Goal: Task Accomplishment & Management: Complete application form

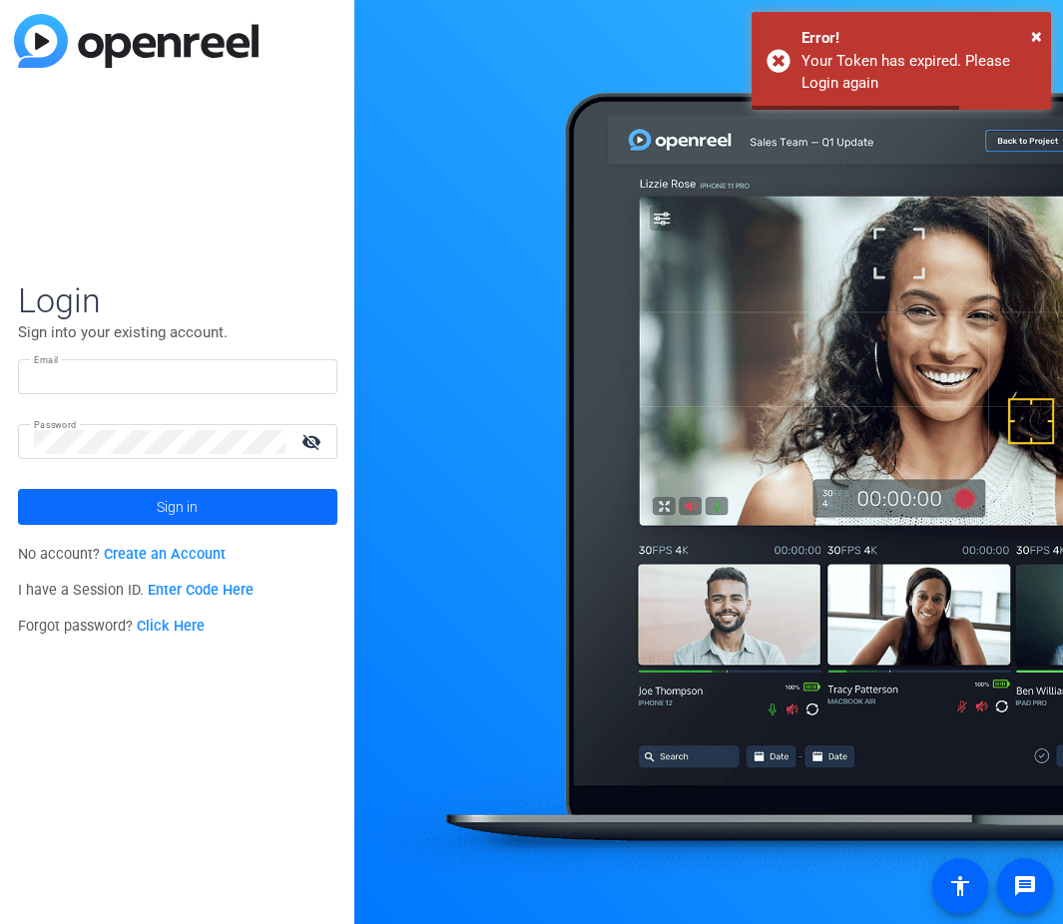
type input "[EMAIL_ADDRESS][PERSON_NAME][DOMAIN_NAME]"
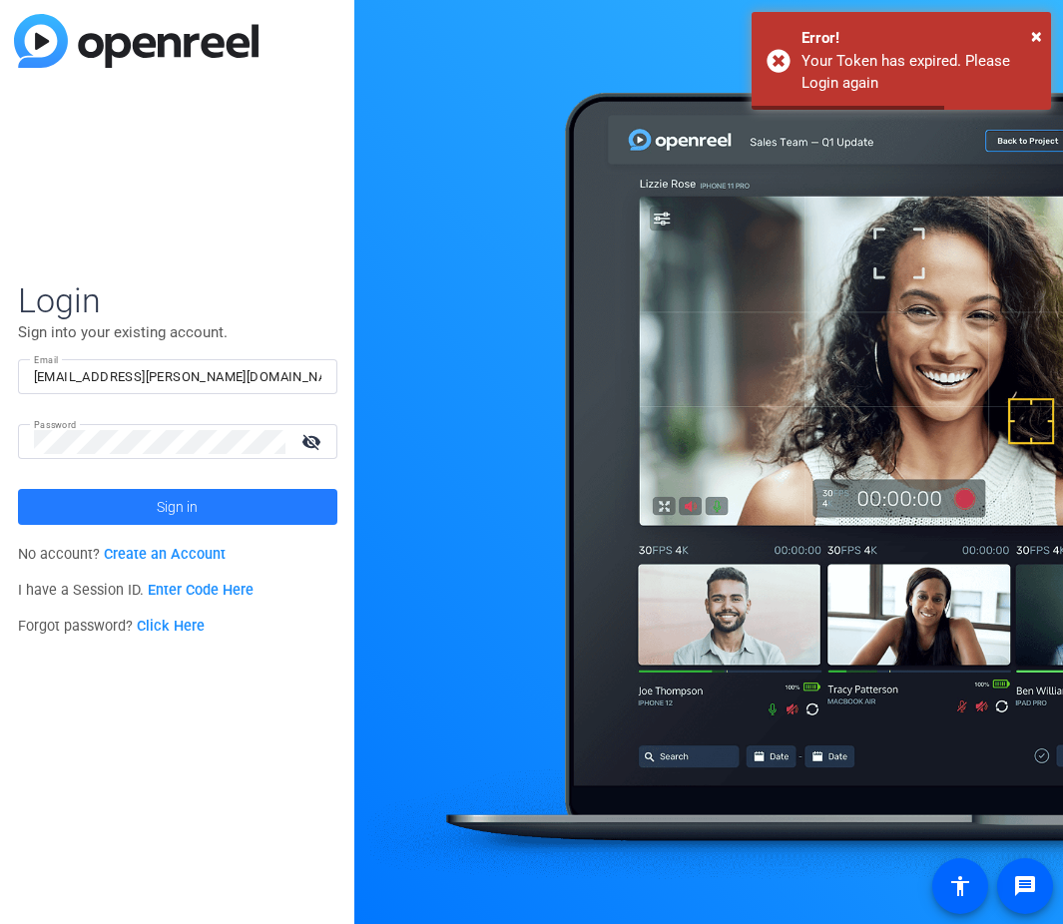
click at [212, 495] on span at bounding box center [177, 507] width 319 height 48
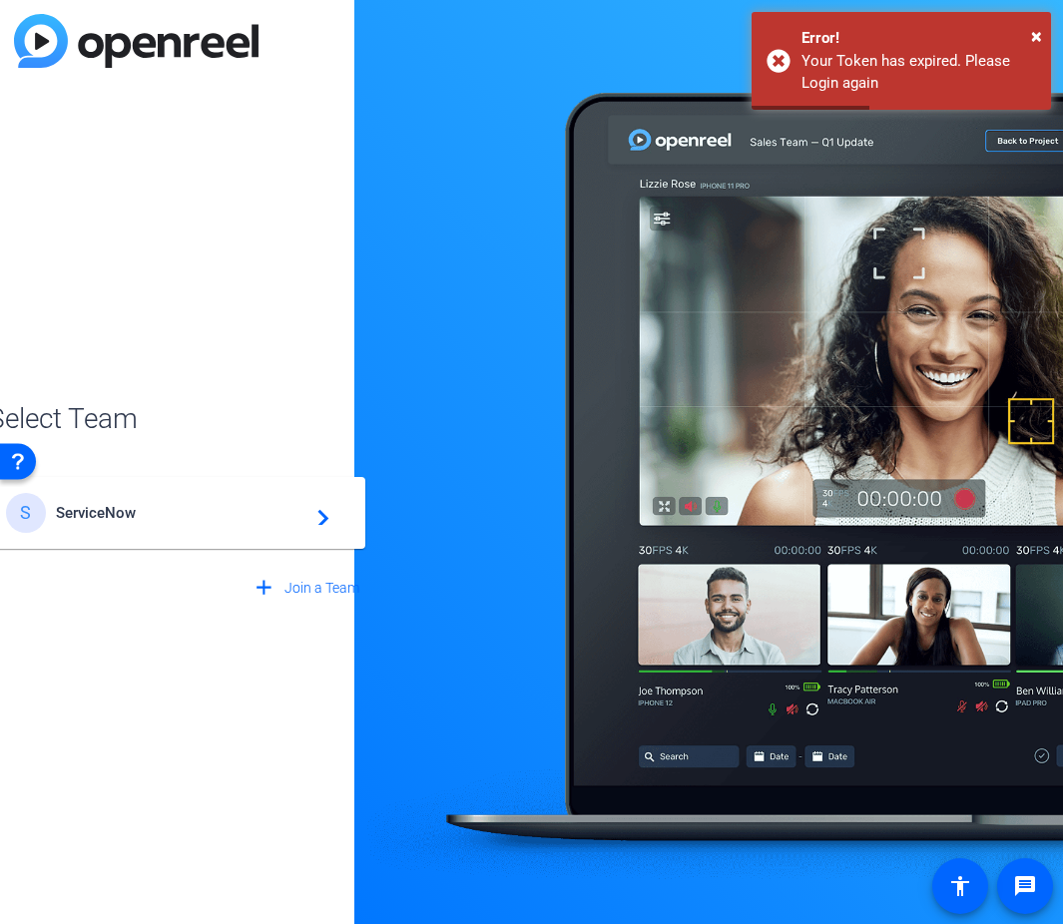
click at [161, 501] on div "S ServiceNow navigate_next" at bounding box center [177, 513] width 343 height 40
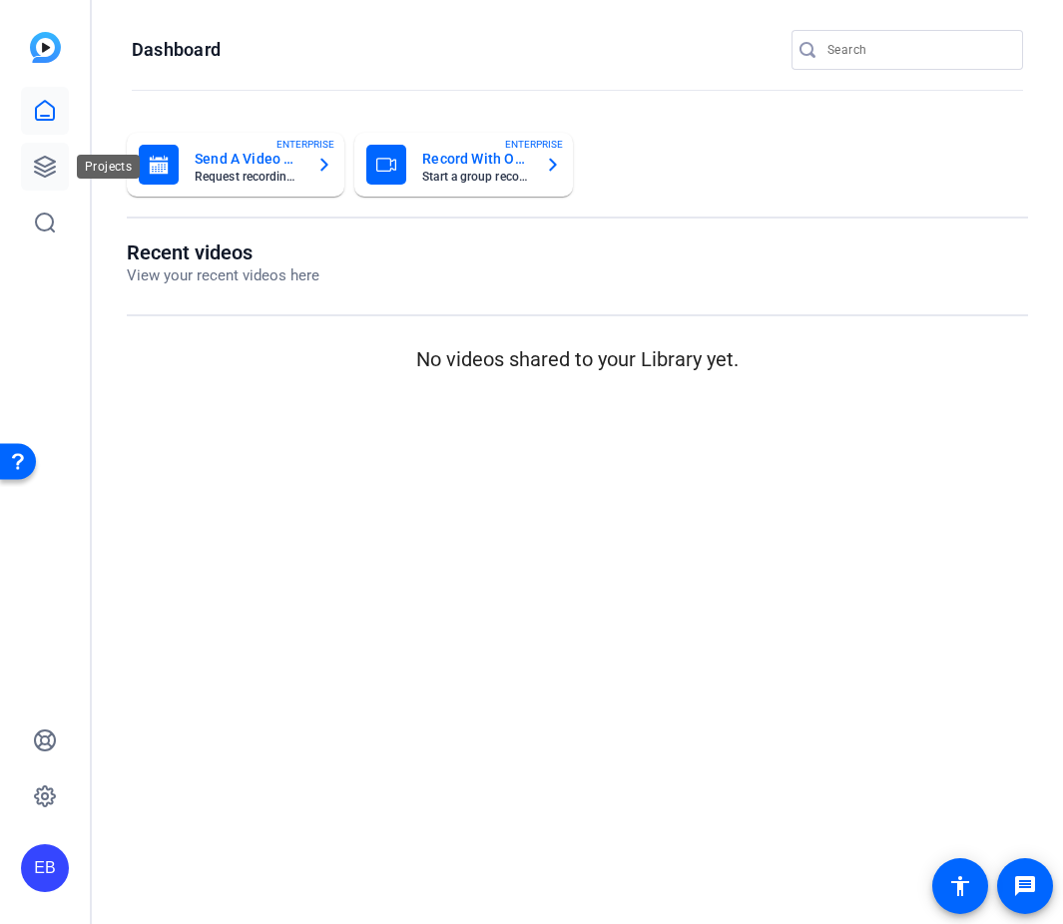
click at [52, 167] on icon at bounding box center [45, 167] width 20 height 20
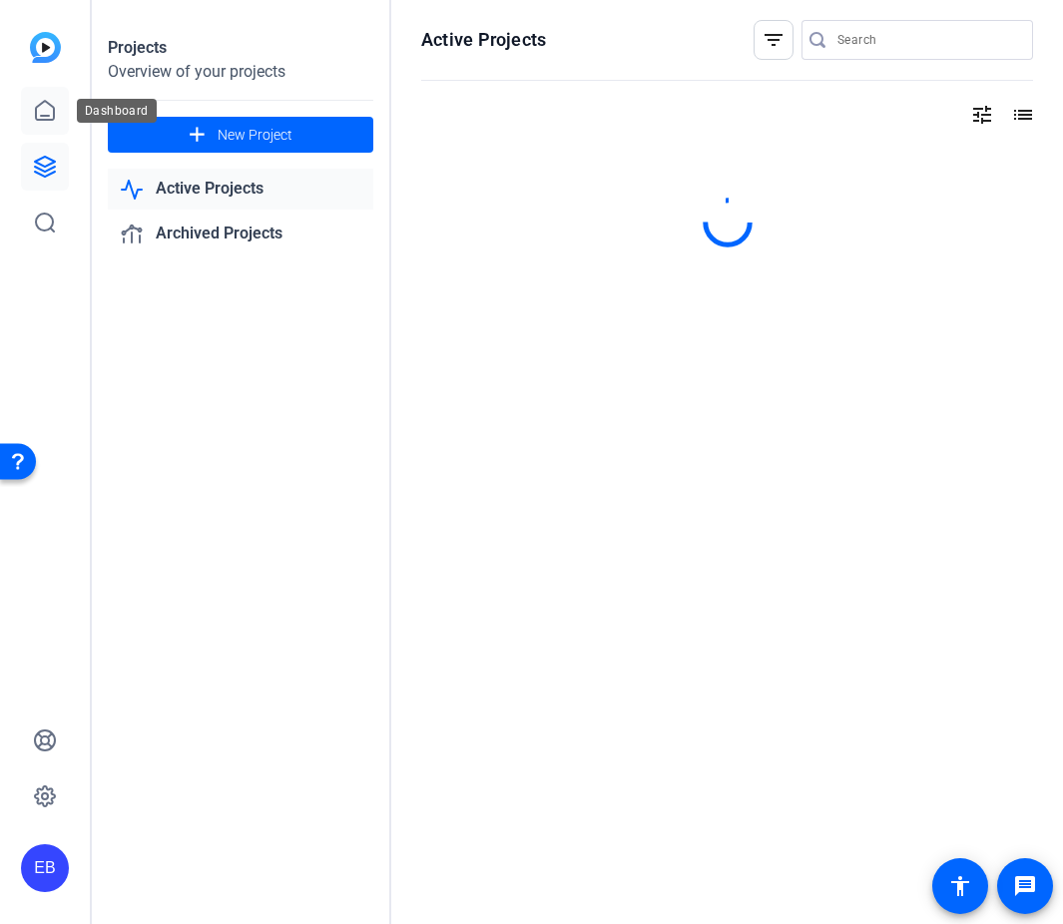
click at [40, 112] on icon at bounding box center [45, 111] width 24 height 24
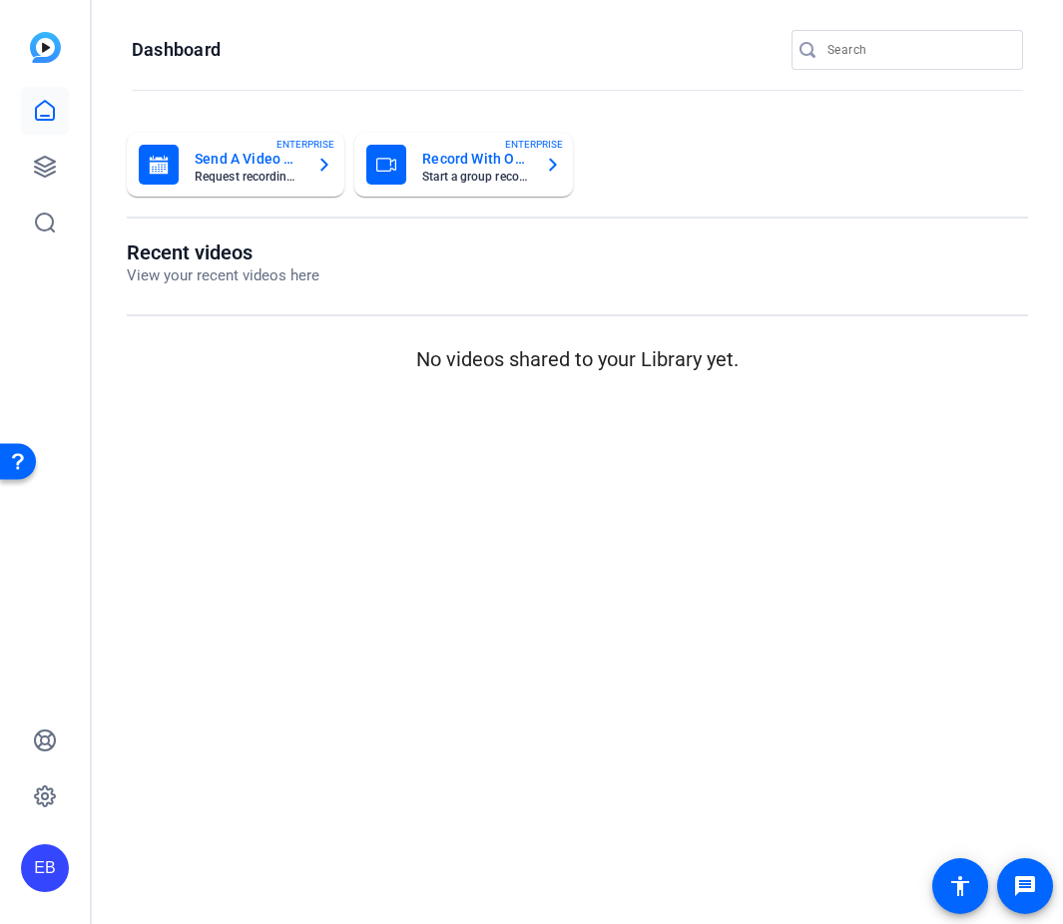
click at [314, 160] on div "Send A Video Request Request recordings from anyone, anywhere ENTERPRISE" at bounding box center [236, 165] width 194 height 40
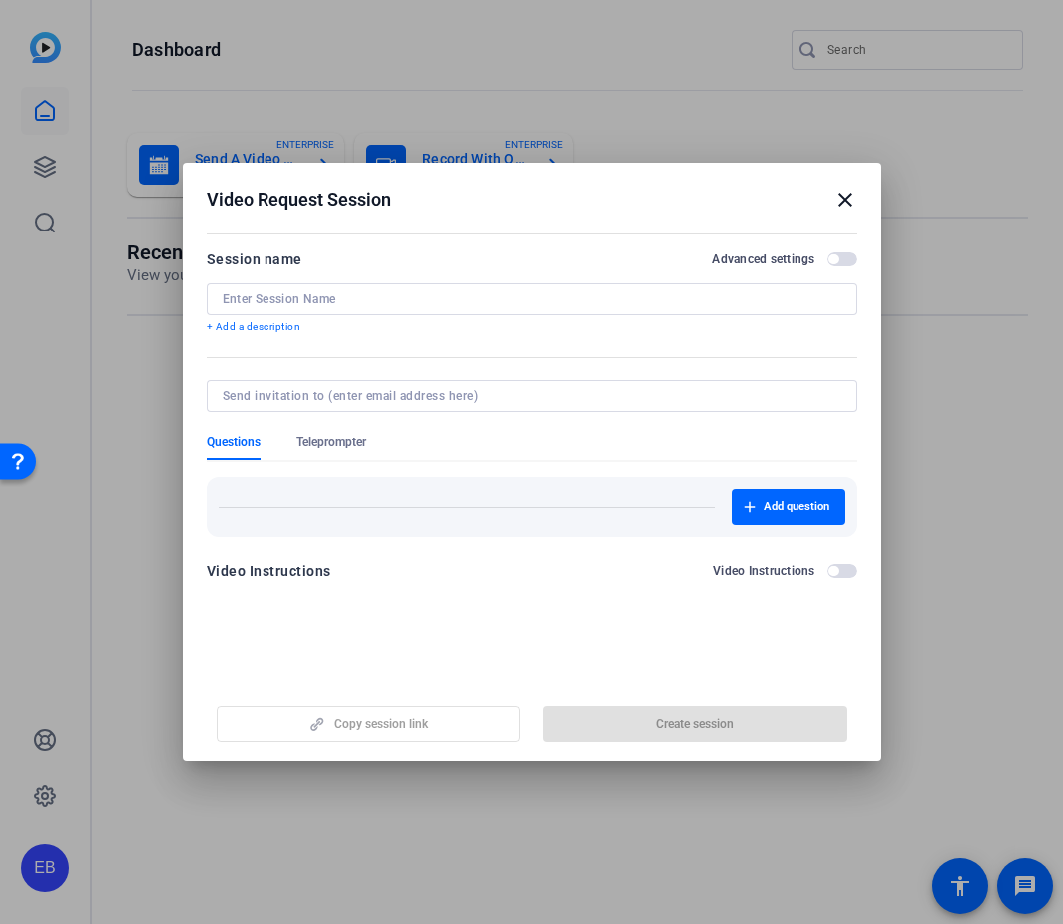
drag, startPoint x: 840, startPoint y: 204, endPoint x: 751, endPoint y: 195, distance: 89.3
click at [840, 204] on mat-icon "close" at bounding box center [845, 200] width 24 height 24
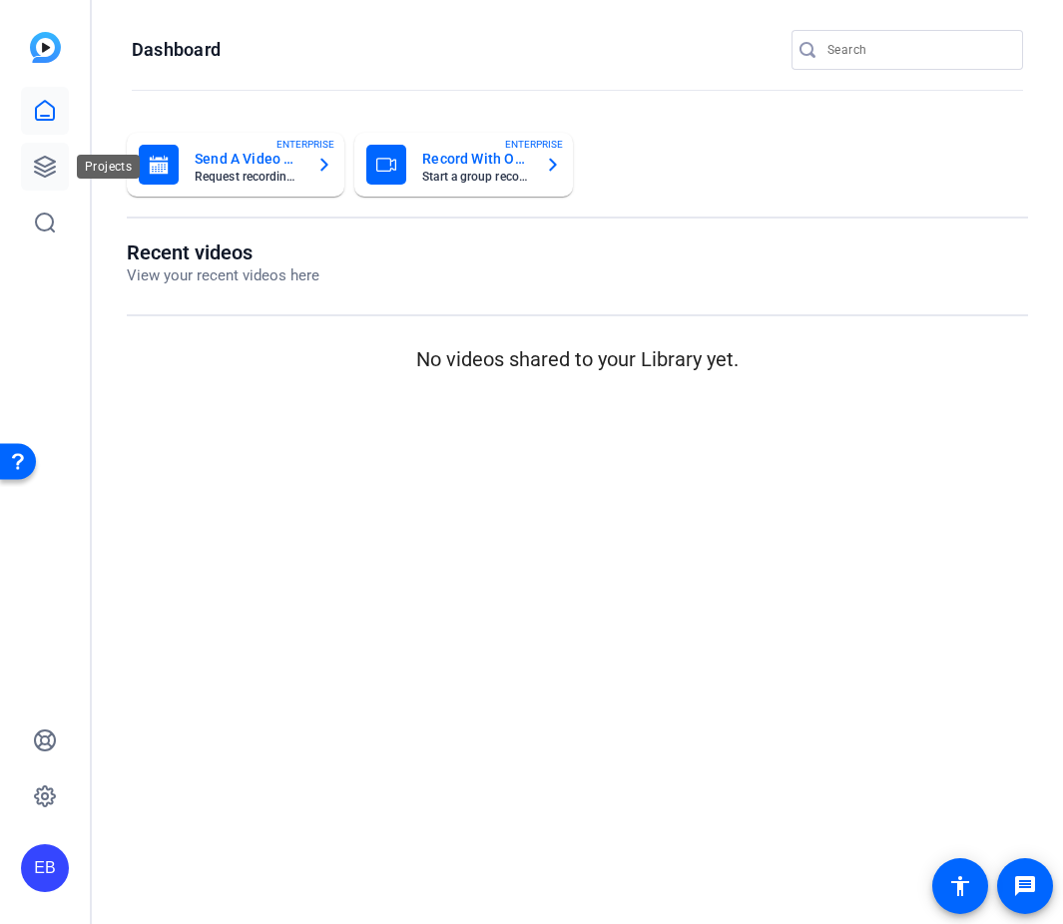
click at [51, 169] on icon at bounding box center [45, 167] width 20 height 20
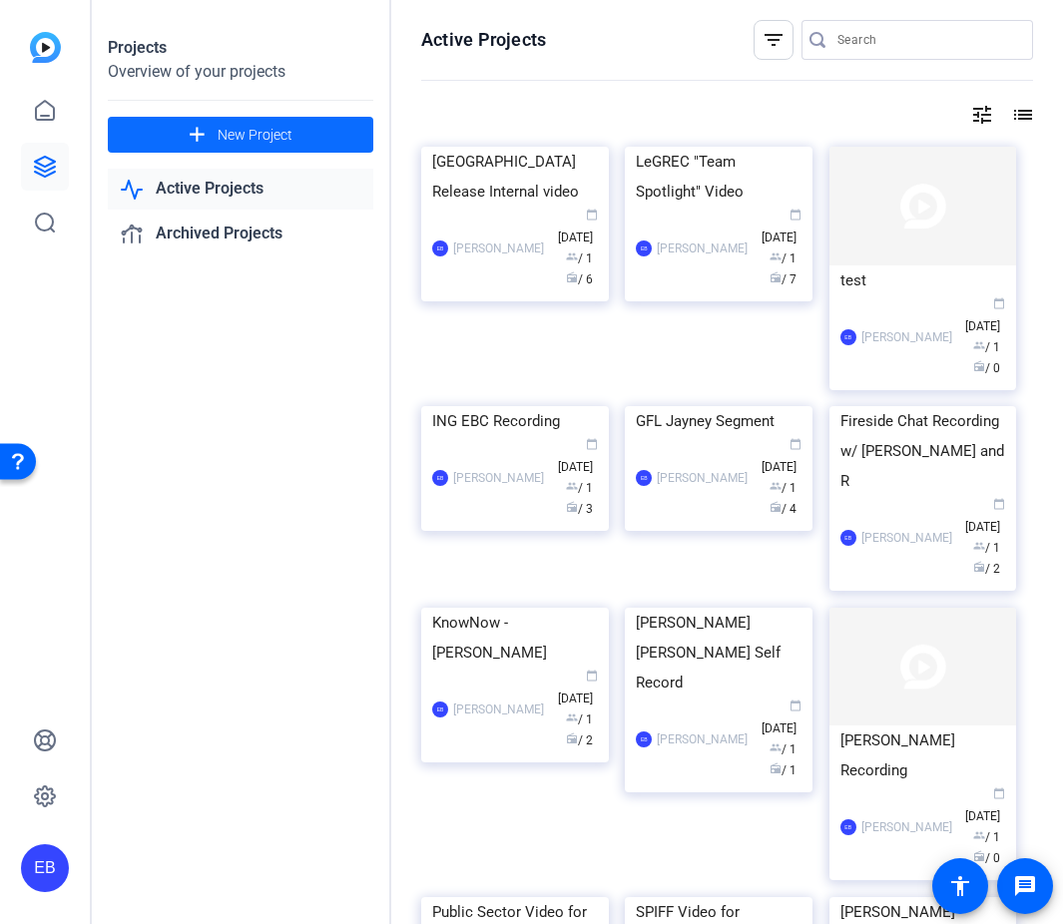
click at [317, 122] on span at bounding box center [240, 135] width 265 height 48
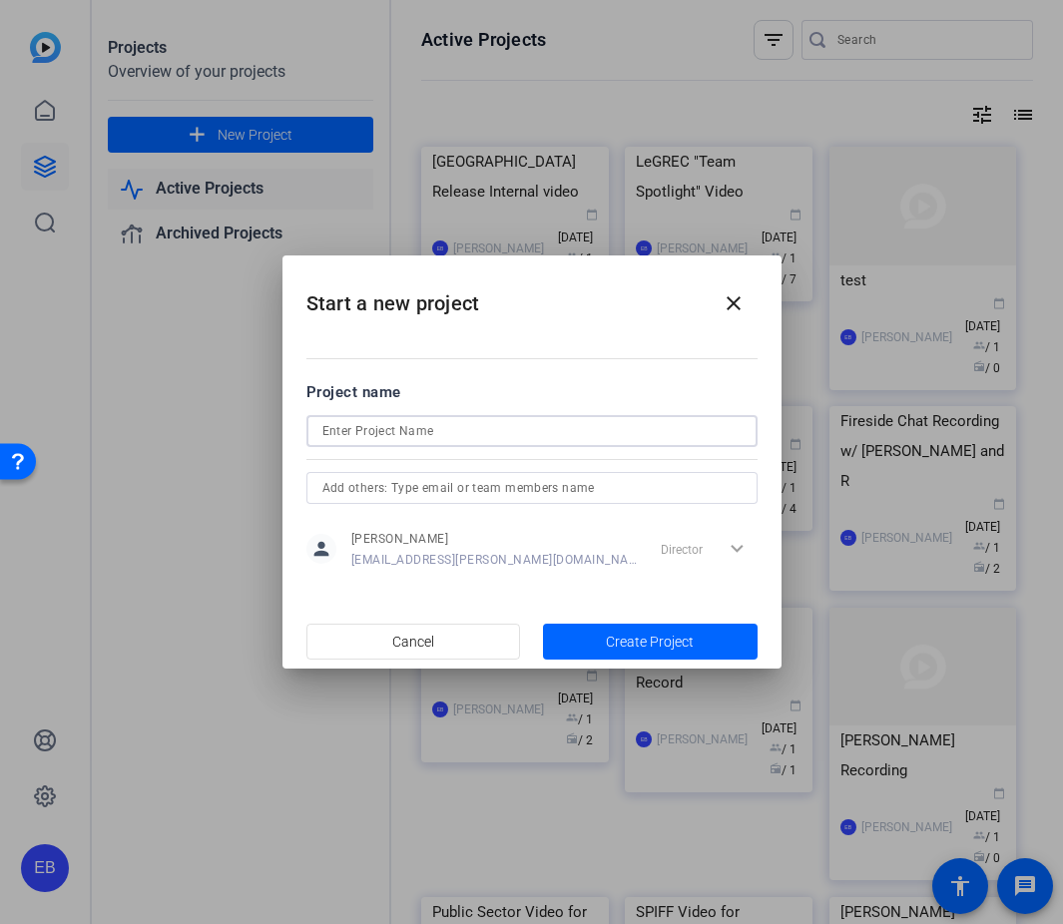
click at [471, 423] on input at bounding box center [531, 431] width 419 height 24
click at [422, 428] on input at bounding box center [531, 431] width 419 height 24
type input "GFL Q4: Interstitial"
click at [667, 649] on span "Create Project" at bounding box center [650, 642] width 88 height 21
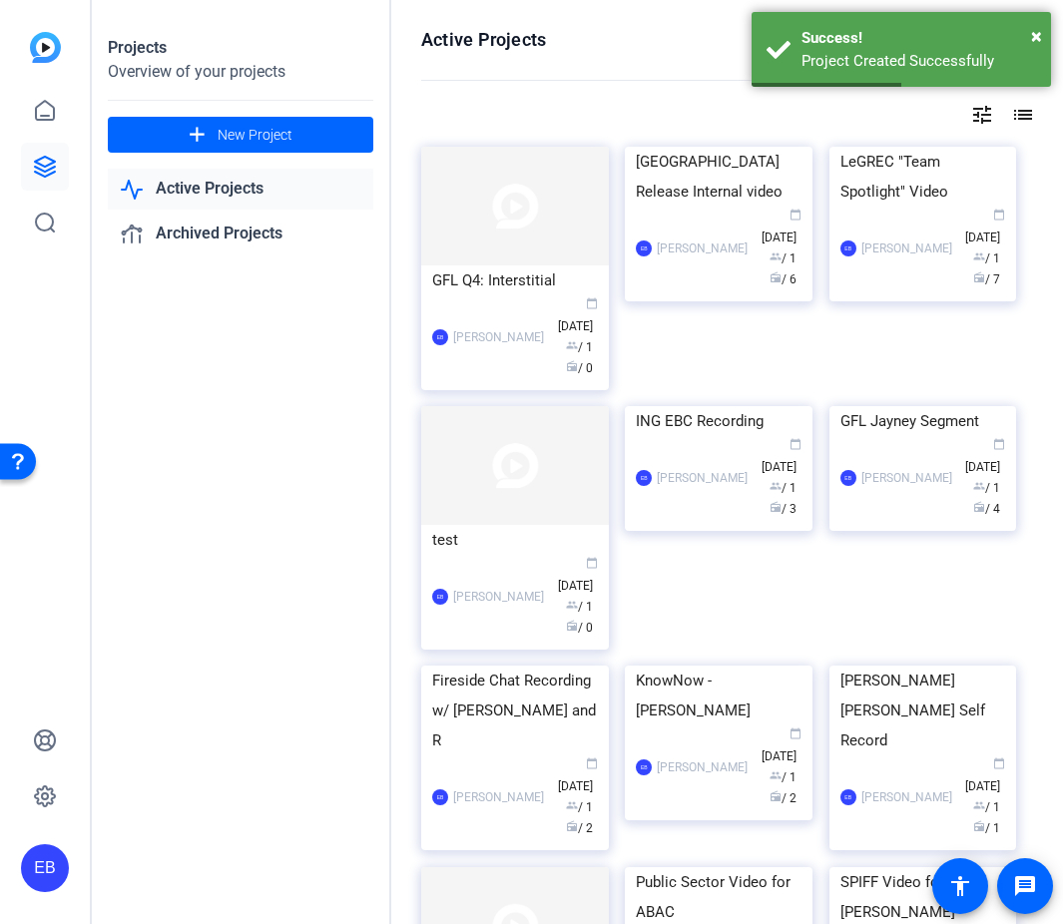
click at [522, 187] on img at bounding box center [515, 206] width 188 height 119
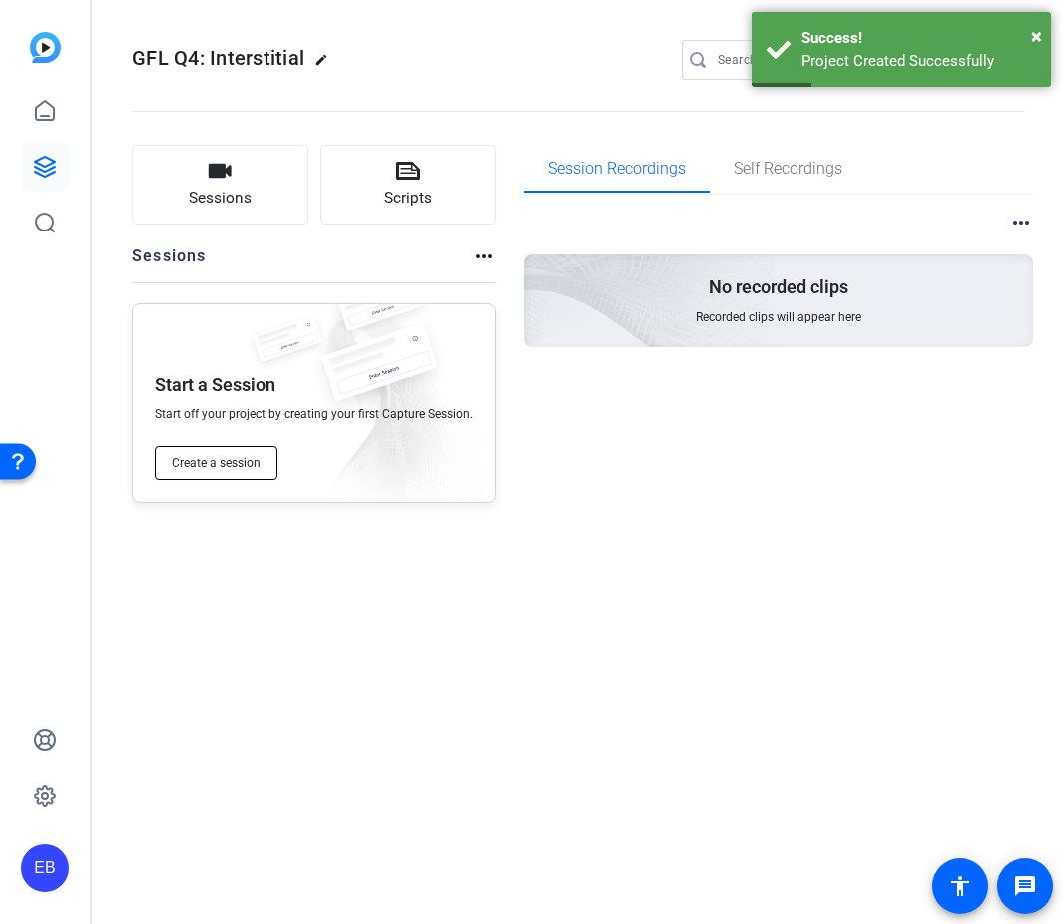
click at [184, 452] on button "Create a session" at bounding box center [216, 463] width 123 height 34
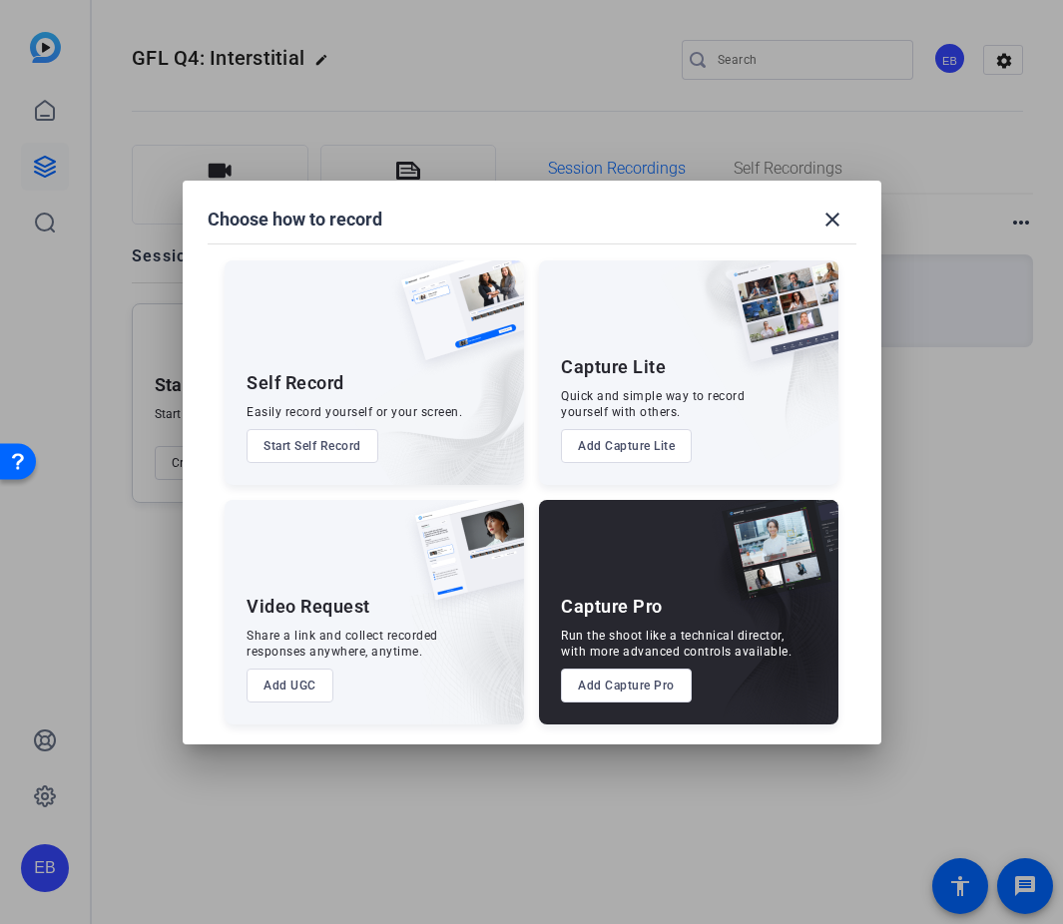
click at [304, 687] on button "Add UGC" at bounding box center [289, 686] width 87 height 34
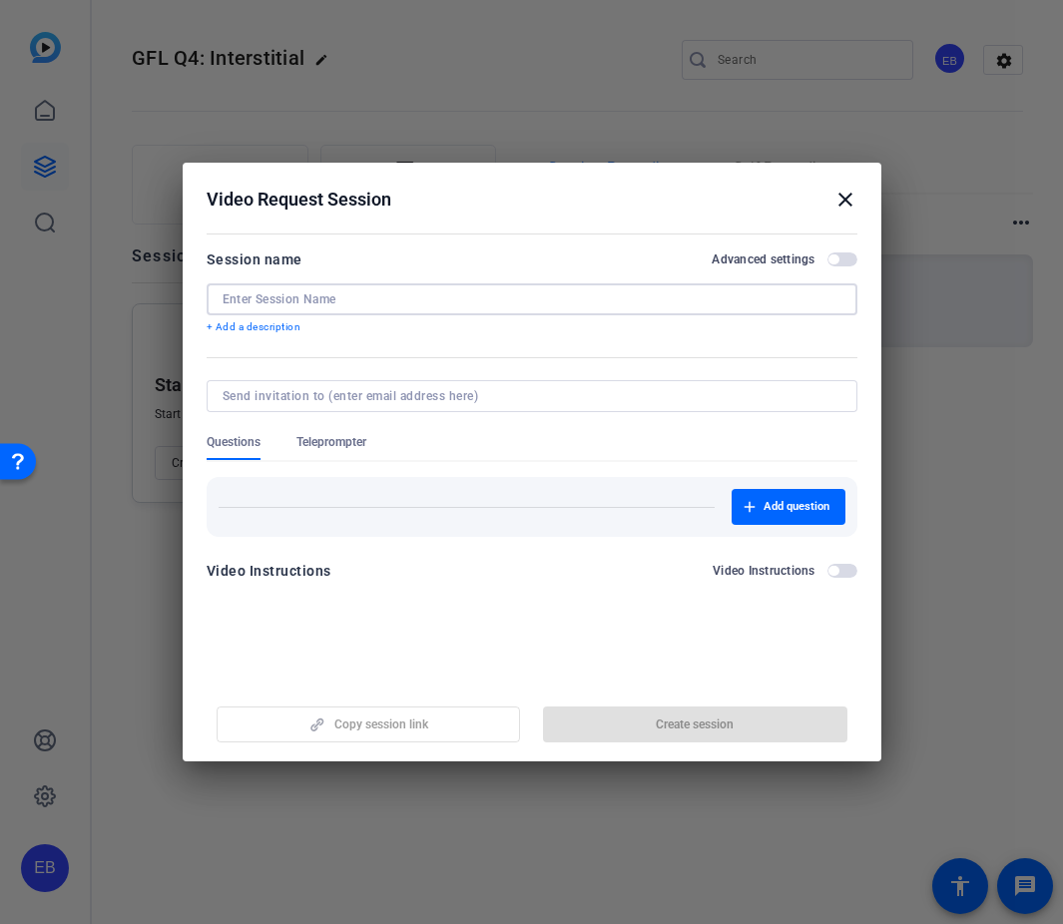
click at [307, 297] on input at bounding box center [532, 299] width 619 height 16
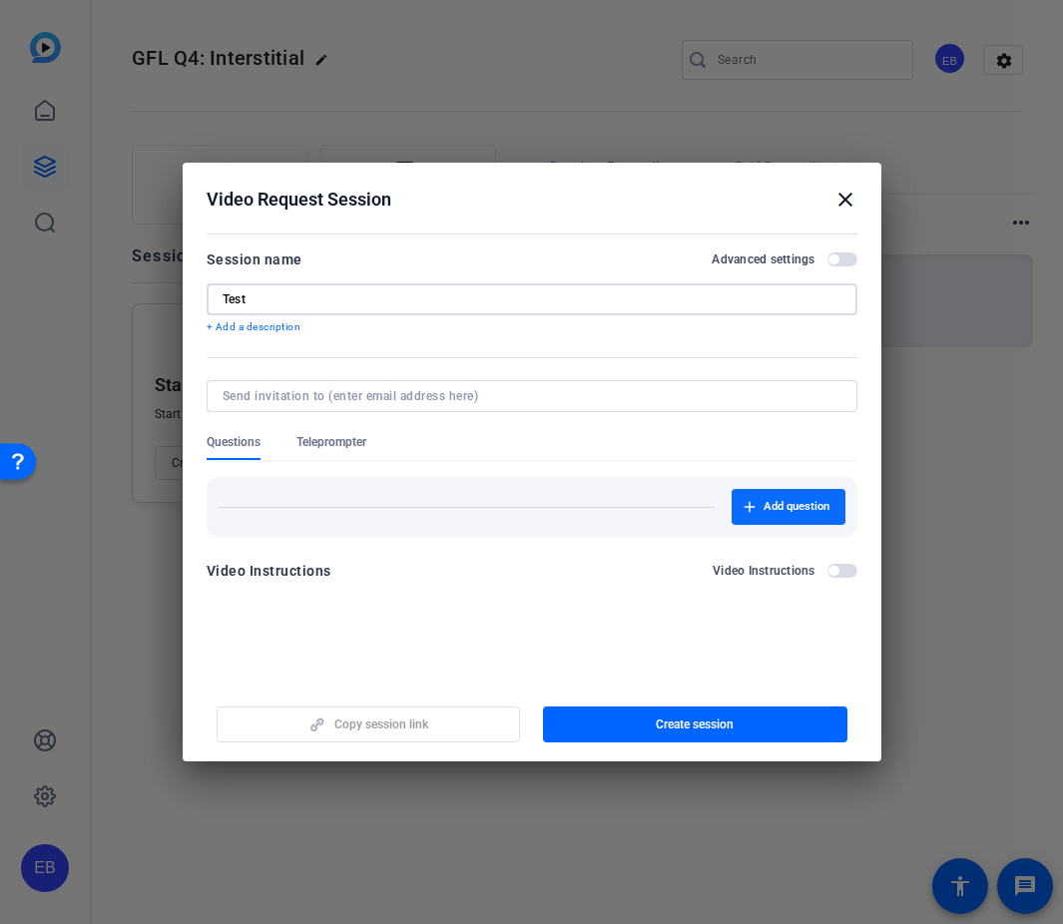
type input "Test"
click at [782, 506] on span "Add question" at bounding box center [796, 507] width 66 height 16
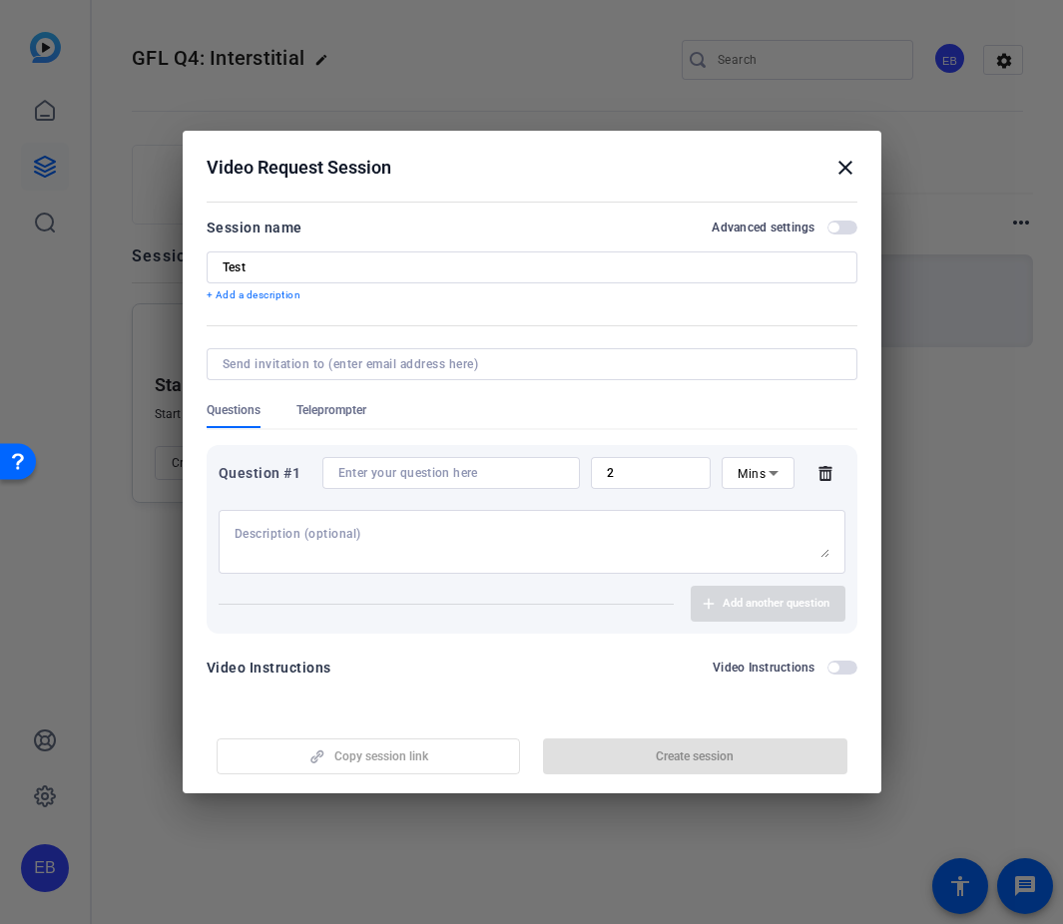
click at [284, 368] on input at bounding box center [528, 364] width 611 height 16
click at [578, 306] on form "Session name Advanced settings Test + Add a description Questions Teleprompter …" at bounding box center [532, 454] width 651 height 476
click at [401, 356] on input at bounding box center [528, 364] width 611 height 16
click at [536, 302] on p "+ Add a description" at bounding box center [532, 295] width 651 height 16
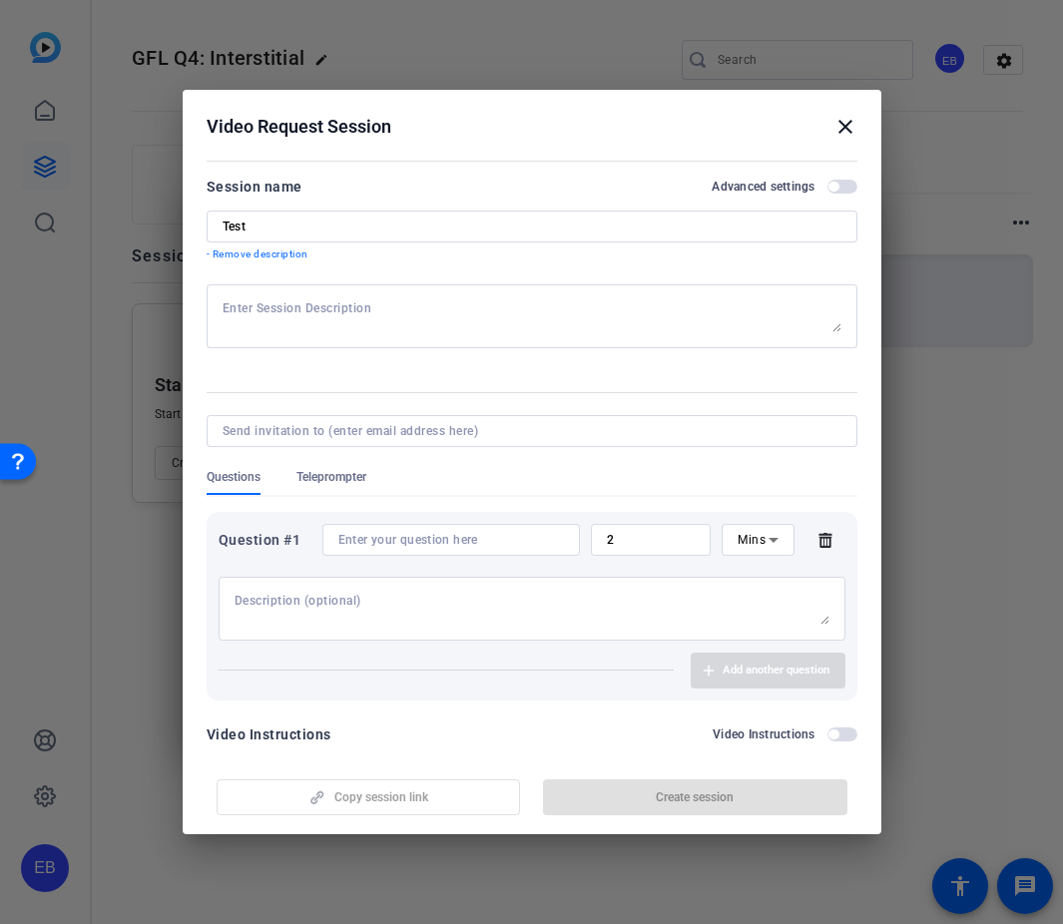
click at [452, 433] on input at bounding box center [528, 431] width 611 height 16
click at [387, 424] on input at bounding box center [528, 431] width 611 height 16
paste input "larry.meyer@servicenow.com"
type input "larry.meyer@servicenow.com"
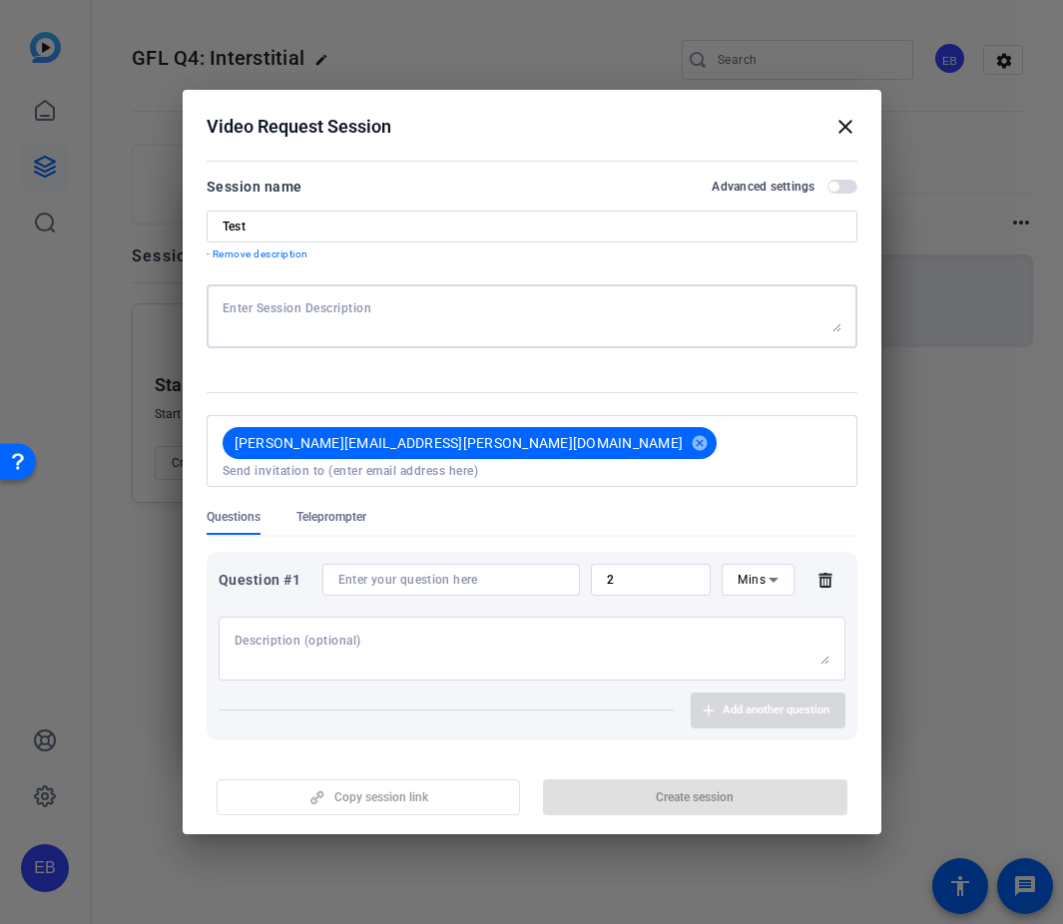
click at [319, 307] on textarea at bounding box center [532, 316] width 619 height 32
click at [422, 369] on div at bounding box center [532, 359] width 651 height 22
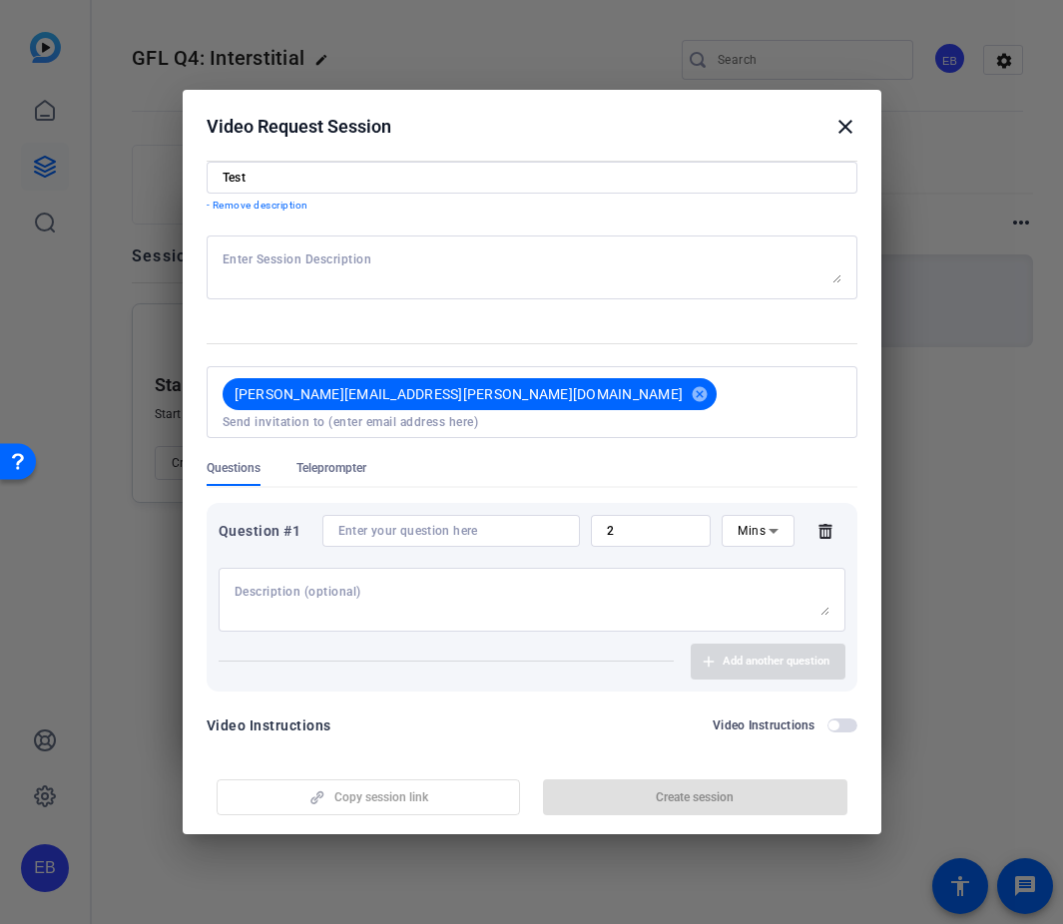
click at [410, 523] on input at bounding box center [451, 531] width 226 height 16
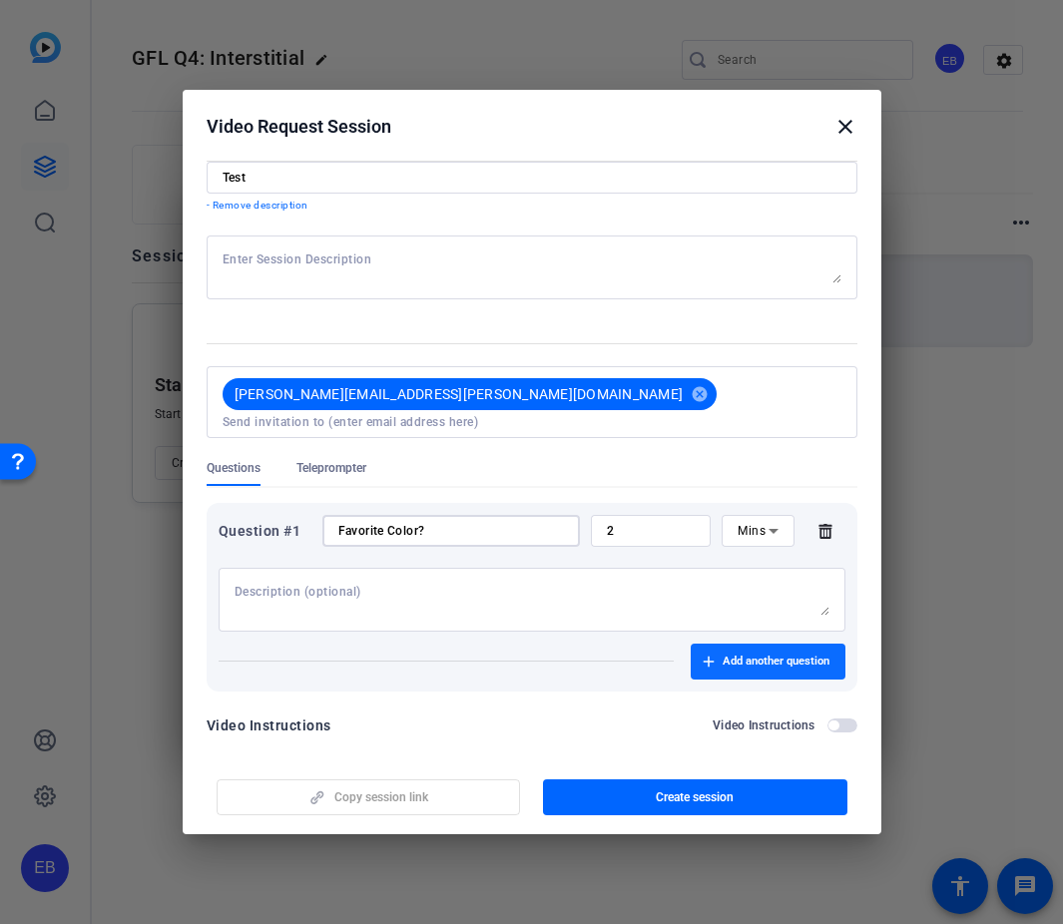
type input "Favorite Color?"
click at [763, 654] on span "Add another question" at bounding box center [775, 662] width 107 height 16
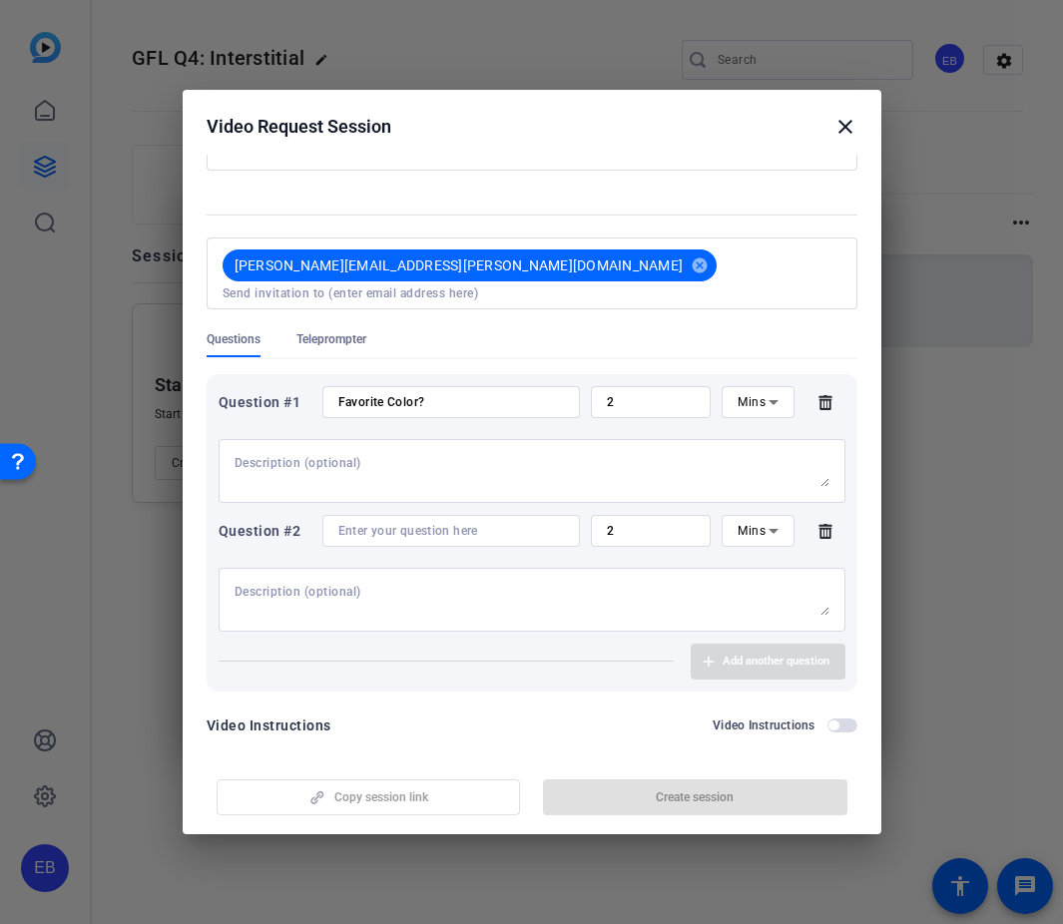
scroll to position [0, 0]
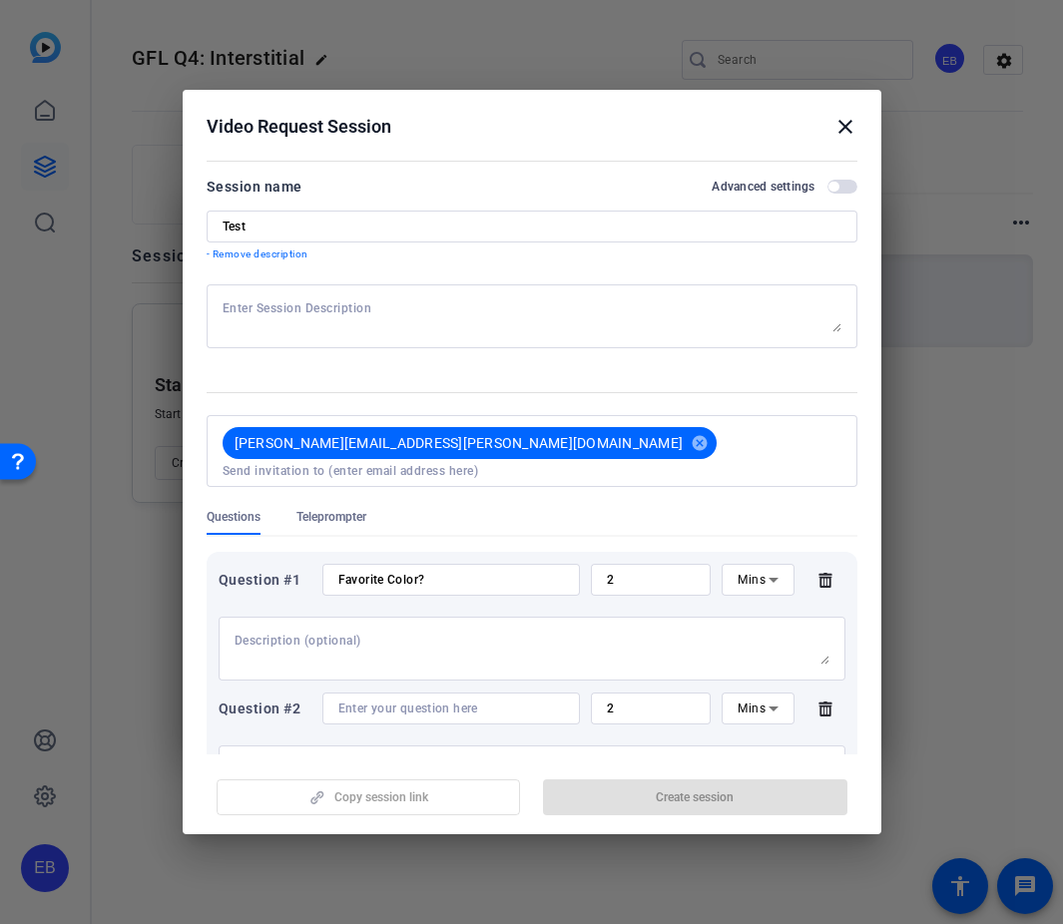
click at [410, 300] on textarea at bounding box center [532, 316] width 619 height 32
click at [326, 293] on div at bounding box center [532, 316] width 619 height 64
click at [361, 311] on textarea at bounding box center [532, 316] width 619 height 32
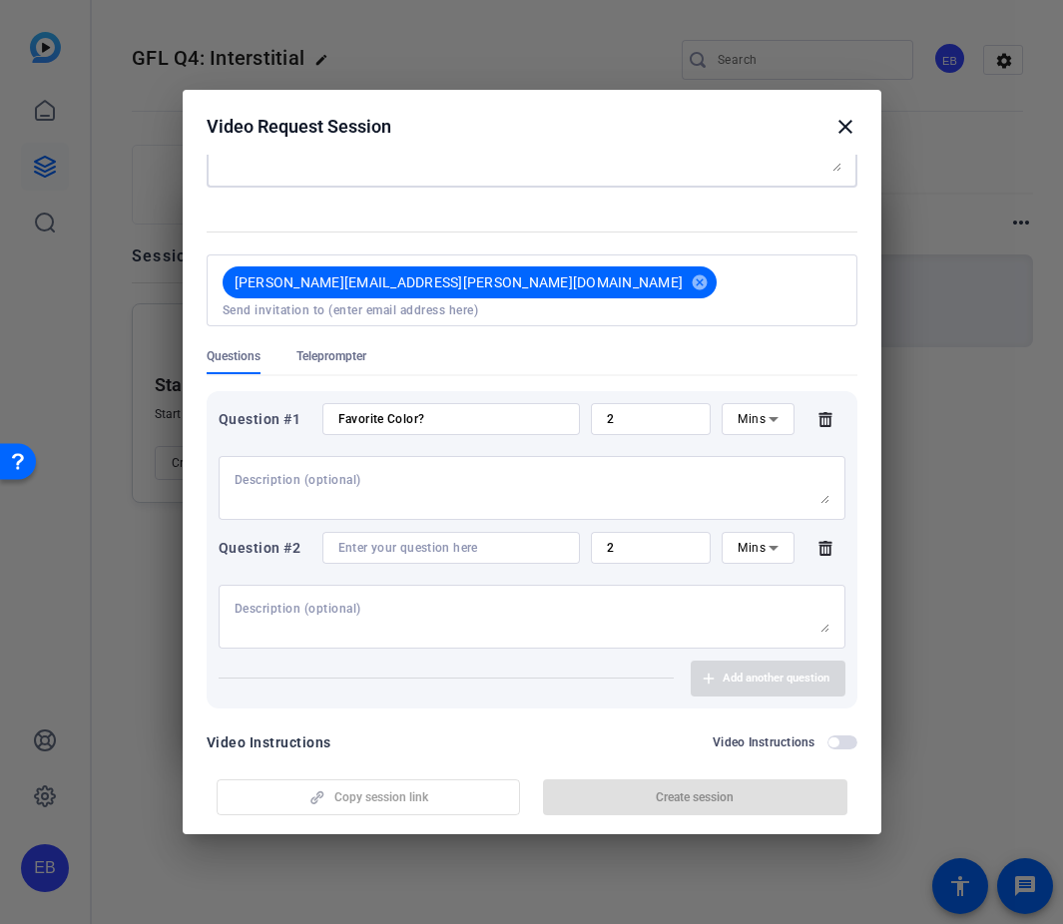
scroll to position [178, 0]
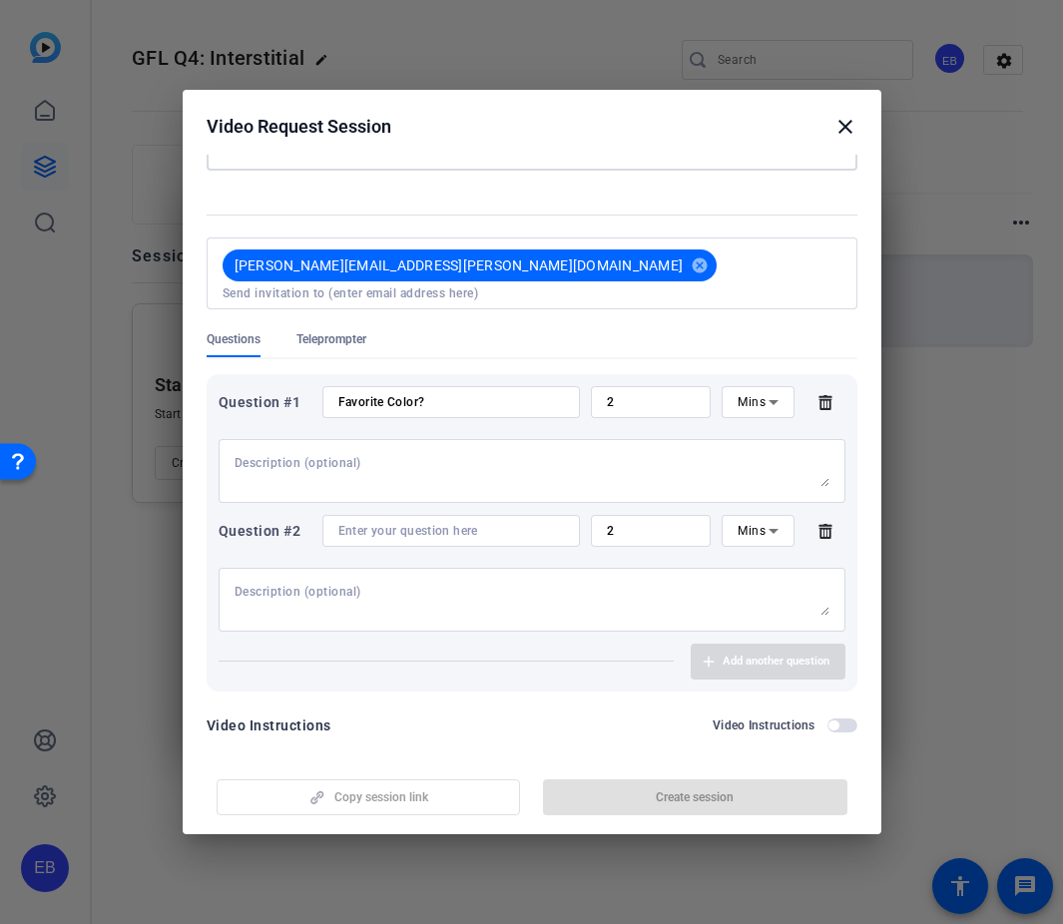
click at [812, 717] on label "Video Instructions" at bounding box center [769, 725] width 115 height 16
click at [827, 718] on button "Video Instructions" at bounding box center [842, 725] width 30 height 14
click at [827, 718] on span "button" at bounding box center [842, 725] width 30 height 14
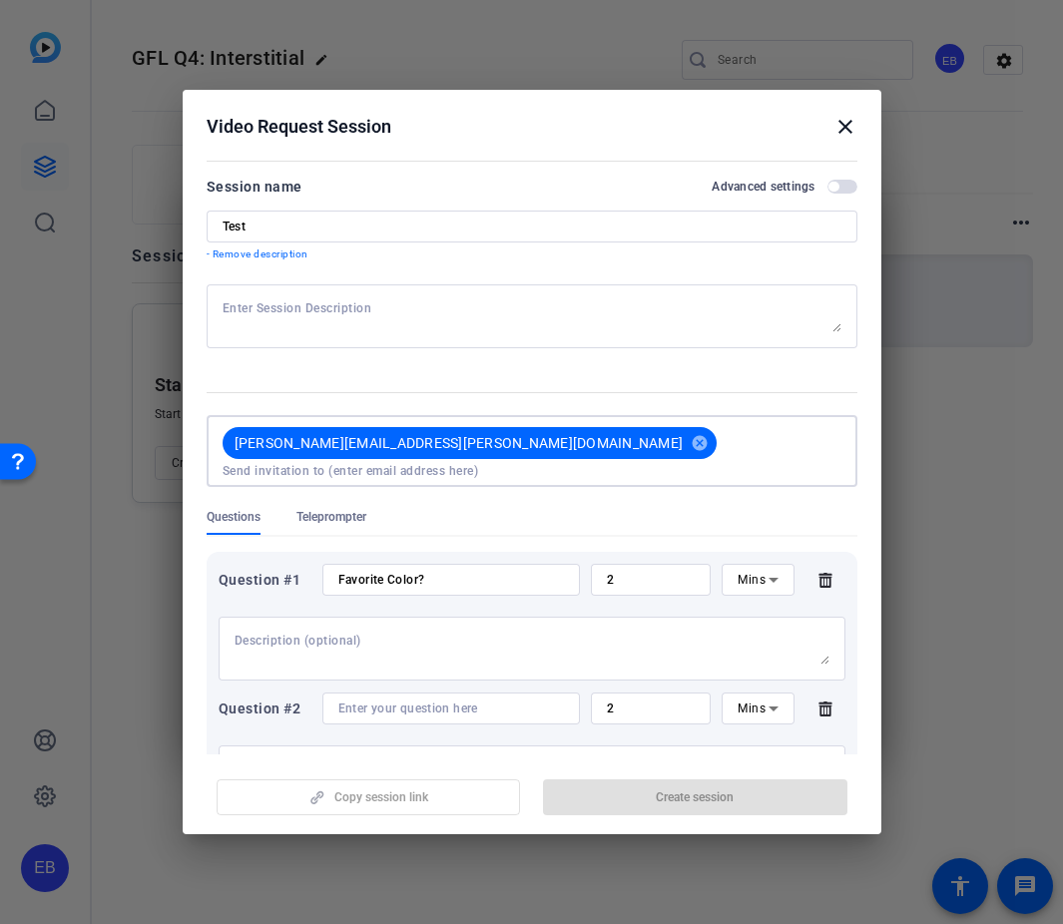
click at [574, 463] on input at bounding box center [532, 471] width 619 height 16
click at [383, 617] on div at bounding box center [532, 649] width 595 height 64
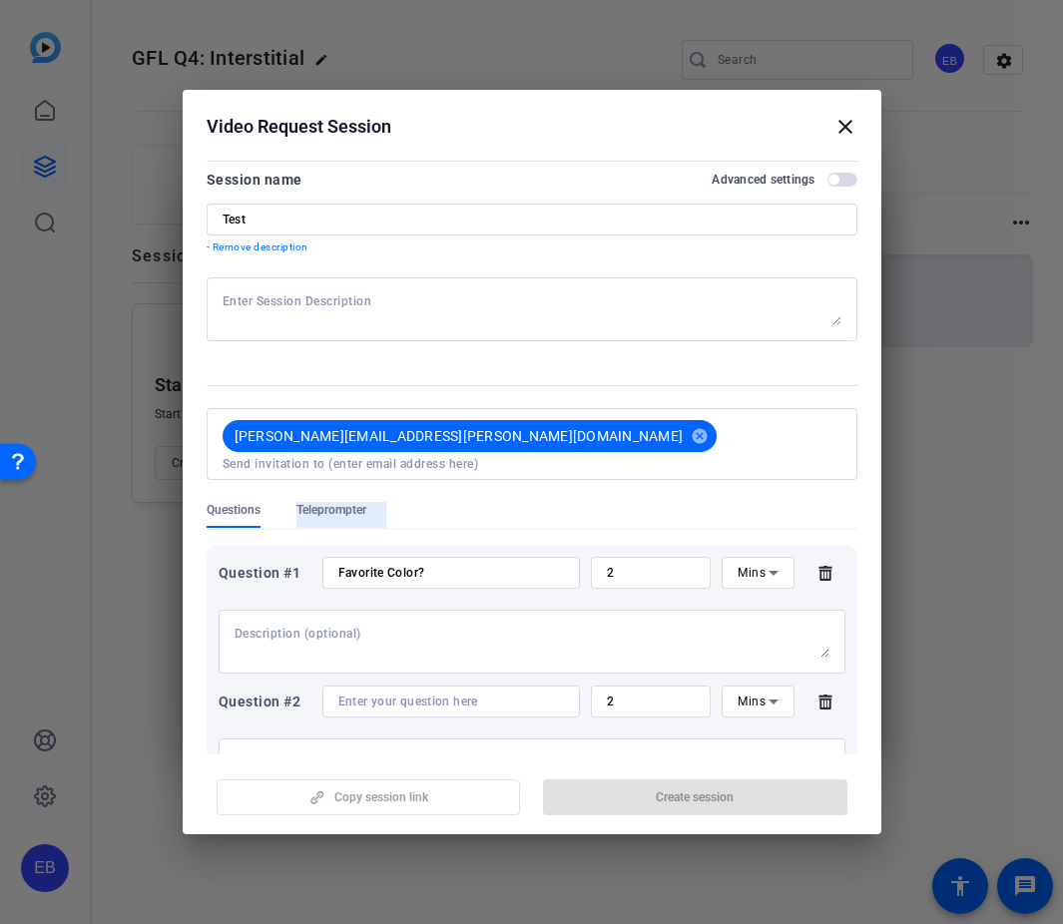
click at [351, 502] on span "Teleprompter" at bounding box center [331, 510] width 70 height 16
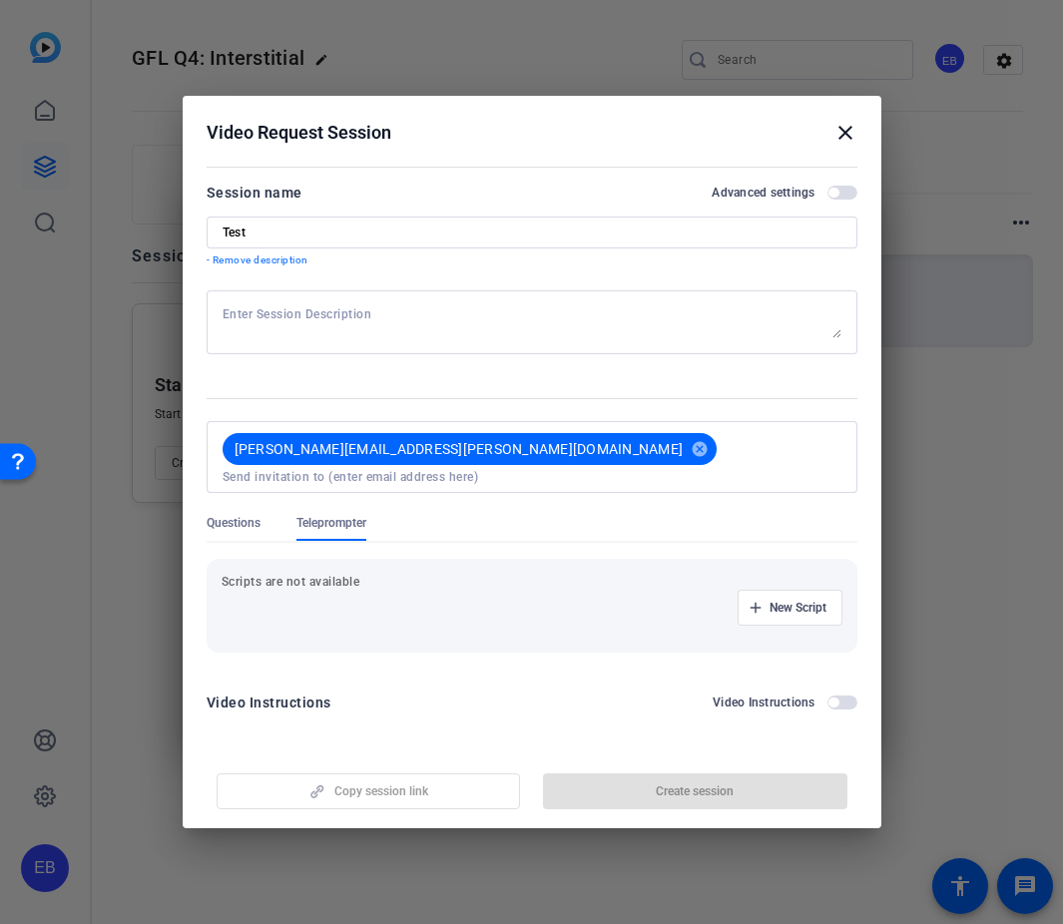
click at [227, 522] on span "Questions" at bounding box center [234, 523] width 54 height 16
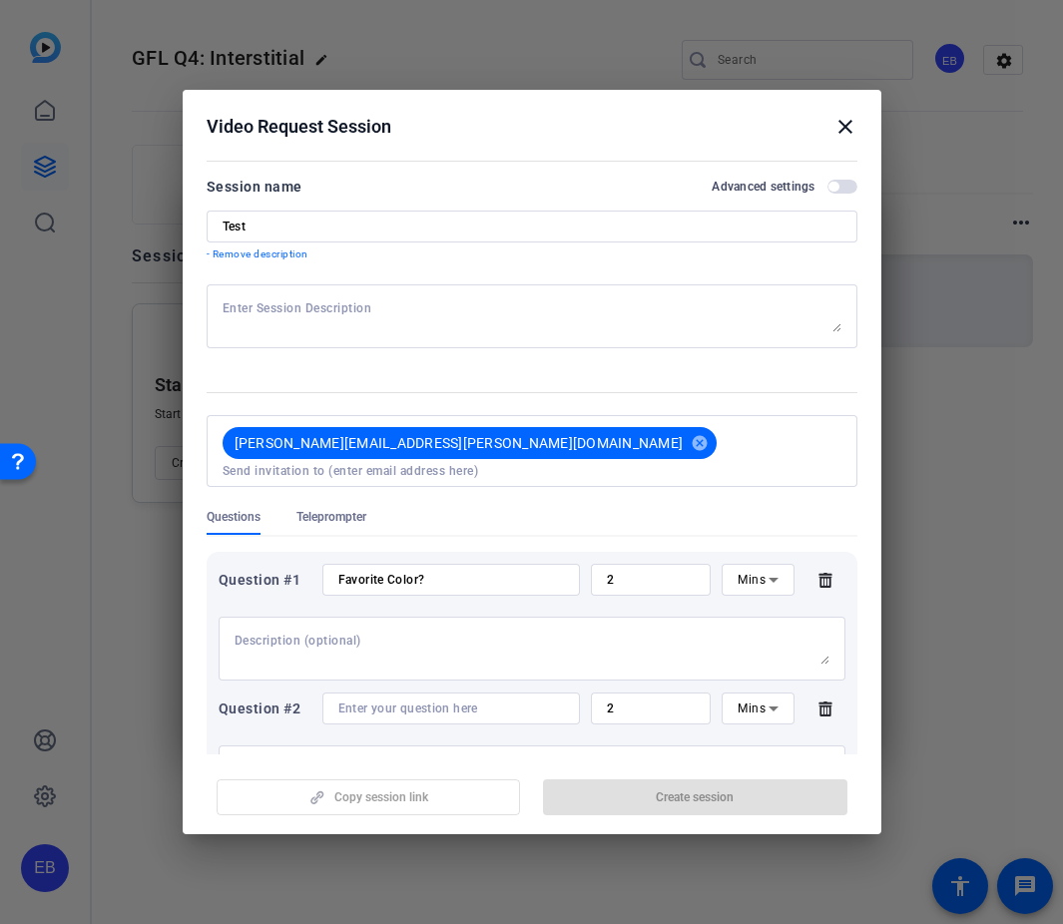
click at [274, 254] on p "- Remove description" at bounding box center [532, 254] width 651 height 16
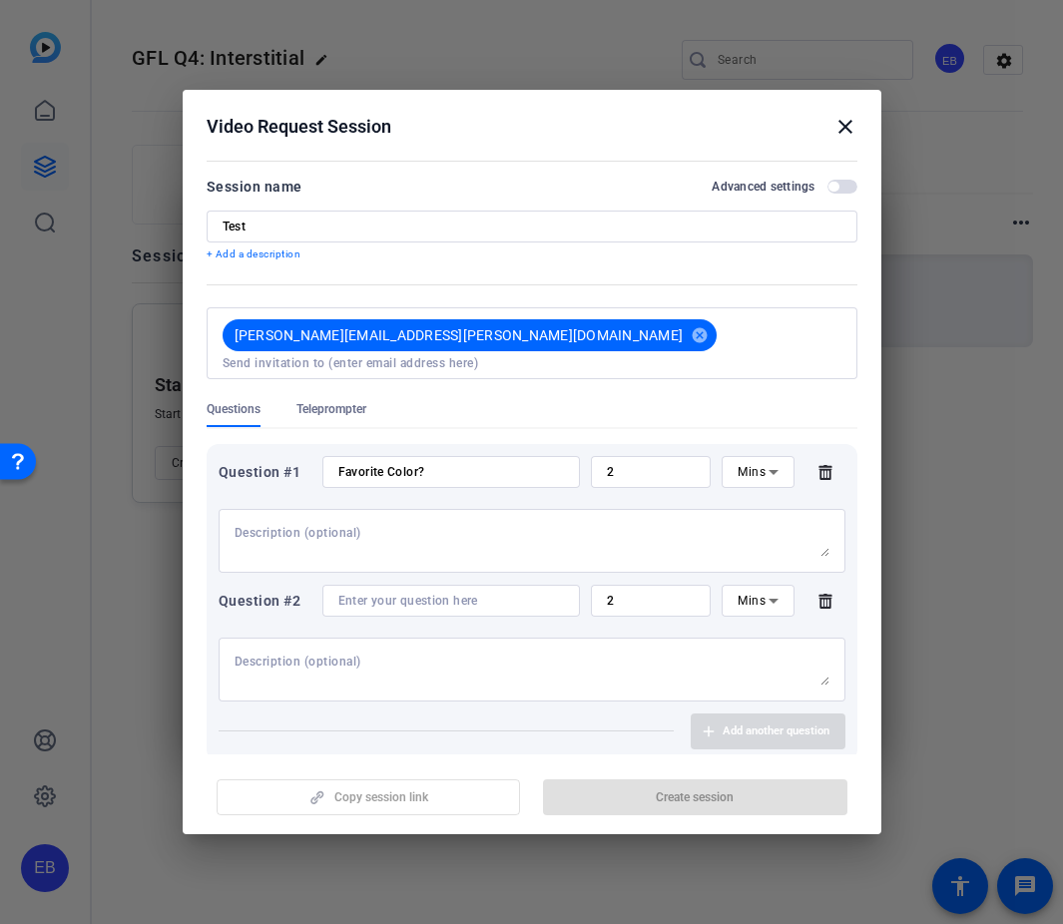
click at [832, 183] on span "button" at bounding box center [842, 187] width 30 height 14
click at [842, 184] on span "button" at bounding box center [847, 187] width 10 height 10
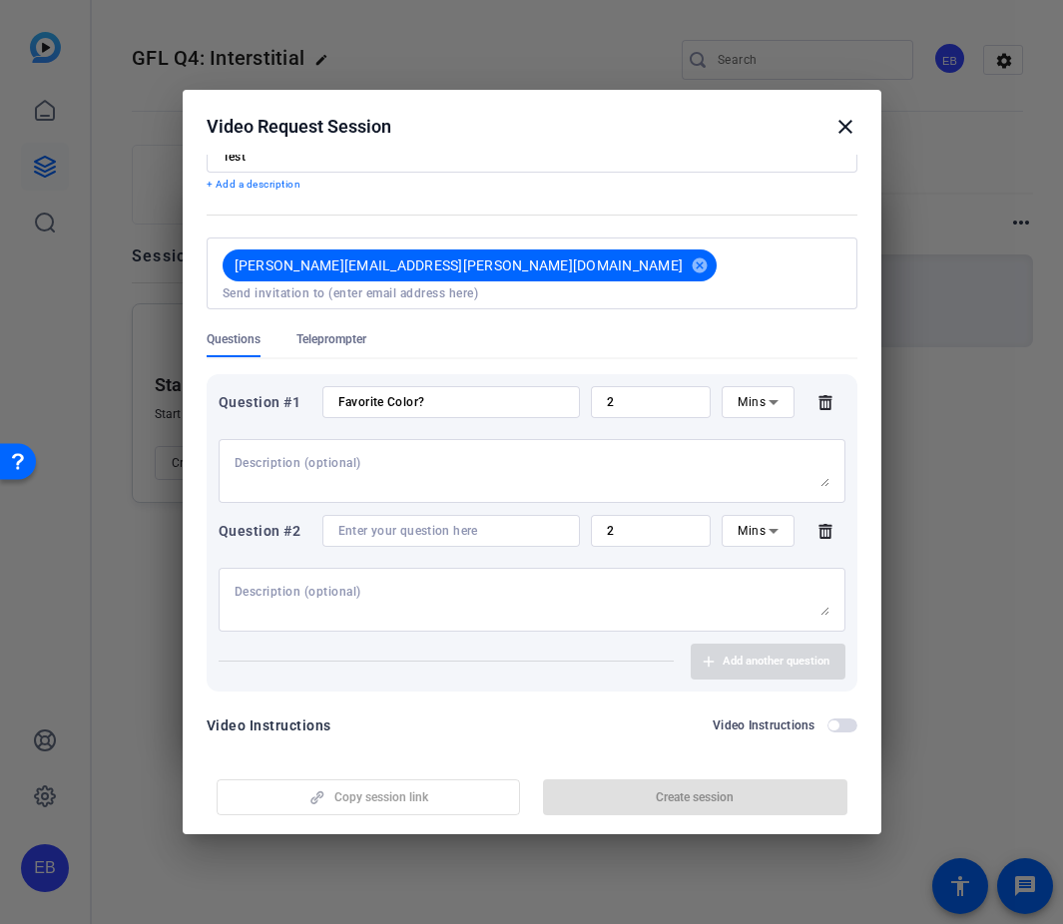
scroll to position [70, 0]
click at [387, 255] on span "larry.meyer@servicenow.com" at bounding box center [459, 265] width 449 height 20
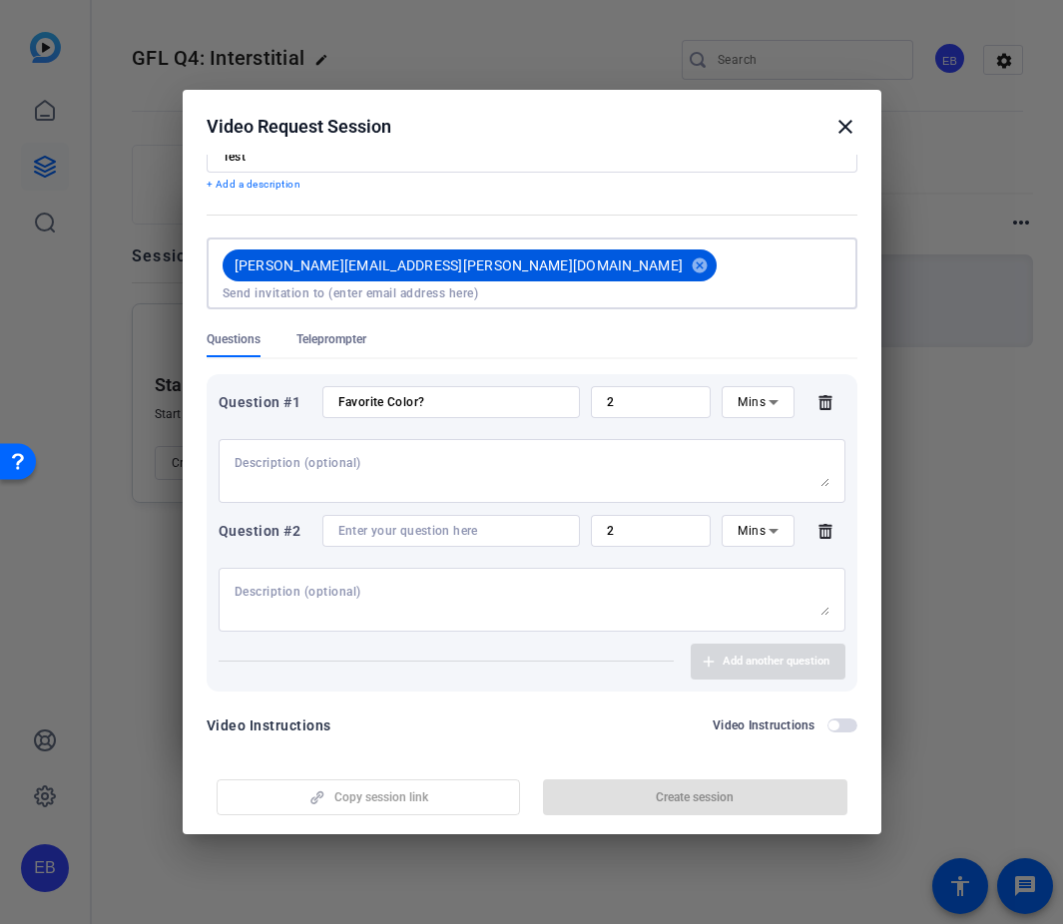
click at [506, 285] on input at bounding box center [532, 293] width 619 height 16
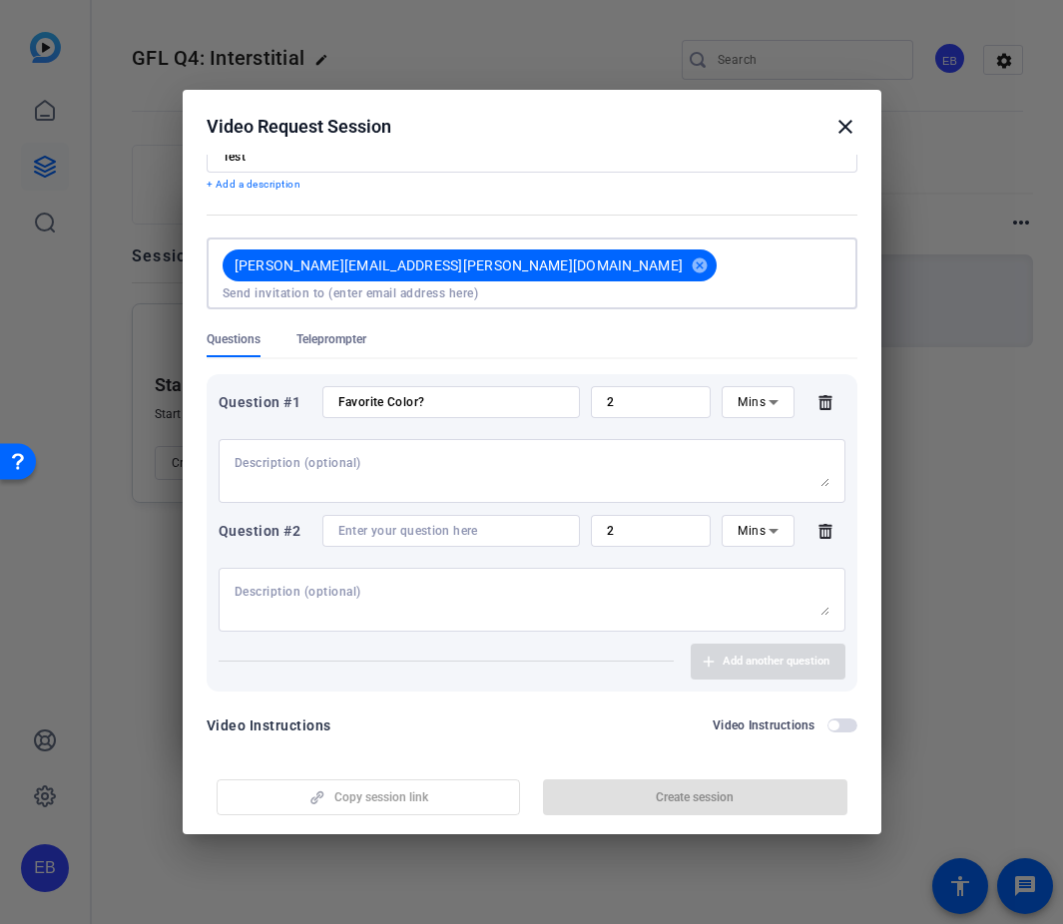
click at [335, 713] on div "Video Instructions Video Instructions" at bounding box center [532, 725] width 651 height 24
click at [810, 523] on icon at bounding box center [825, 531] width 40 height 16
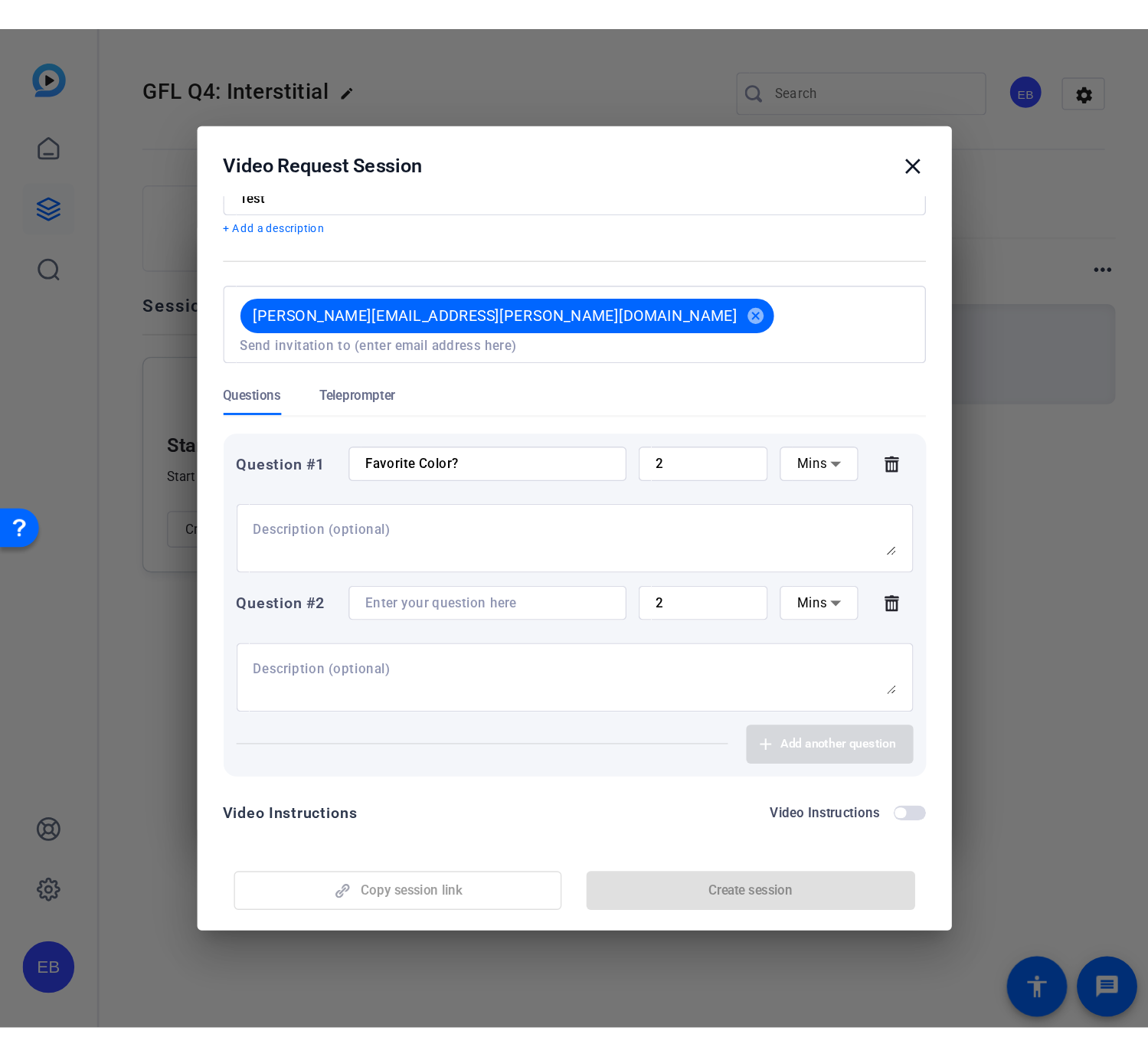
scroll to position [0, 0]
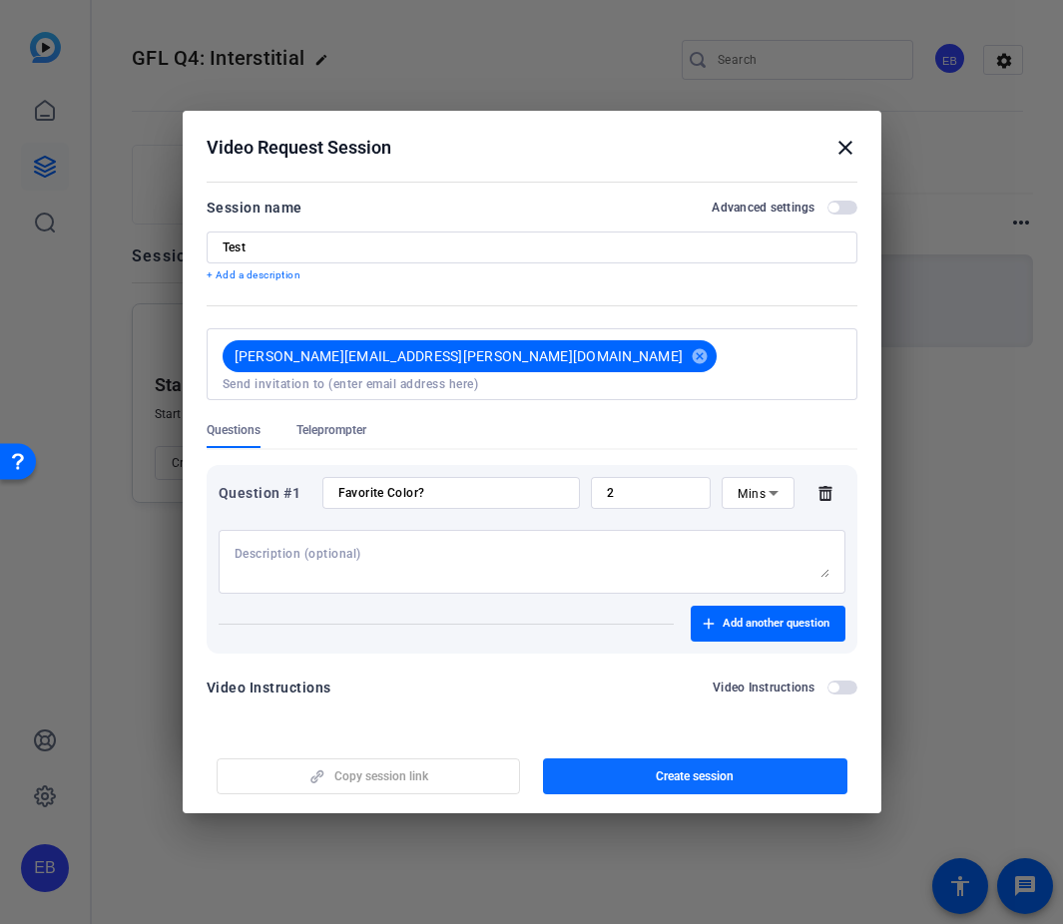
click at [683, 768] on span "Create session" at bounding box center [695, 776] width 78 height 16
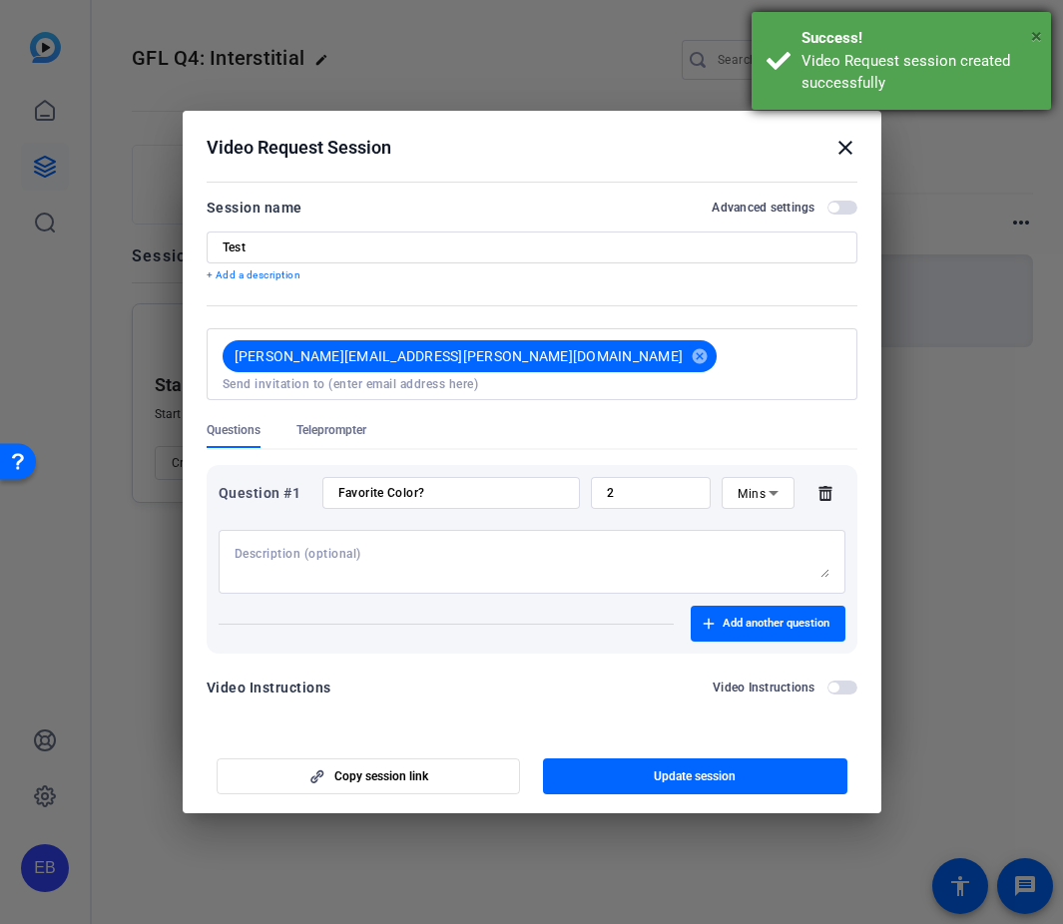
click at [1032, 46] on span "×" at bounding box center [1036, 36] width 11 height 24
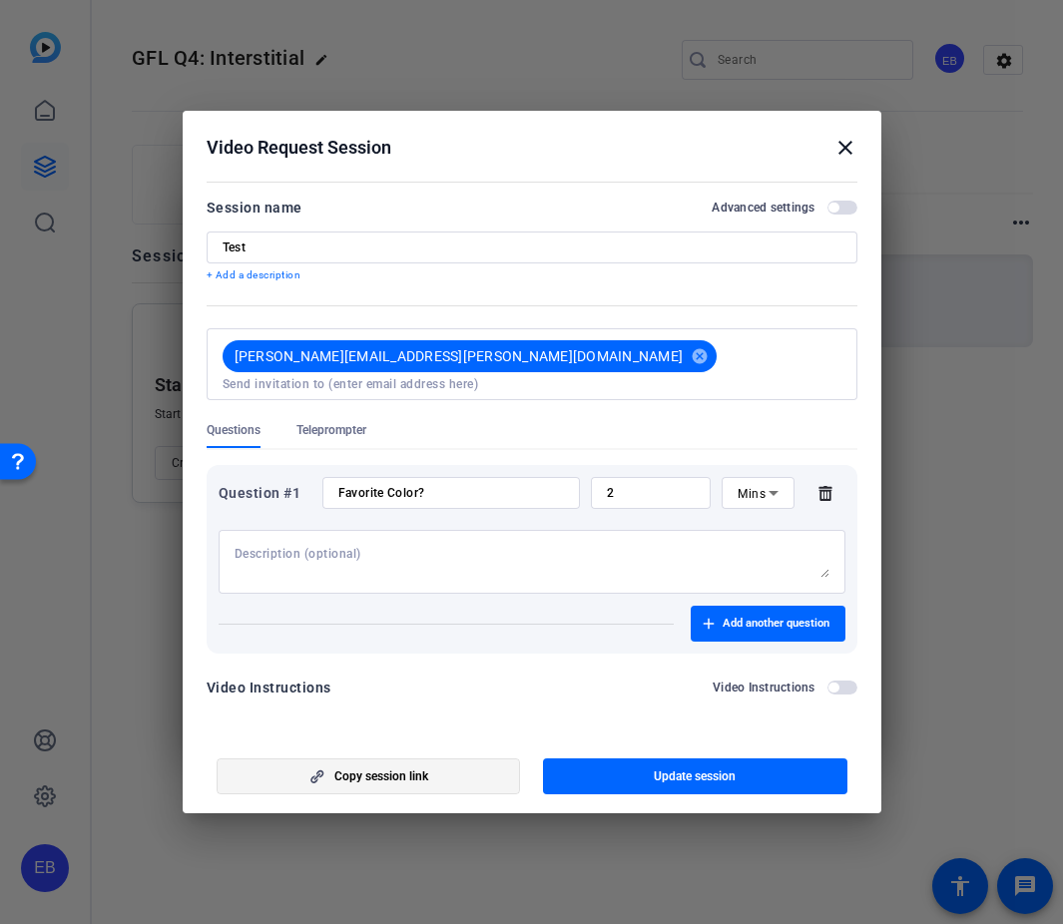
click at [405, 768] on span "Copy session link" at bounding box center [381, 776] width 94 height 16
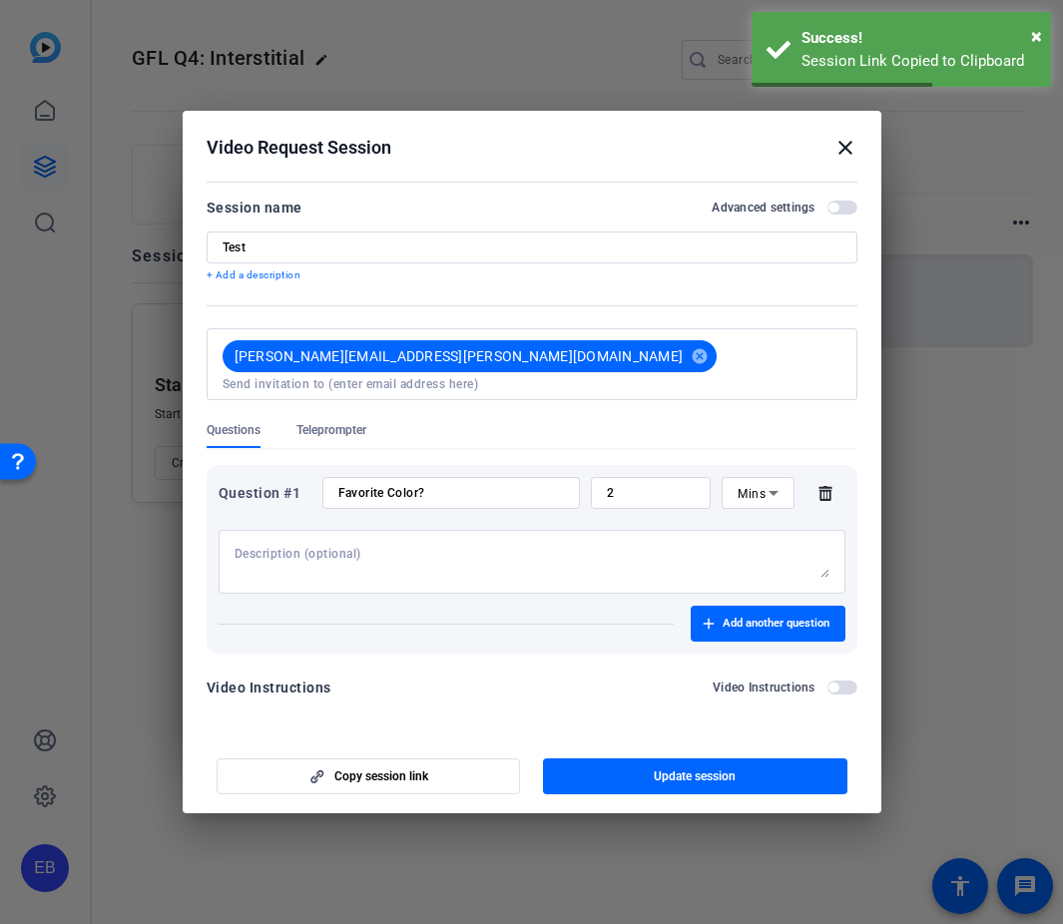
click at [845, 149] on mat-icon "close" at bounding box center [845, 148] width 24 height 24
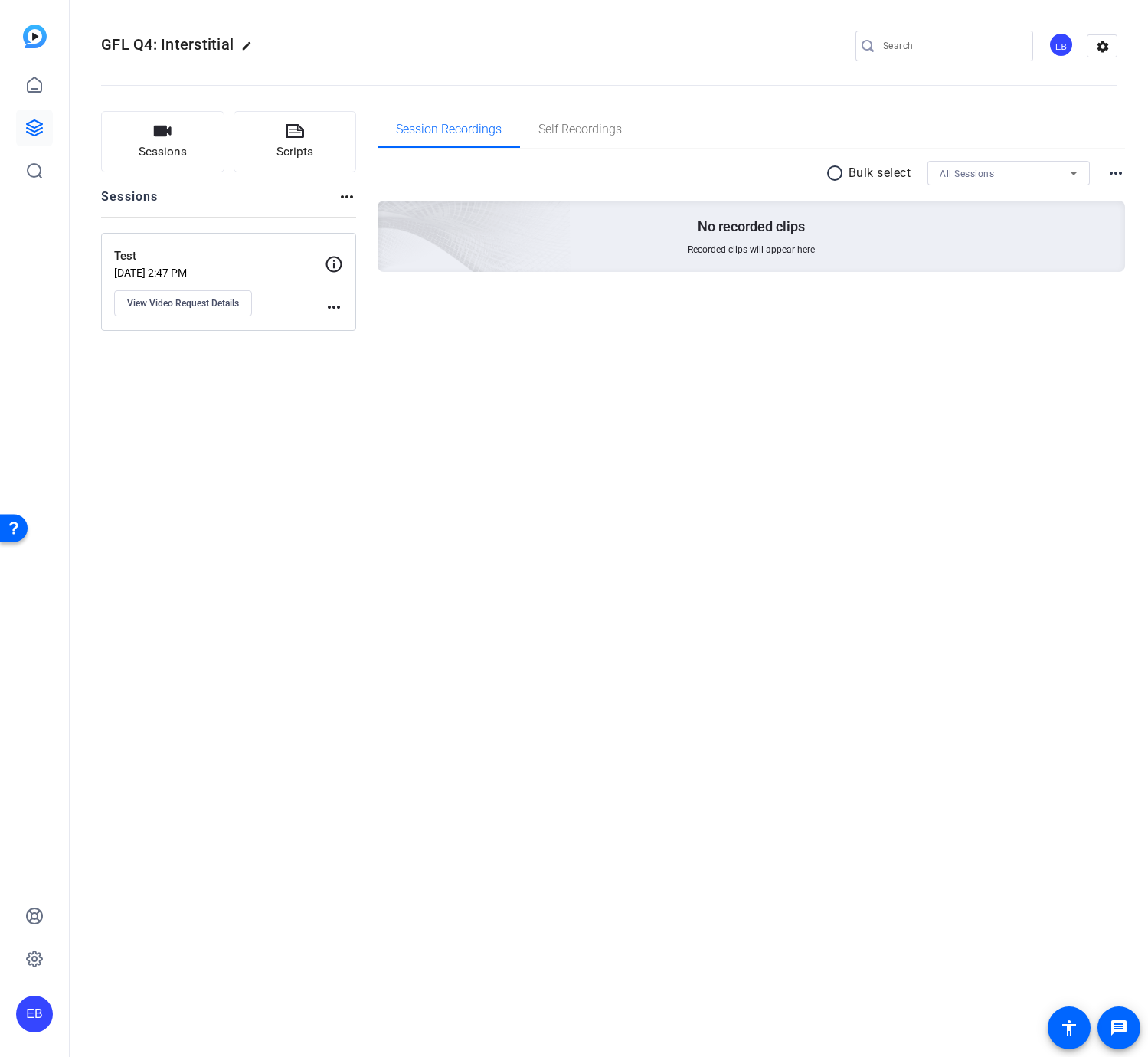
click at [166, 255] on p "Test" at bounding box center [219, 256] width 210 height 18
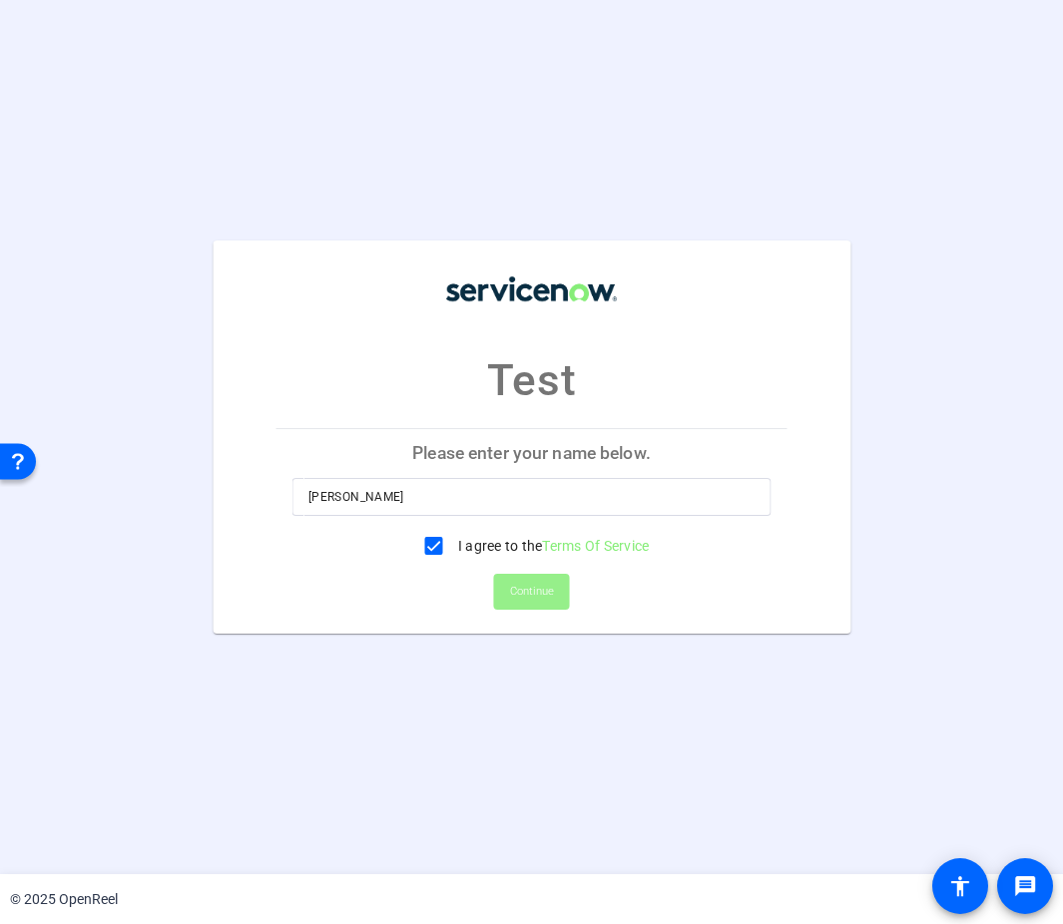
click at [549, 589] on span "Continue" at bounding box center [532, 592] width 44 height 30
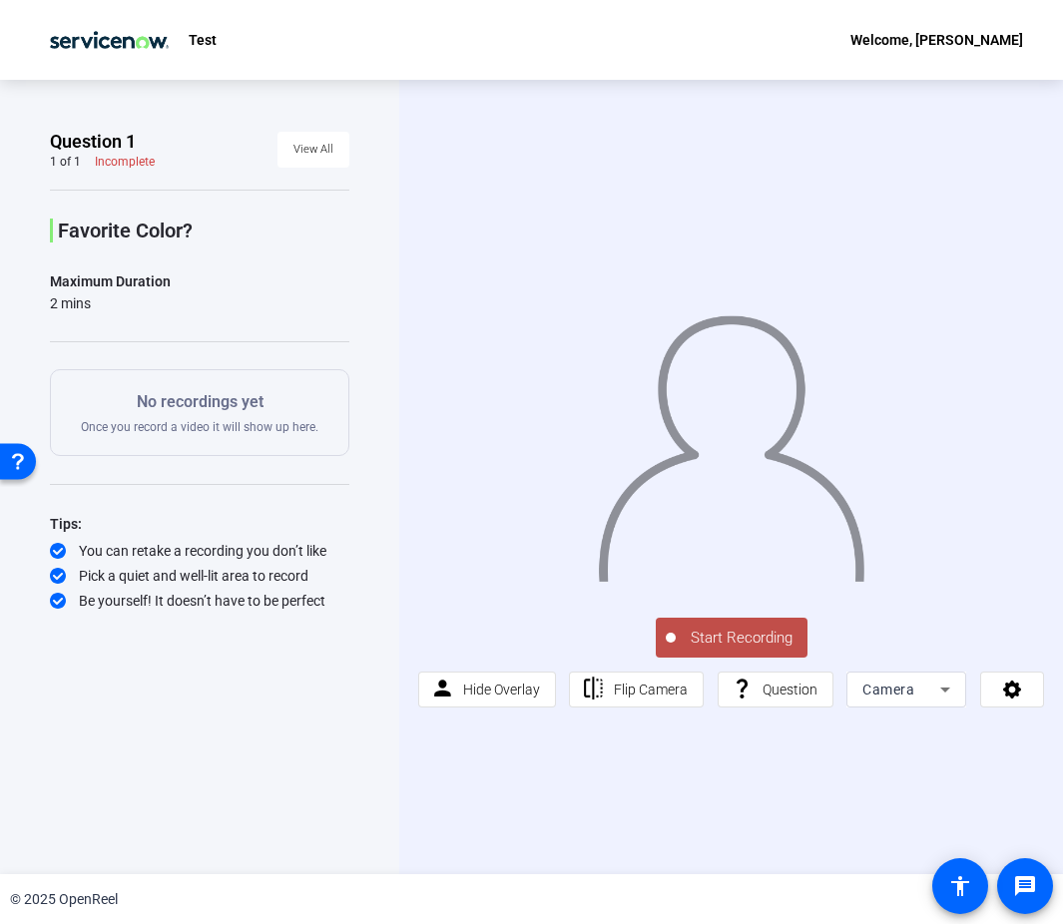
click at [725, 642] on span "Start Recording" at bounding box center [742, 638] width 132 height 23
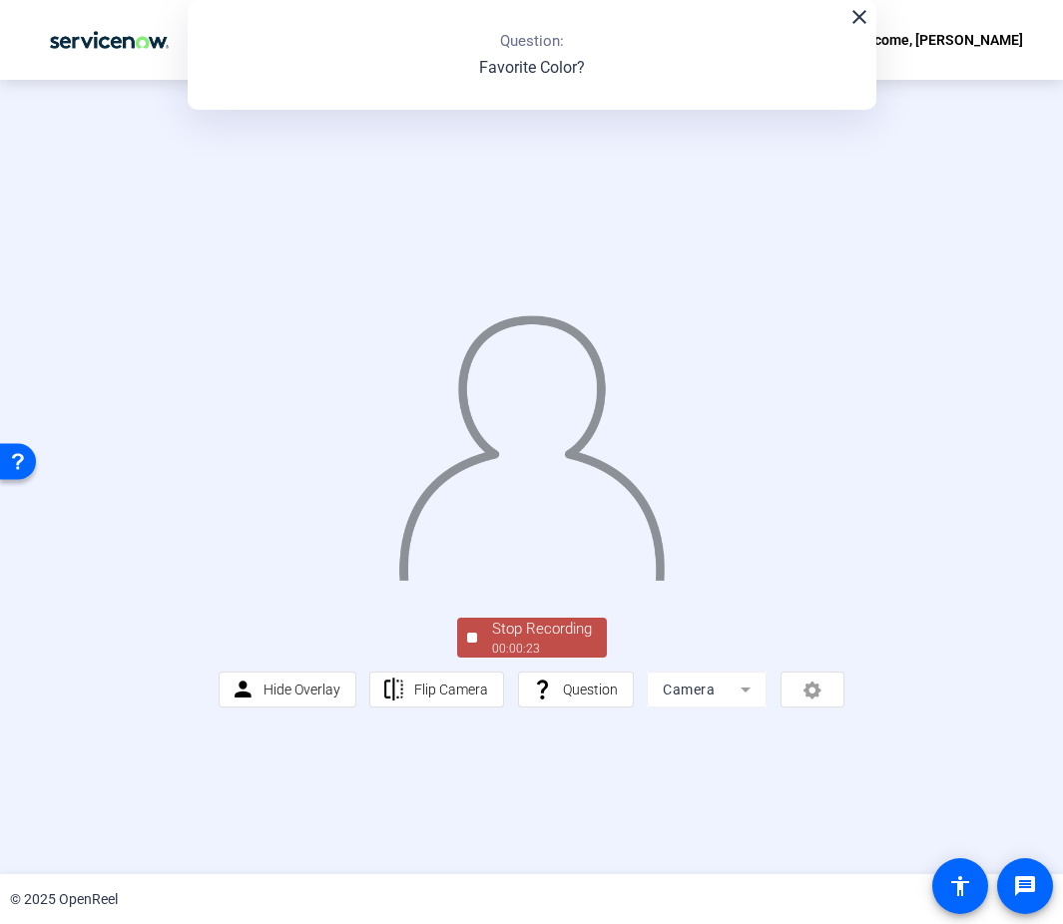
click at [535, 654] on div "00:00:23" at bounding box center [542, 649] width 100 height 18
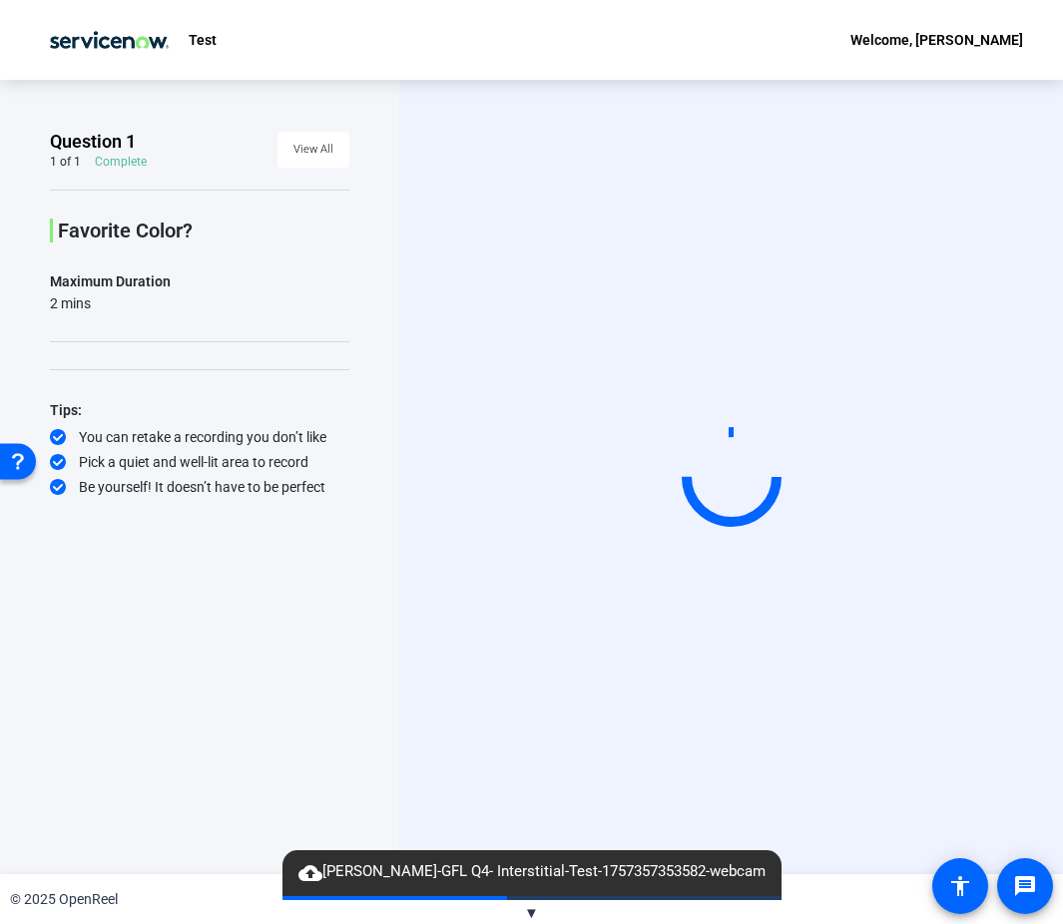
click at [592, 869] on span "cloud_upload Evan Bradley-GFL Q4- Interstitial-Test-1757357353582-webcam" at bounding box center [531, 872] width 487 height 24
click at [532, 913] on span "▼" at bounding box center [531, 913] width 15 height 18
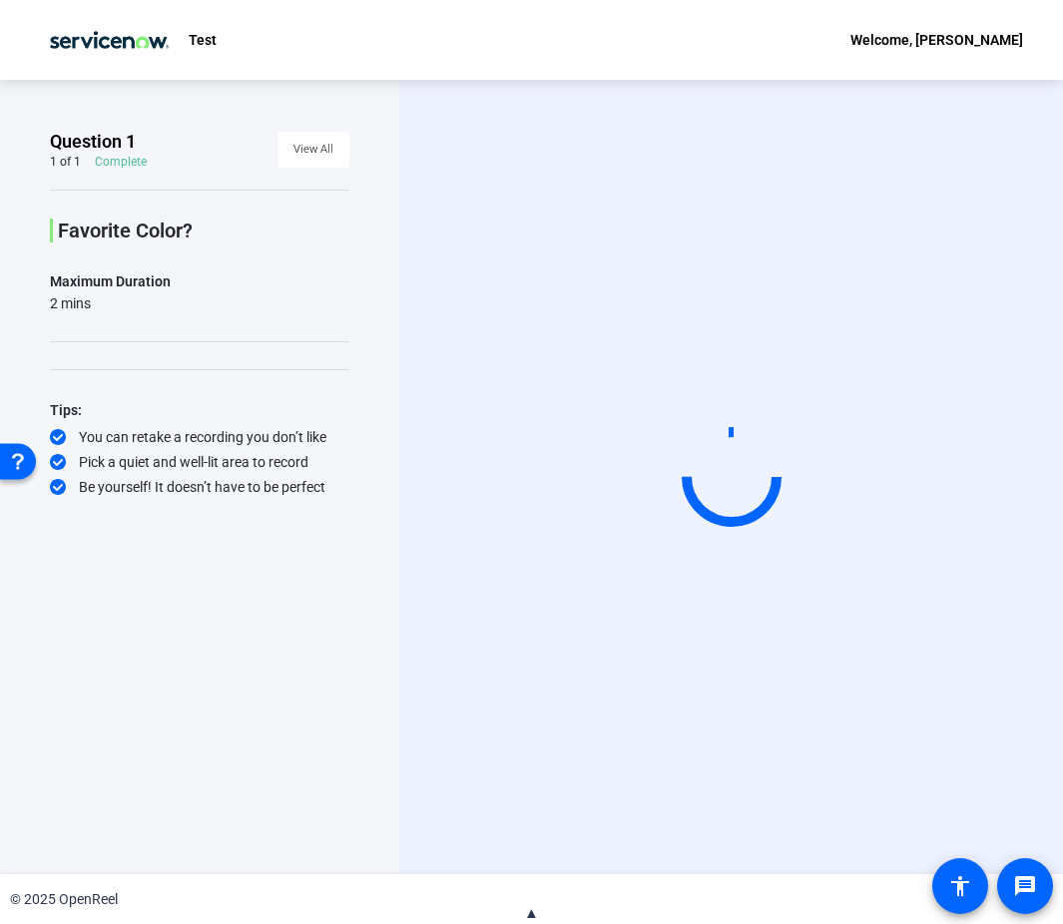
click at [532, 912] on span "▲" at bounding box center [531, 913] width 15 height 18
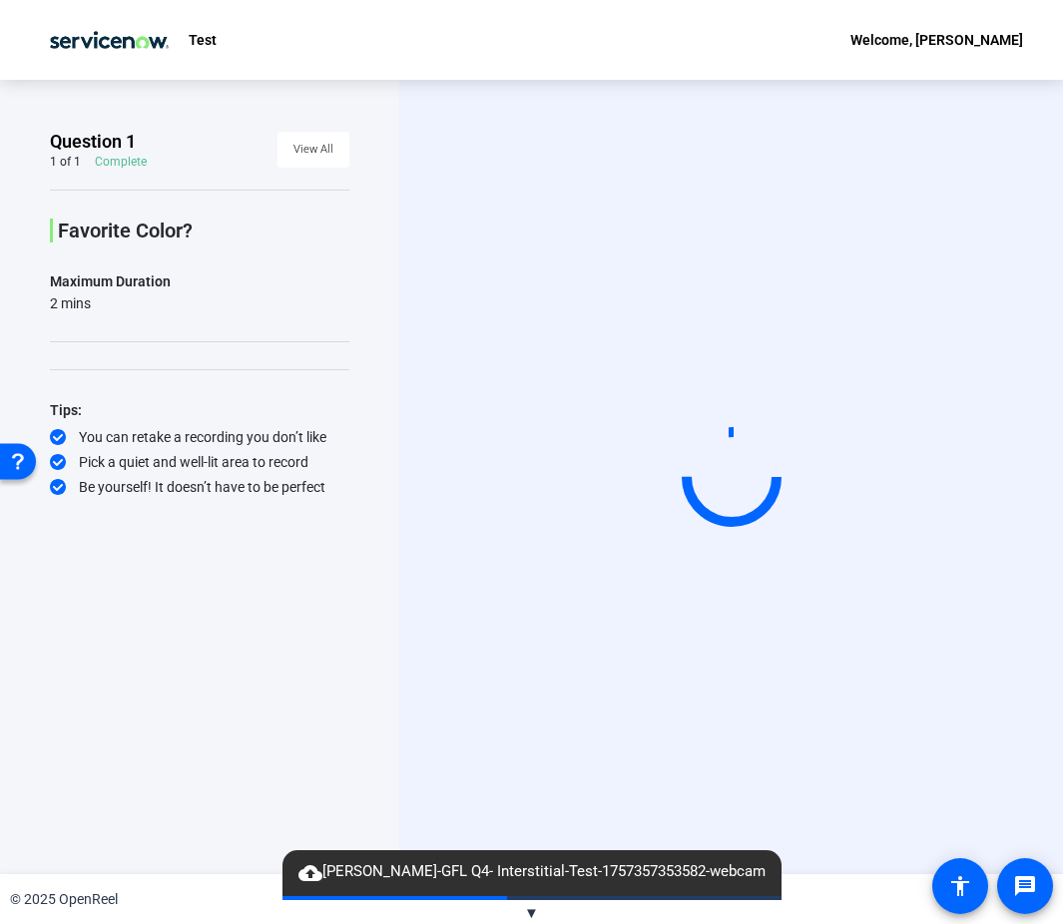
click at [512, 869] on span "cloud_upload Evan Bradley-GFL Q4- Interstitial-Test-1757357353582-webcam" at bounding box center [531, 872] width 487 height 24
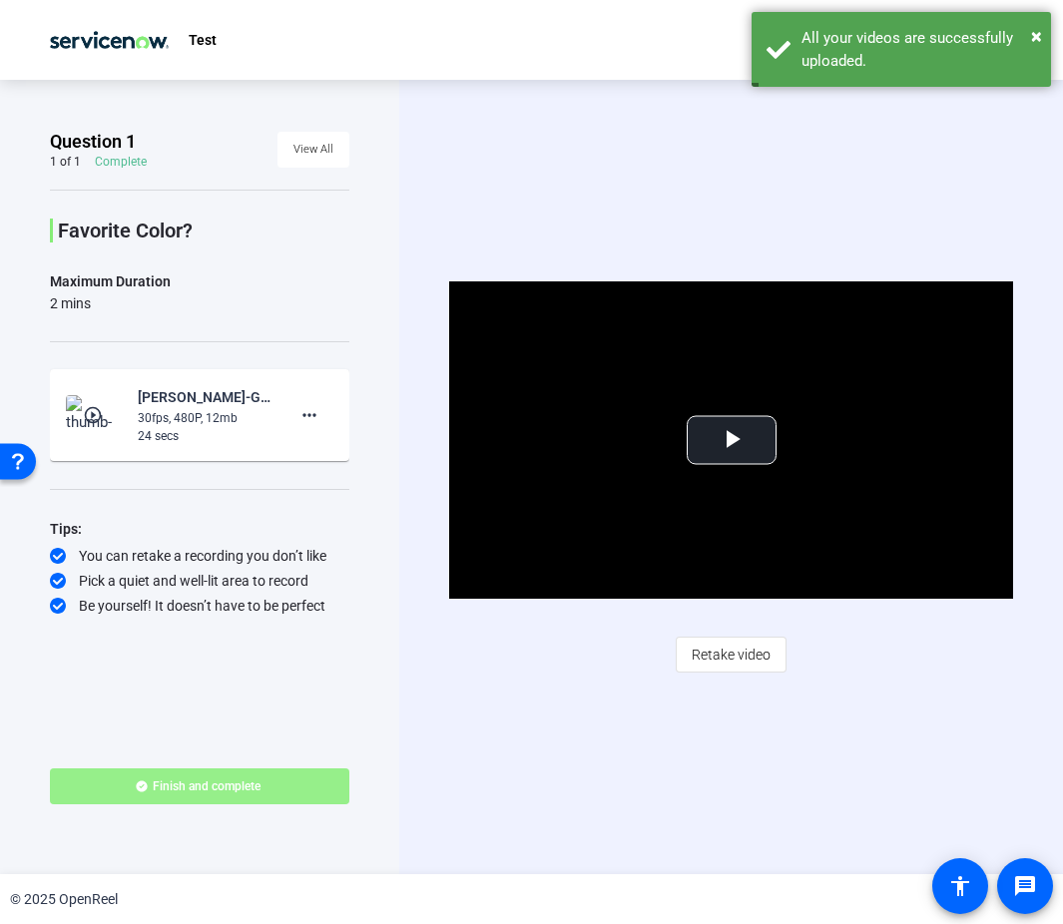
click at [236, 778] on span "Finish and complete" at bounding box center [207, 786] width 108 height 16
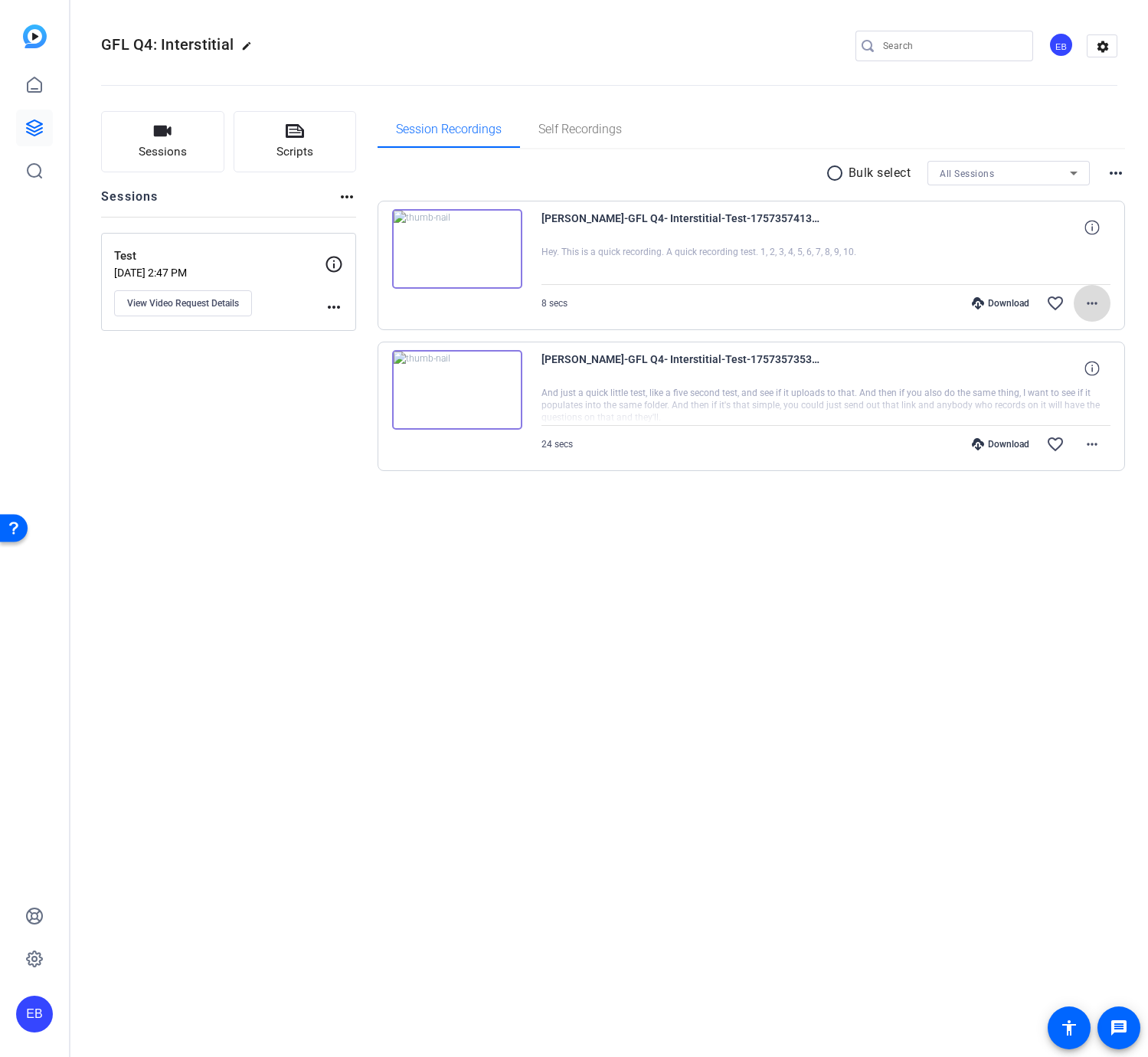
click at [1101, 297] on button "more_horiz" at bounding box center [1092, 303] width 37 height 37
click at [0, 0] on div at bounding box center [0, 0] width 0 height 0
click at [579, 129] on span "Self Recordings" at bounding box center [580, 130] width 84 height 12
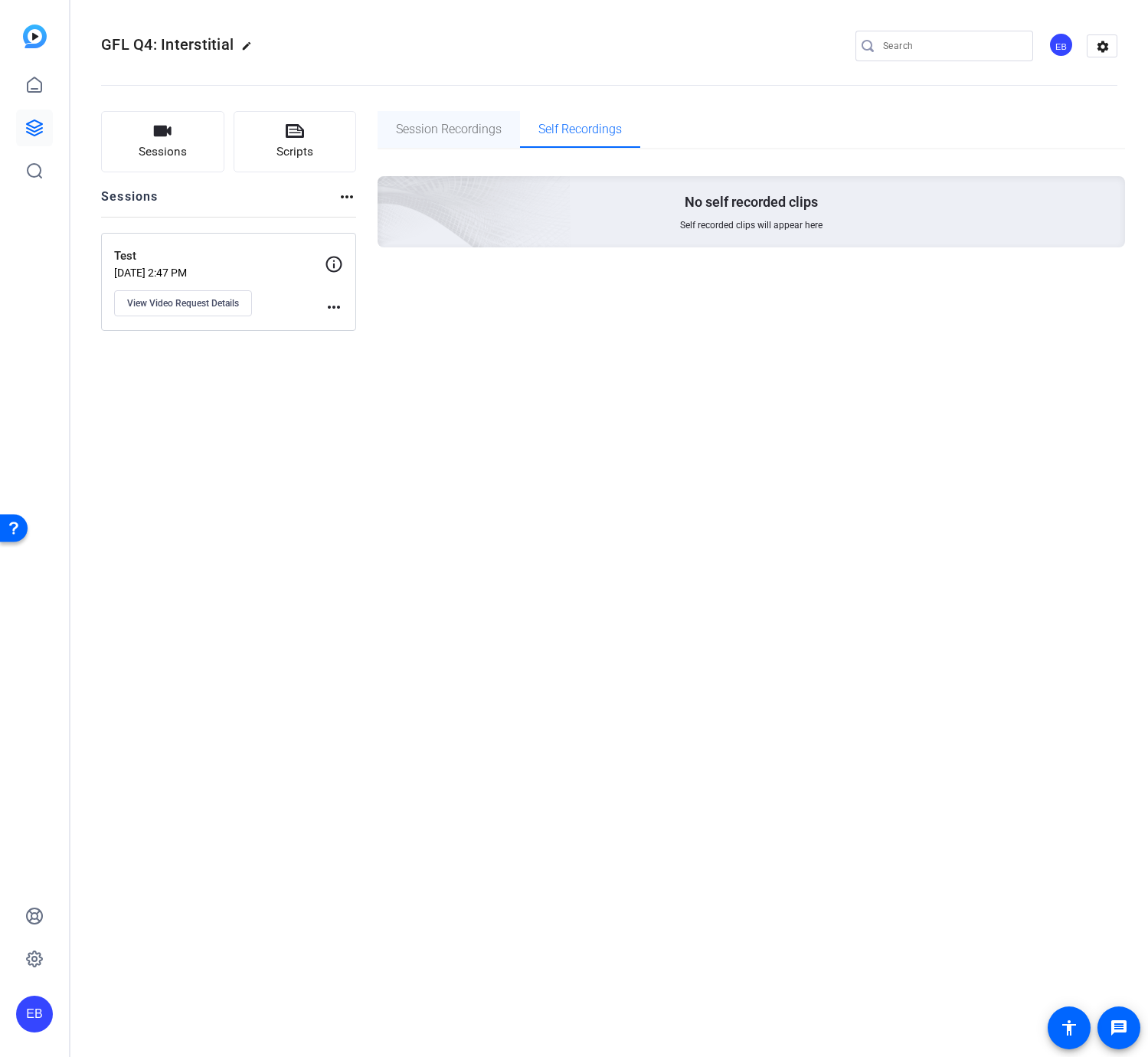
click at [421, 132] on span "Session Recordings" at bounding box center [449, 130] width 106 height 12
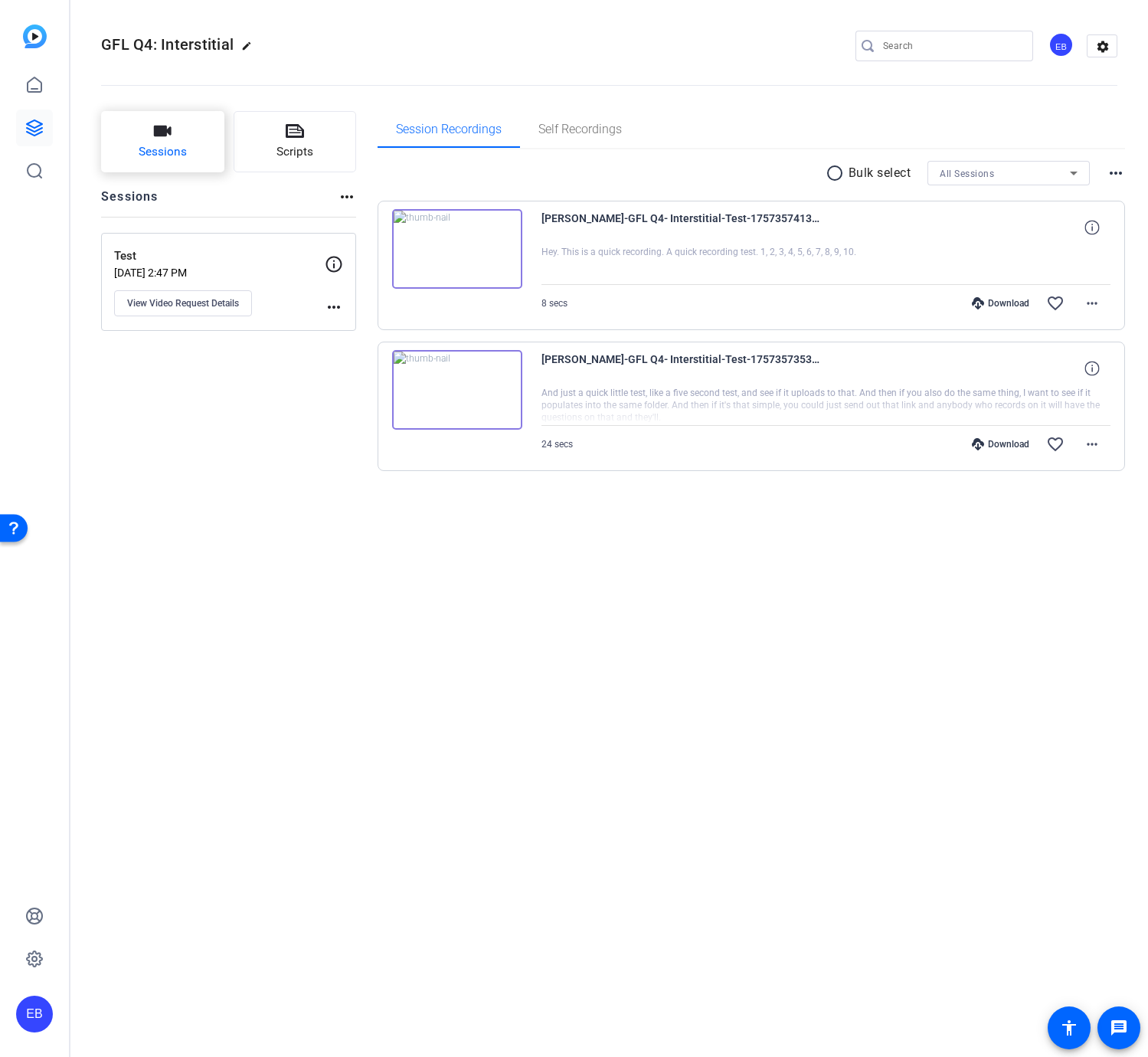
click at [140, 124] on button "Sessions" at bounding box center [163, 142] width 124 height 61
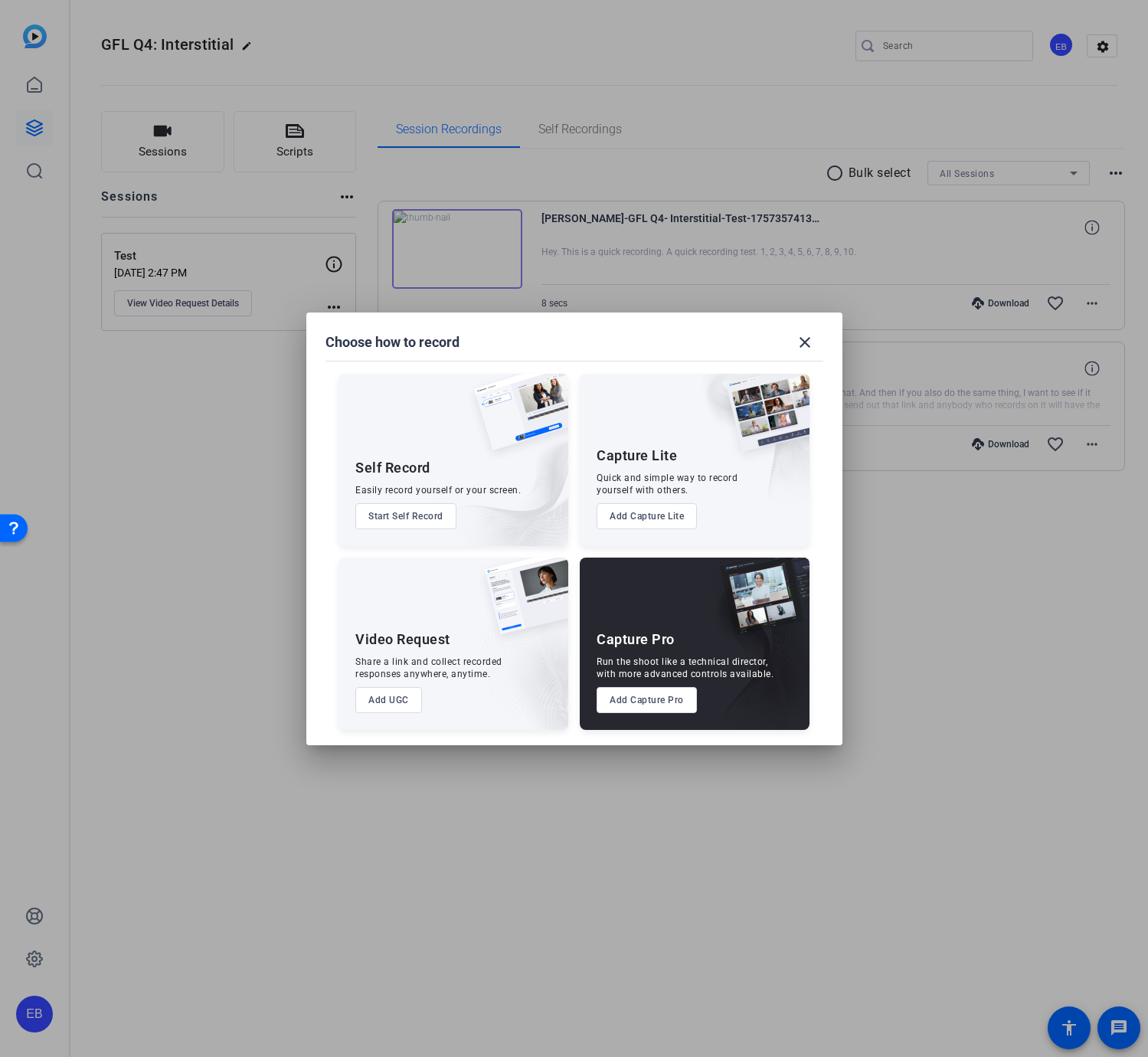
click at [442, 516] on button "Start Self Record" at bounding box center [406, 517] width 101 height 26
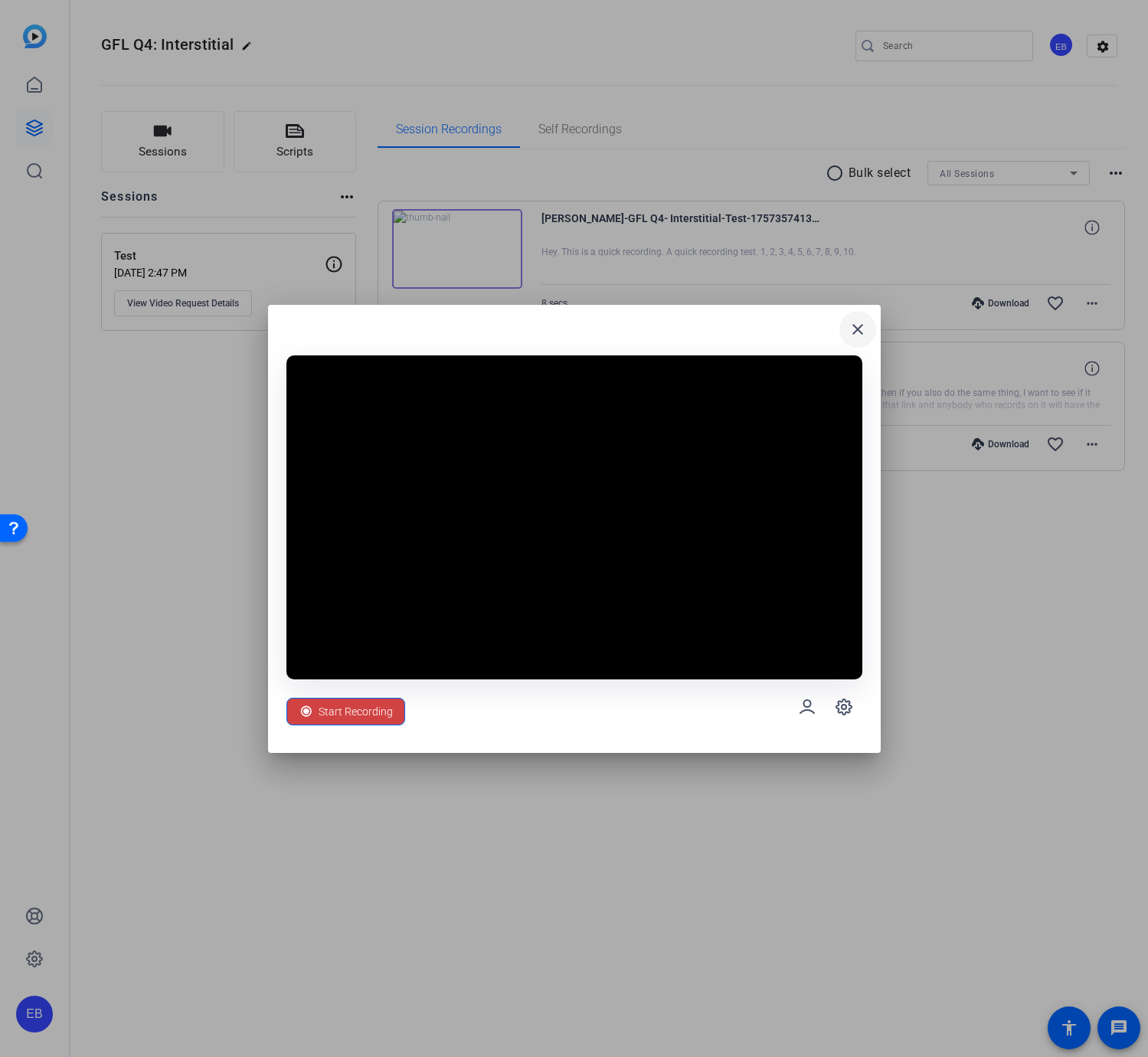
click at [856, 337] on mat-icon "close" at bounding box center [858, 329] width 18 height 18
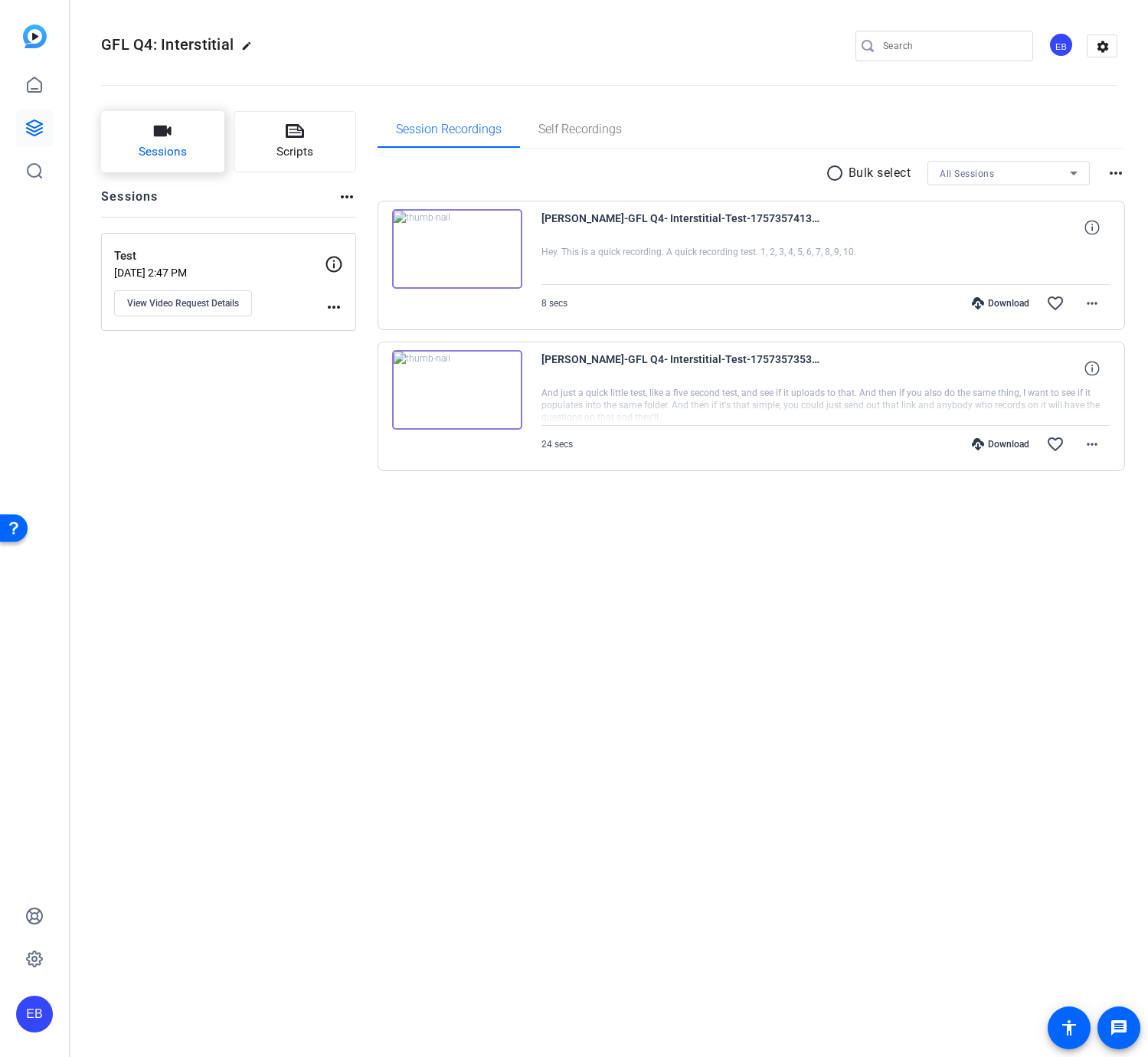
click at [152, 161] on span "Sessions" at bounding box center [163, 152] width 48 height 18
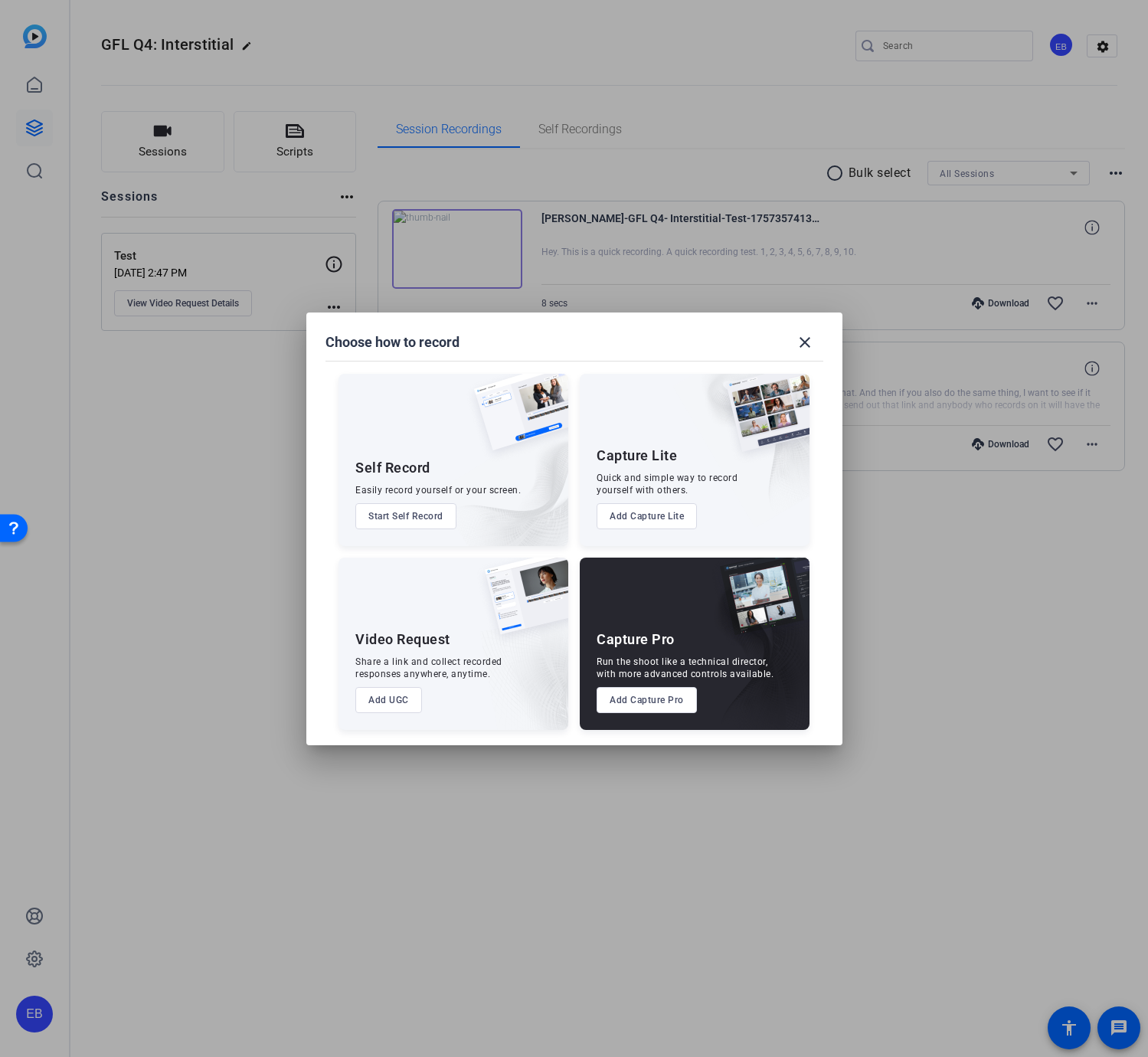
click at [380, 695] on button "Add UGC" at bounding box center [388, 700] width 67 height 26
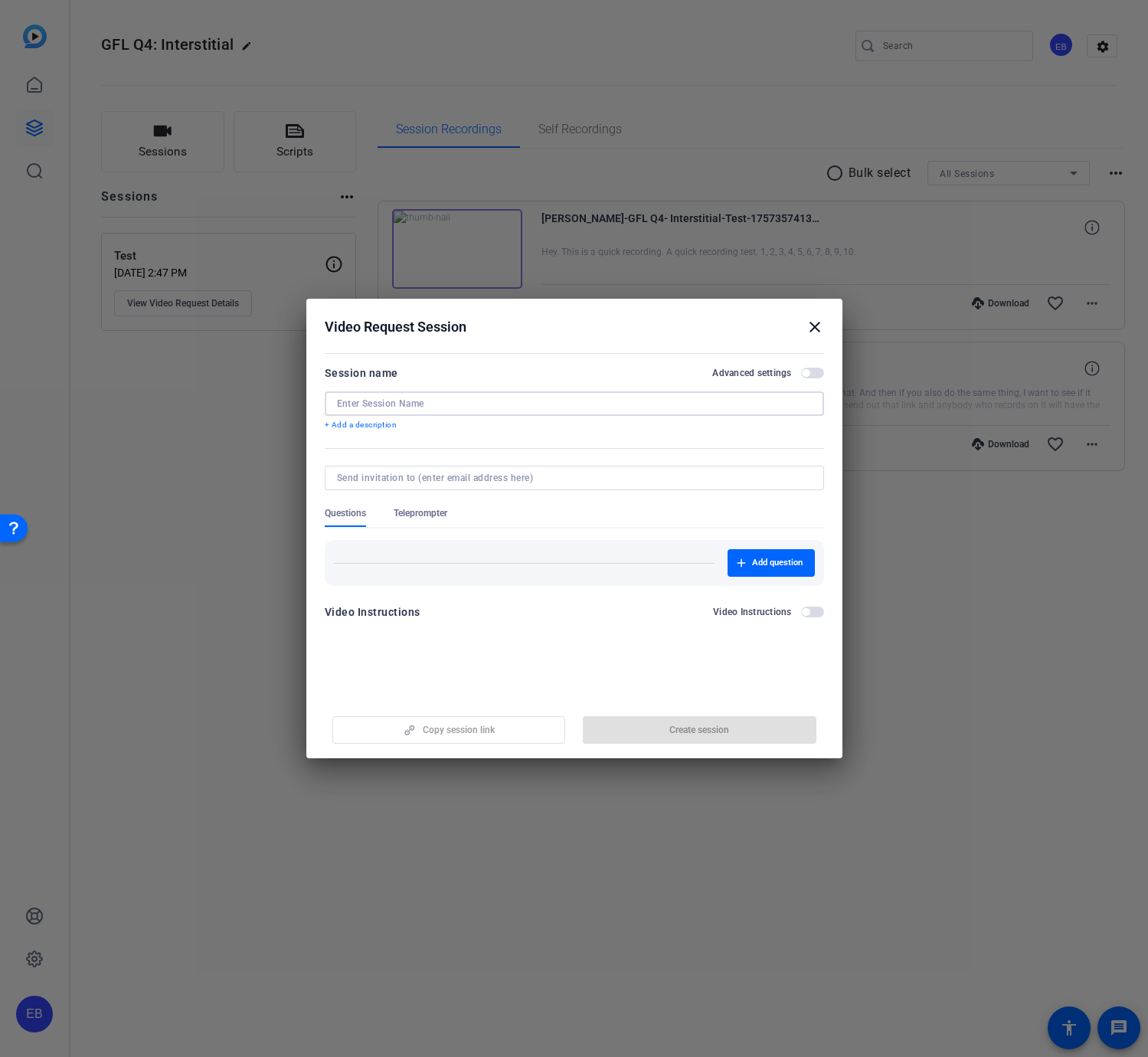
click at [431, 402] on input at bounding box center [574, 404] width 475 height 12
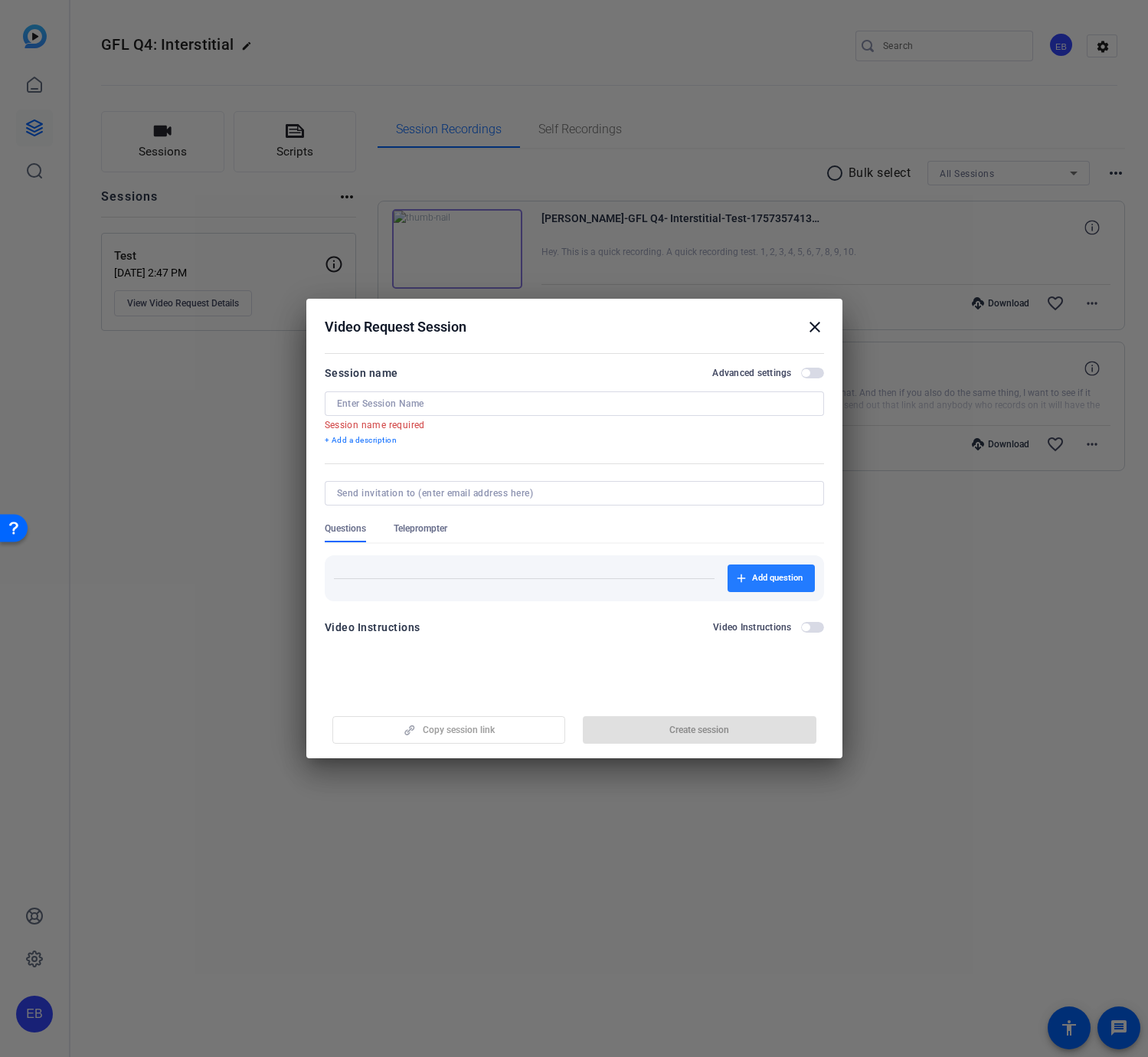
click at [767, 575] on button "Add question" at bounding box center [771, 578] width 87 height 28
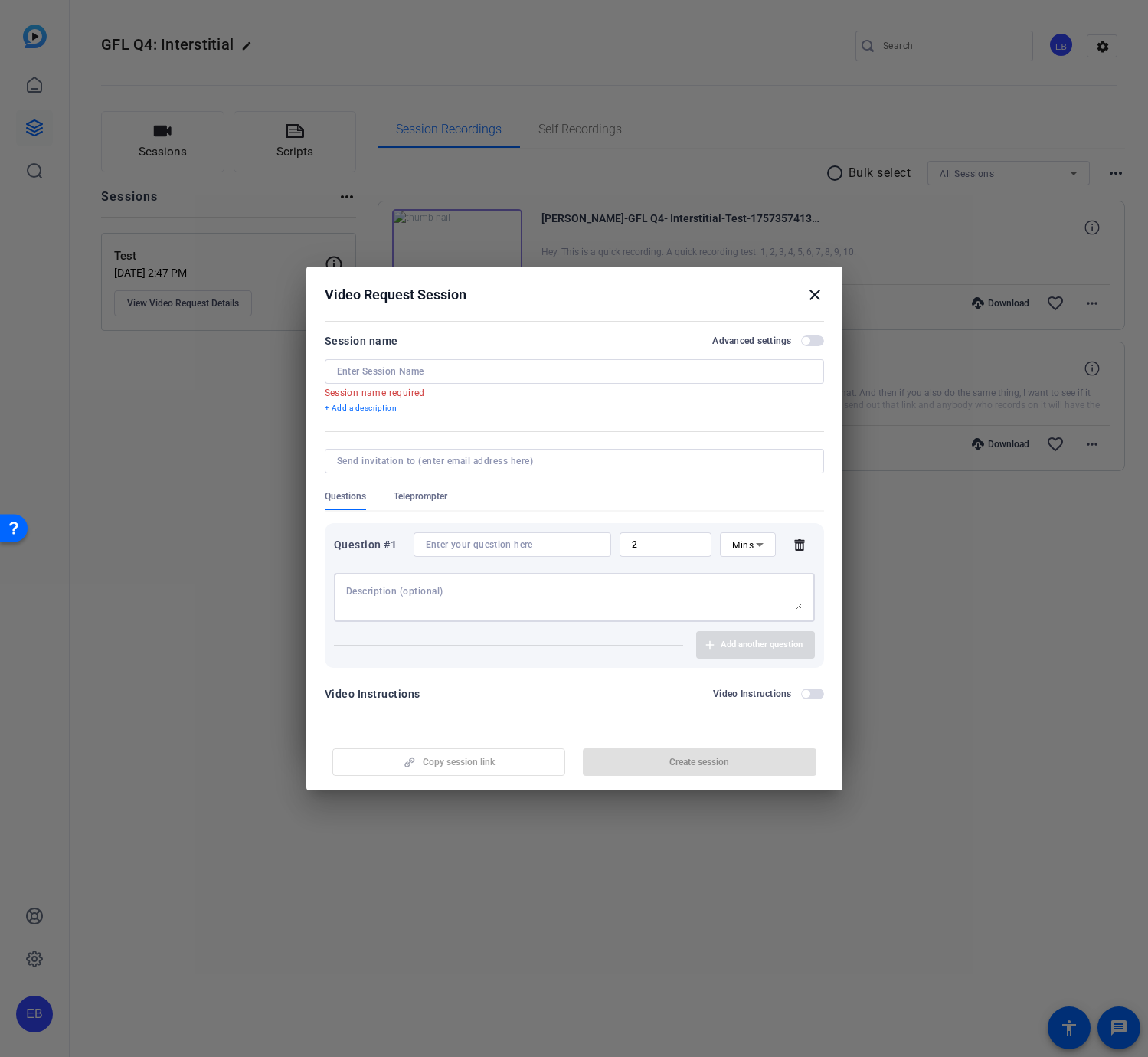
click at [391, 605] on textarea at bounding box center [574, 597] width 457 height 25
click at [490, 550] on input at bounding box center [513, 545] width 173 height 12
paste input "What is your best use of AI in your sales role at ServiceNow? (Be specific, but…"
drag, startPoint x: 602, startPoint y: 542, endPoint x: 510, endPoint y: 544, distance: 92.0
click at [510, 544] on div "What is your best use of AI in your sales role at ServiceNow? (Be specific, but…" at bounding box center [512, 545] width 197 height 25
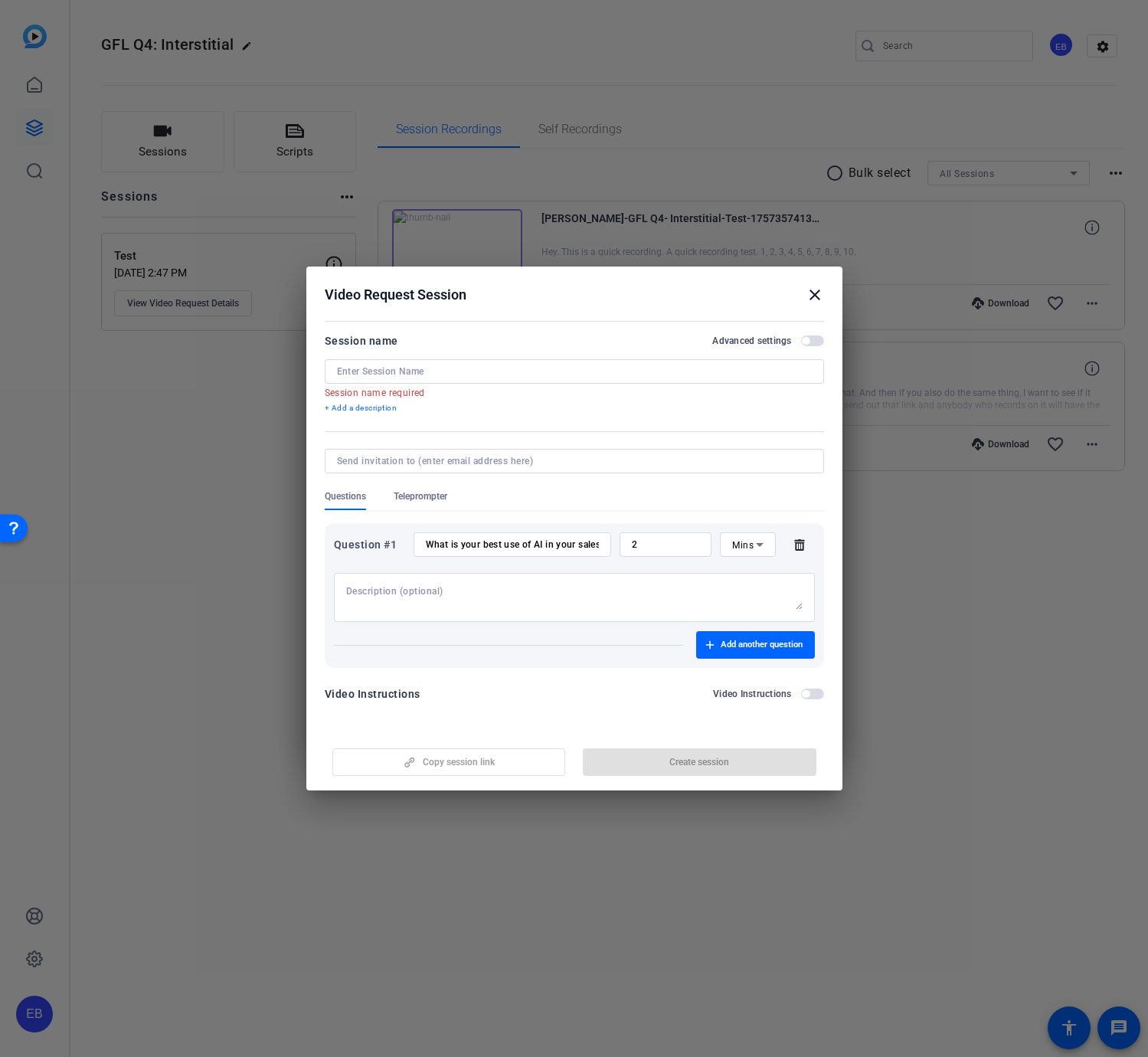
scroll to position [0, 771]
click at [450, 543] on input "What is your best use of AI in your sales role at ServiceNow? (Be specific, but…" at bounding box center [513, 545] width 173 height 12
click at [422, 544] on div "What is your best use of AI in your sales role at ServiceNow? (Be specific, but…" at bounding box center [512, 545] width 197 height 25
click at [430, 545] on input "What is your best use of AI in your sales role at ServiceNow? (Be specific, but…" at bounding box center [513, 545] width 173 height 12
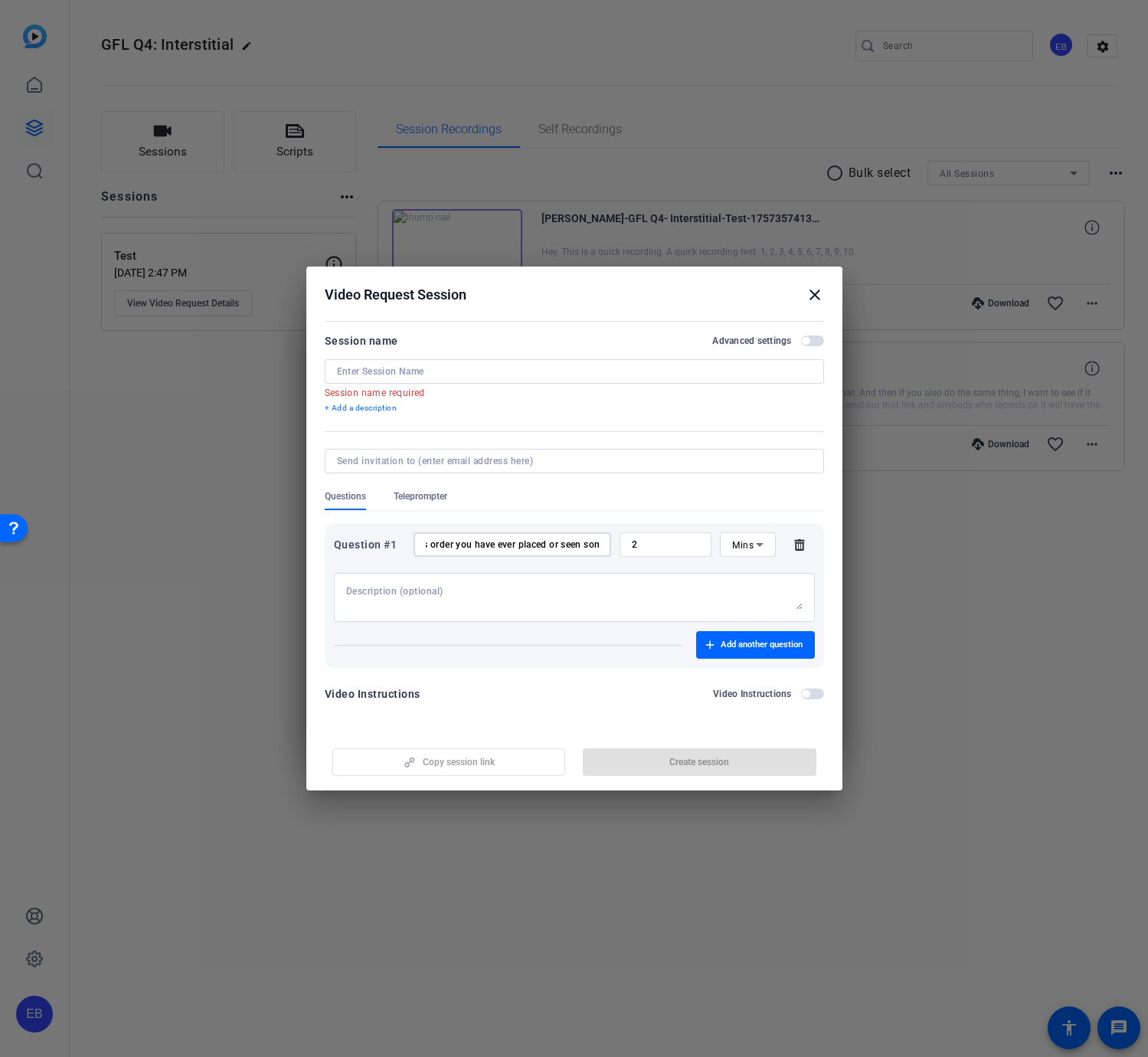
scroll to position [0, 771]
drag, startPoint x: 426, startPoint y: 543, endPoint x: 632, endPoint y: 556, distance: 206.4
click at [727, 557] on div "Question #1 What is your best use of AI in your sales role at ServiceNow? (Be s…" at bounding box center [574, 577] width 481 height 90
type input "What is your best use of AI in your sales role at ServiceNow? (Be specific, but…"
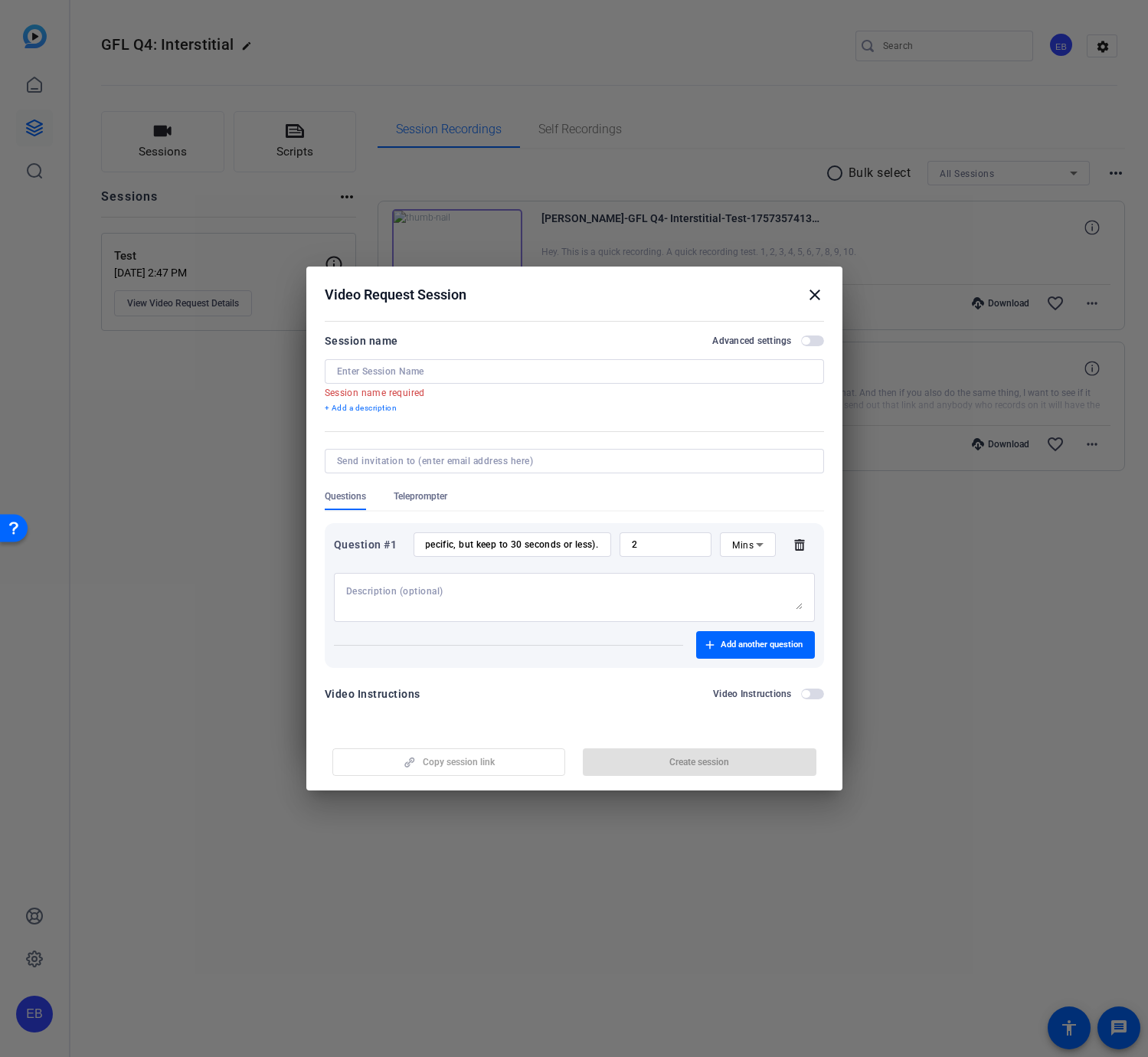
scroll to position [0, 0]
drag, startPoint x: 604, startPoint y: 541, endPoint x: 408, endPoint y: 556, distance: 196.6
click at [408, 556] on div "Question #1 What is your best use of AI in your sales role at ServiceNow? (Be s…" at bounding box center [574, 545] width 481 height 25
click at [405, 585] on textarea at bounding box center [574, 597] width 457 height 25
click at [513, 540] on input at bounding box center [513, 545] width 173 height 12
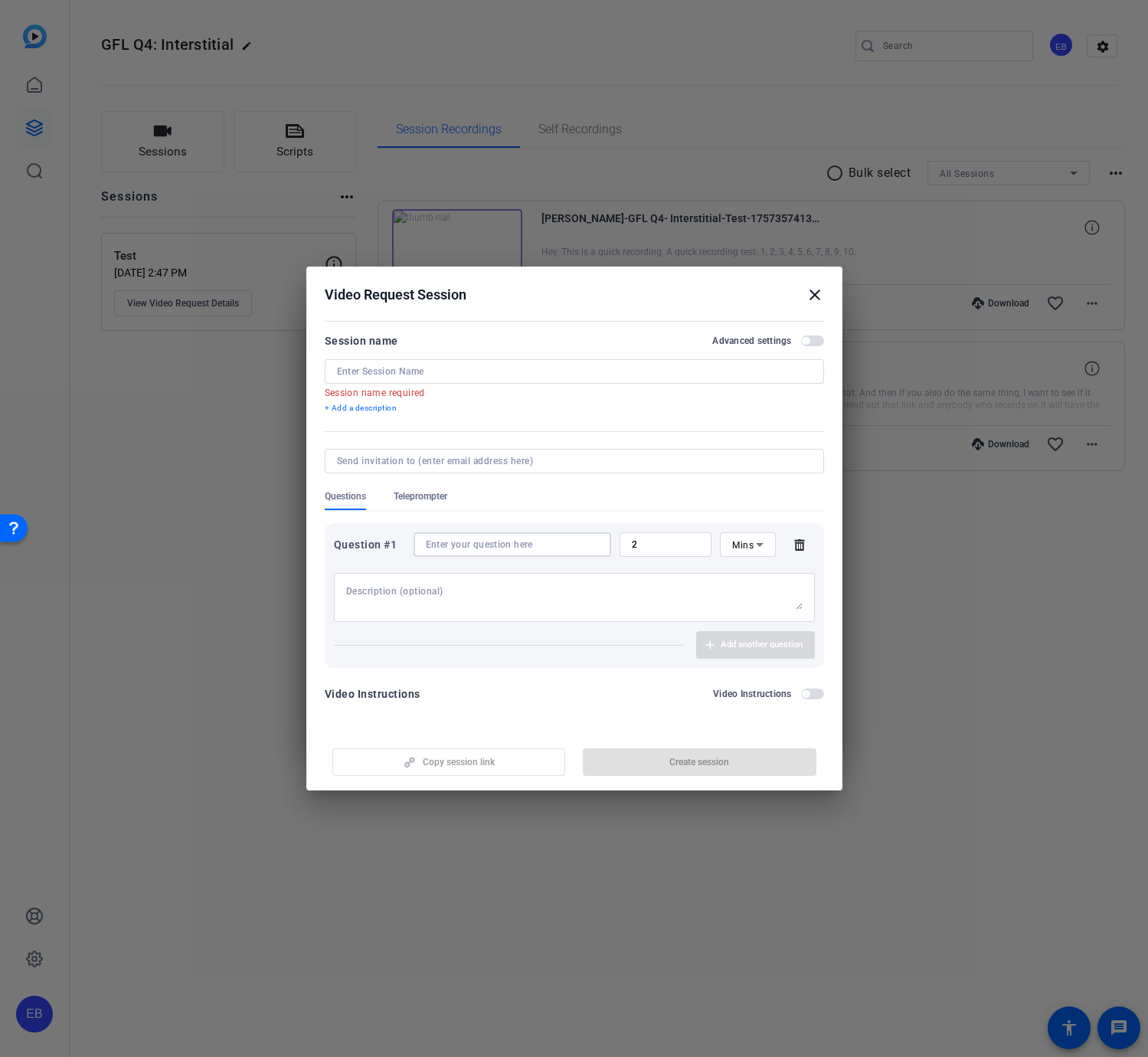
paste input "What is your best use of AI in your sales role at ServiceNow?"
type input "What is your best use of AI in your sales role at ServiceNow?"
click at [405, 365] on input at bounding box center [574, 372] width 475 height 12
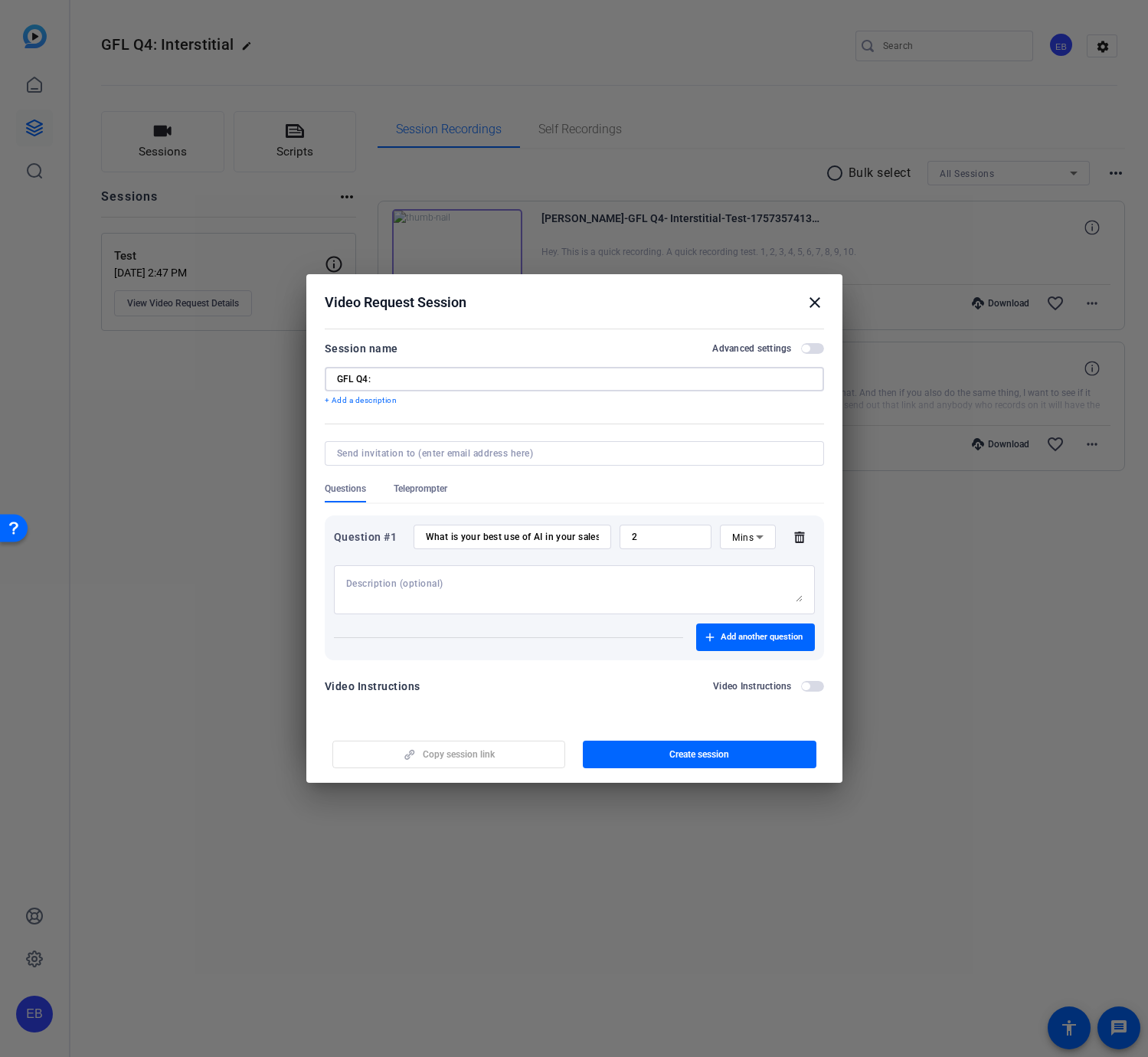
type input "GFL Q4:"
click at [417, 591] on textarea at bounding box center [574, 590] width 457 height 25
paste textarea "What is your best use of AI in your sales role at ServiceNow?"
type textarea "What is your best use of AI in your sales role at ServiceNow?"
click at [466, 590] on textarea at bounding box center [574, 590] width 457 height 25
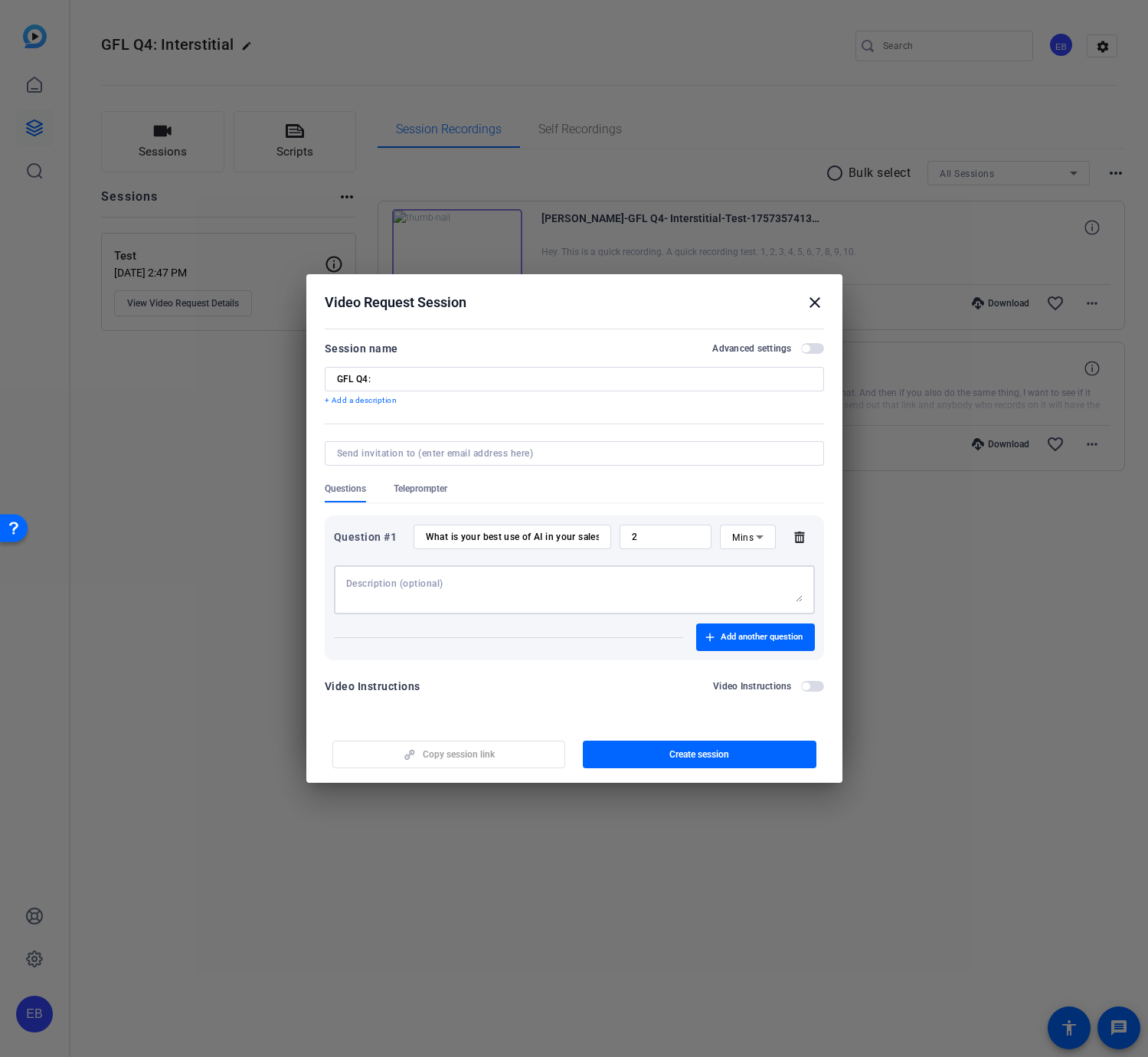
paste textarea "(Be specific, but keep to 30 seconds or less)."
click at [341, 572] on div "(Be specific, but keep to 30 seconds or less)." at bounding box center [574, 590] width 481 height 49
click at [346, 583] on textarea "(Be specific, but keep to 30 seconds or less)." at bounding box center [574, 590] width 457 height 25
drag, startPoint x: 350, startPoint y: 582, endPoint x: 346, endPoint y: 631, distance: 49.2
click at [350, 583] on textarea "(Be specific, but keep to 30 seconds or less)." at bounding box center [574, 590] width 457 height 25
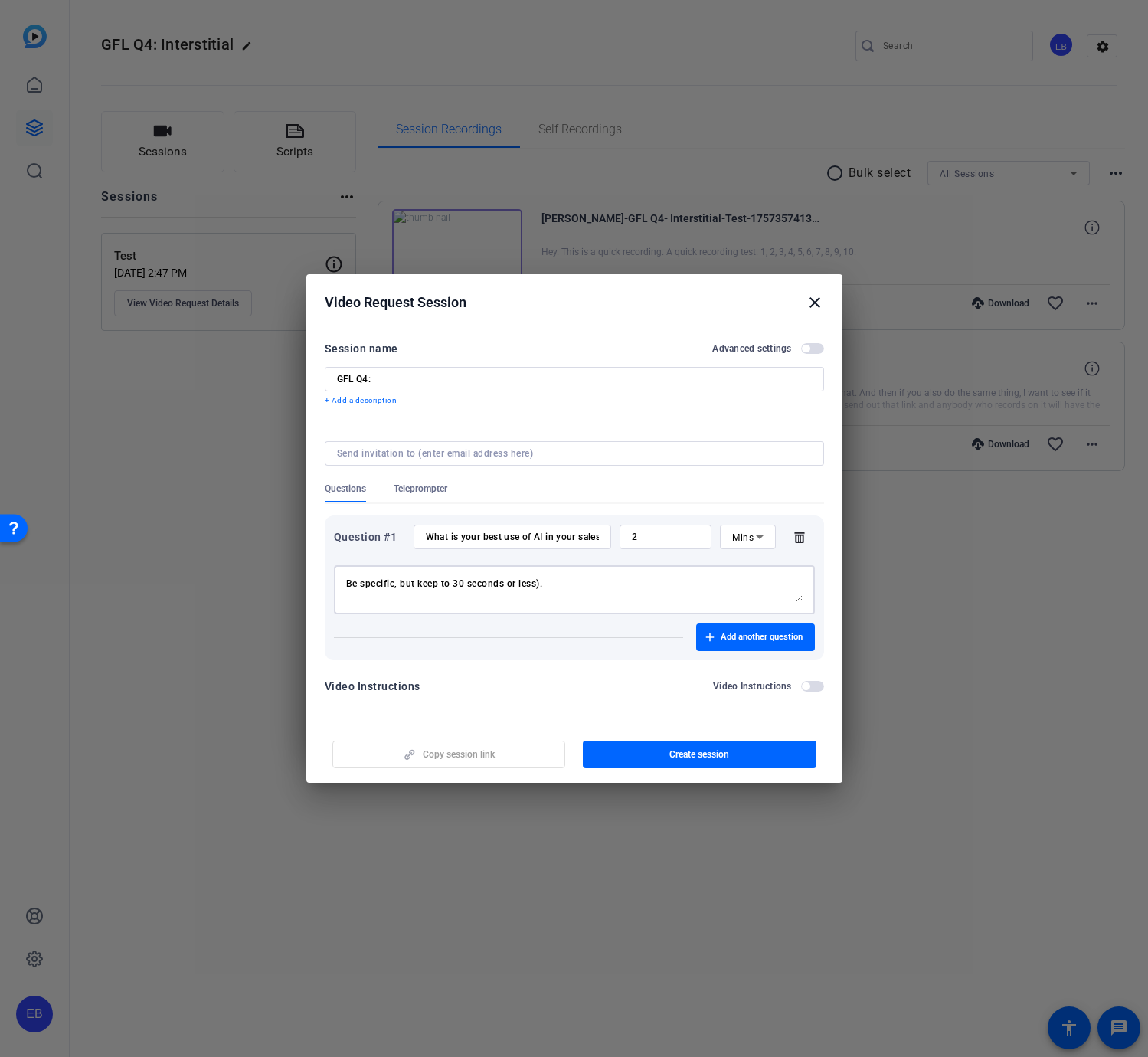
click at [540, 585] on textarea "Be specific, but keep to 30 seconds or less)." at bounding box center [574, 590] width 457 height 25
type textarea "Be specific, but keep to 30 seconds or less."
click at [732, 538] on span "Mins" at bounding box center [743, 538] width 21 height 11
click at [746, 659] on span "No Time Limit" at bounding box center [747, 656] width 31 height 55
click at [433, 448] on input at bounding box center [571, 454] width 469 height 12
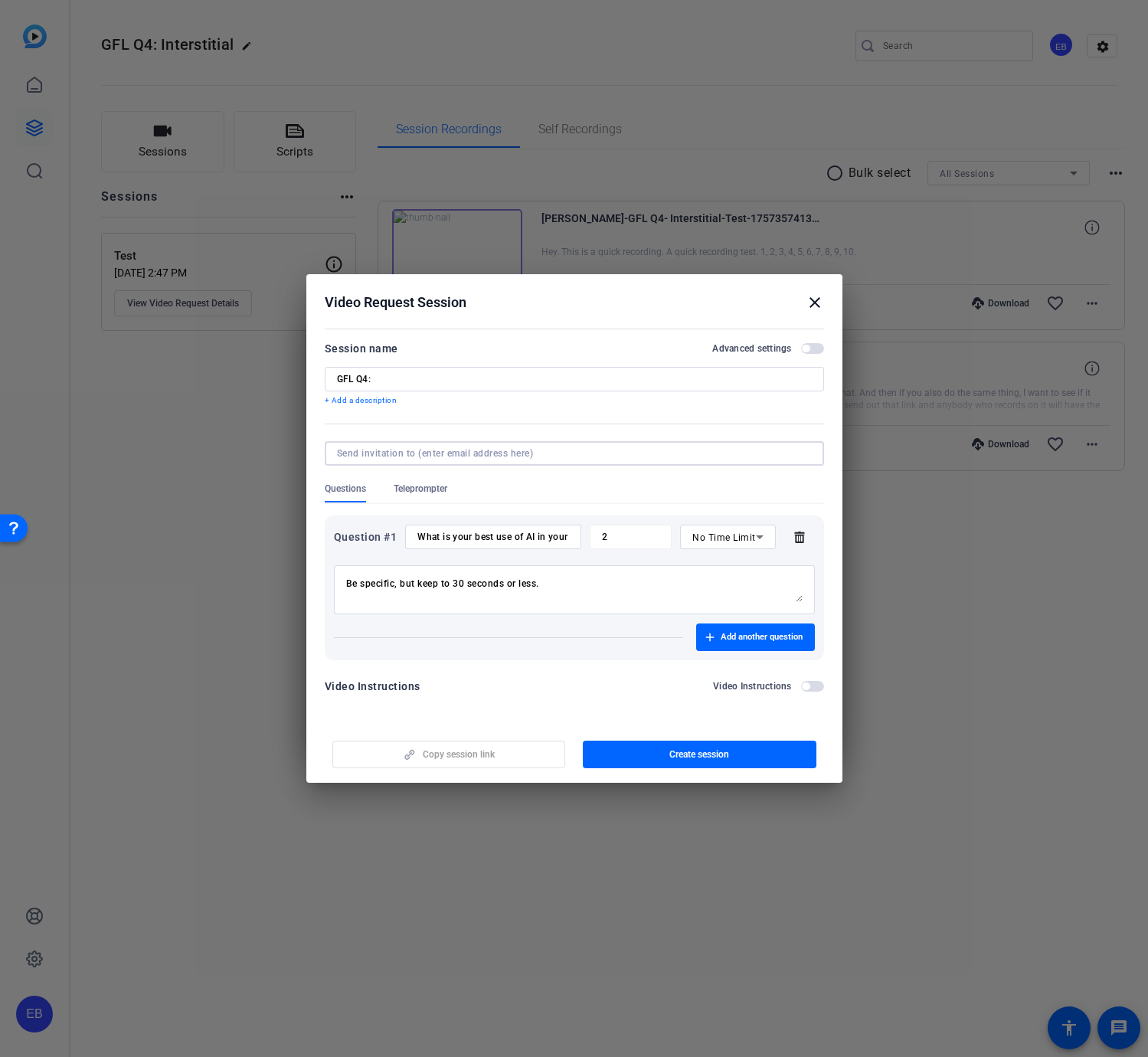
click at [668, 408] on form "Session name Advanced settings GFL Q4: + Add a description Questions Teleprompt…" at bounding box center [574, 522] width 500 height 365
click at [747, 631] on span "Add another question" at bounding box center [761, 637] width 82 height 12
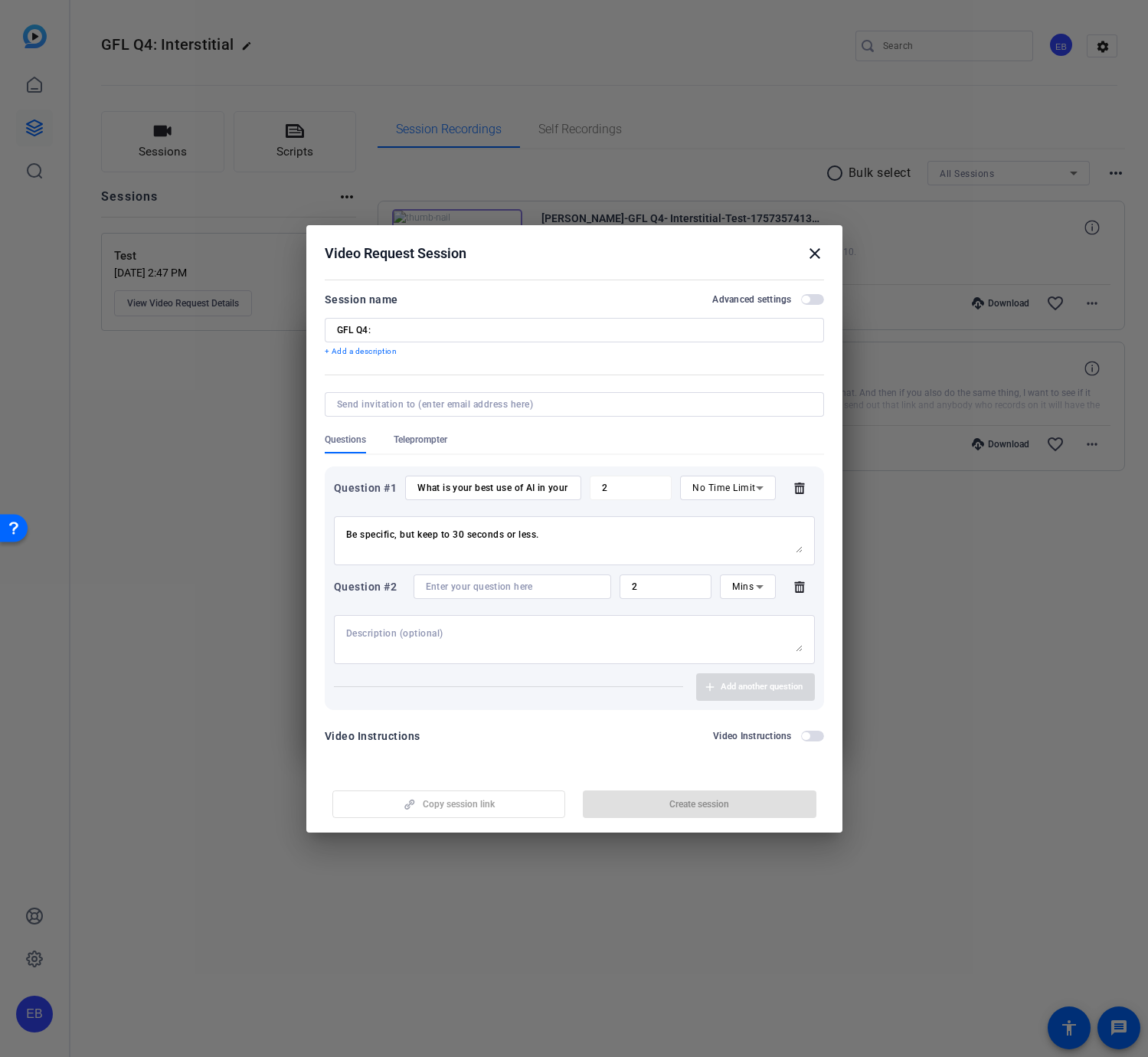
click at [750, 575] on div "Mins" at bounding box center [747, 586] width 31 height 25
click at [770, 712] on mat-option "No Time Limit" at bounding box center [747, 706] width 55 height 55
click at [631, 495] on mat-form-field "2" at bounding box center [630, 488] width 82 height 25
drag, startPoint x: 470, startPoint y: 486, endPoint x: 595, endPoint y: 486, distance: 125.0
click at [470, 486] on input "What is your best use of AI in your sales role at ServiceNow?" at bounding box center [493, 488] width 151 height 12
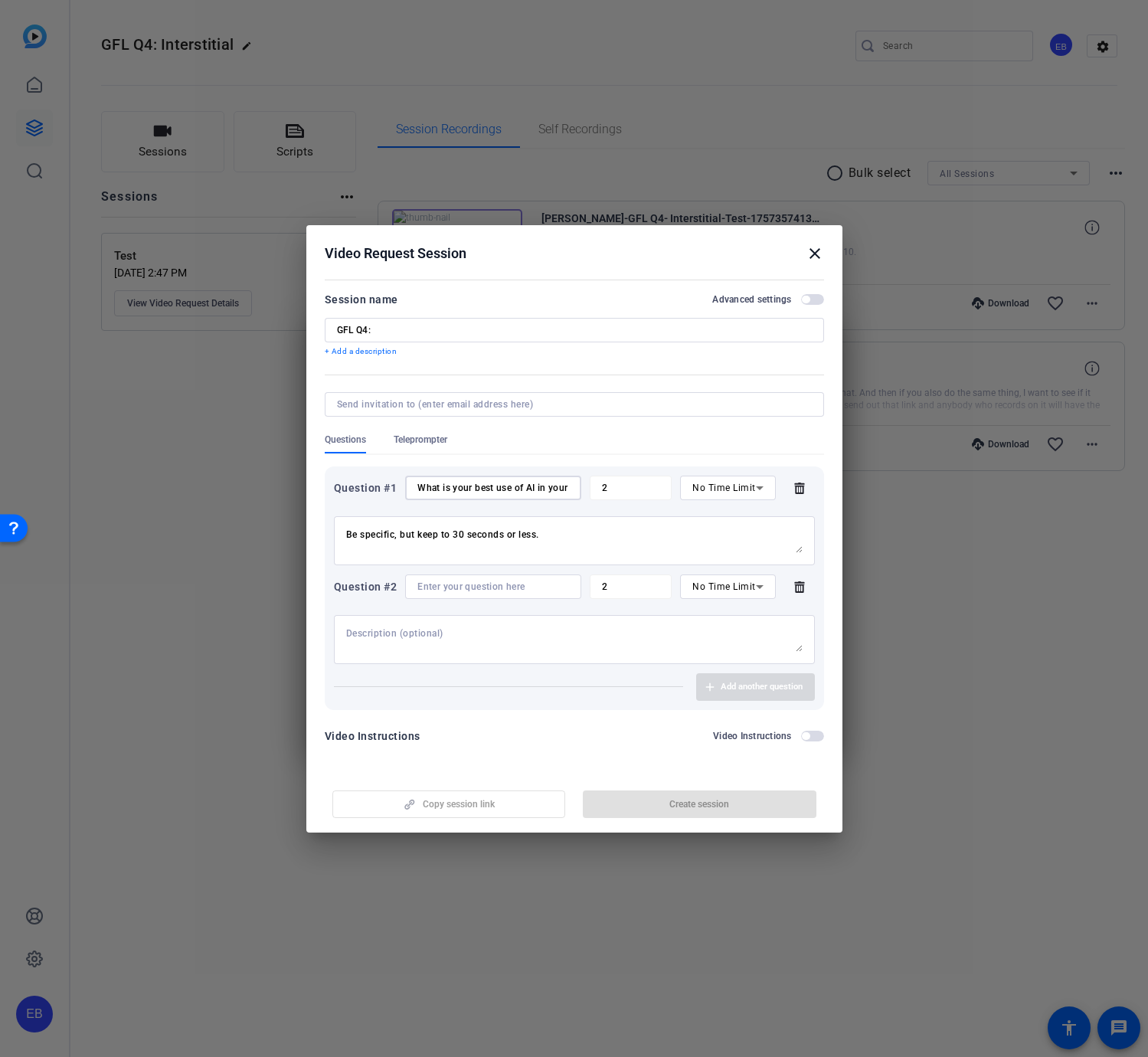
click at [595, 491] on mat-form-field "2" at bounding box center [630, 488] width 82 height 25
click at [482, 593] on div at bounding box center [493, 586] width 151 height 25
click at [544, 576] on div "Question #2 2 No Time Limit" at bounding box center [574, 586] width 481 height 25
click at [719, 584] on span "No Time Limit" at bounding box center [724, 586] width 64 height 11
click at [718, 617] on mat-option "Sec" at bounding box center [727, 617] width 94 height 25
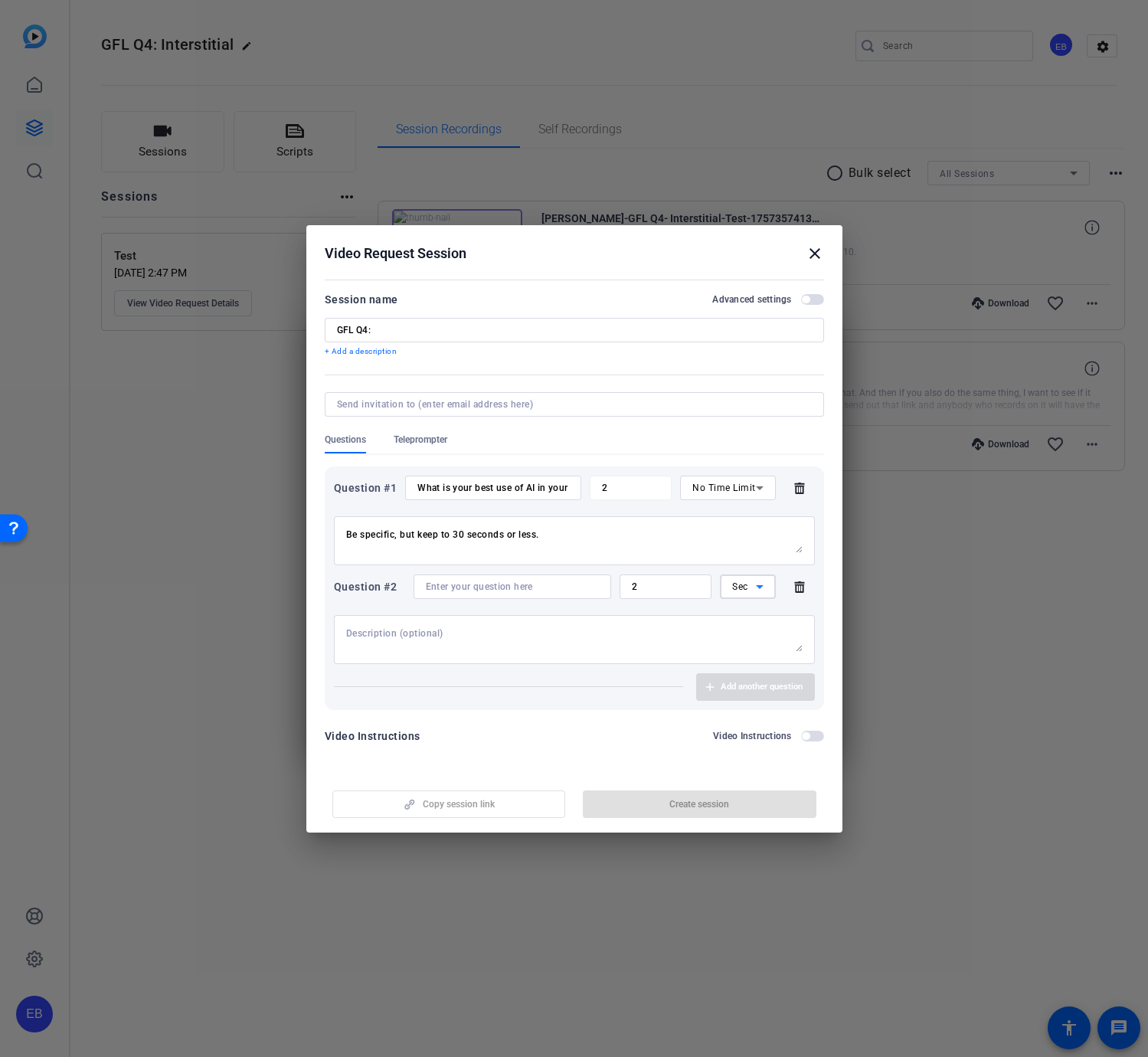
click at [747, 591] on span "Sec" at bounding box center [740, 586] width 16 height 11
click at [757, 716] on span "No Time Limit" at bounding box center [747, 706] width 31 height 55
click at [443, 581] on input at bounding box center [493, 586] width 151 height 12
paste input "What is the most creative and/or longest Starbucks order you have ever placed o…"
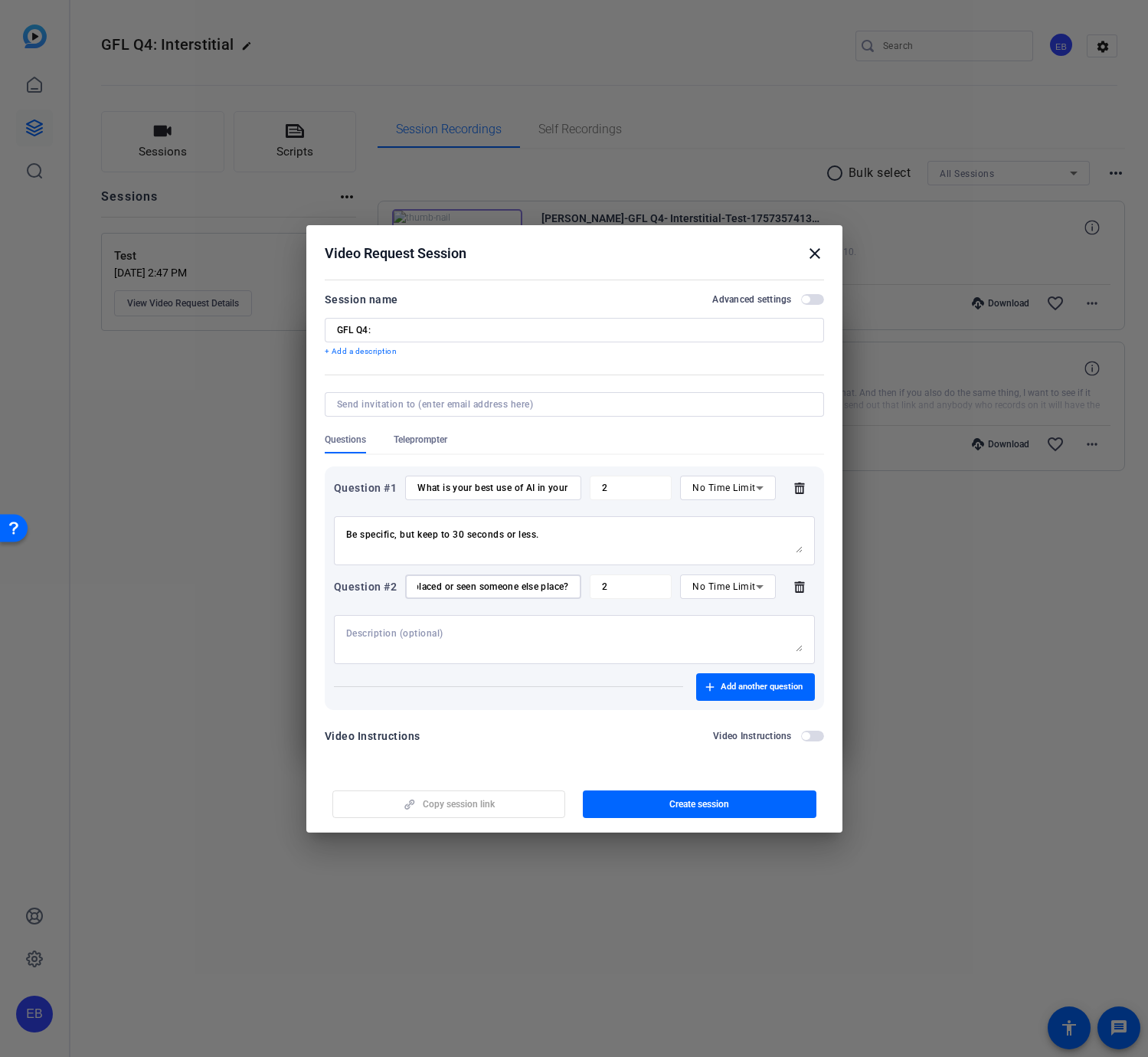
type input "What is the most creative and/or longest Starbucks order you have ever placed o…"
click at [401, 331] on input "GFL Q4:" at bounding box center [574, 330] width 475 height 12
click at [528, 487] on input "What is your best use of AI in your sales role at ServiceNow?" at bounding box center [493, 488] width 151 height 12
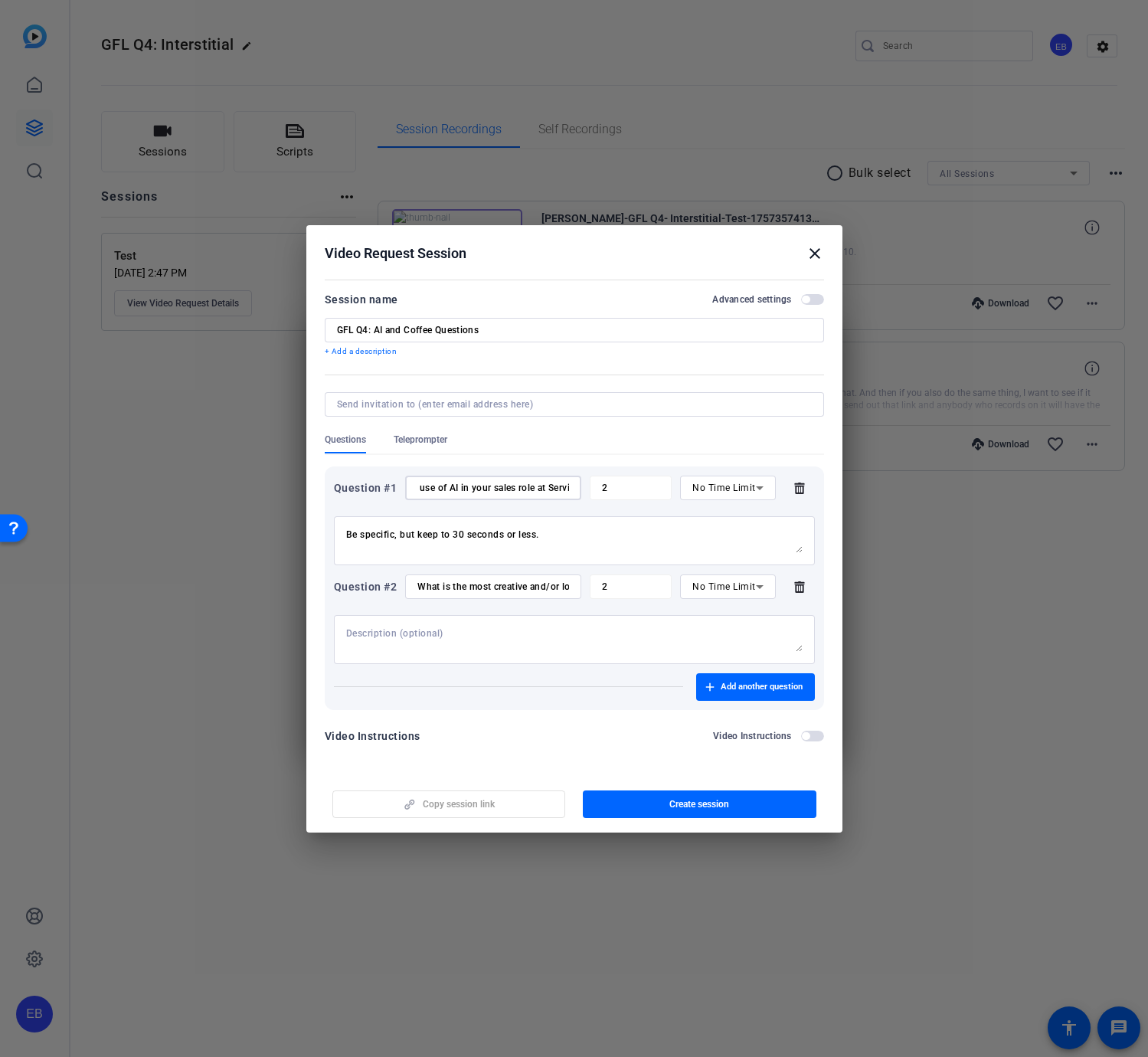
click at [382, 324] on input "GFL Q4: AI and Coffee Questions" at bounding box center [574, 330] width 475 height 12
type input "GFL Q4: AI Sales Use Case and Coffee Questions"
click at [740, 806] on span "button" at bounding box center [699, 804] width 233 height 37
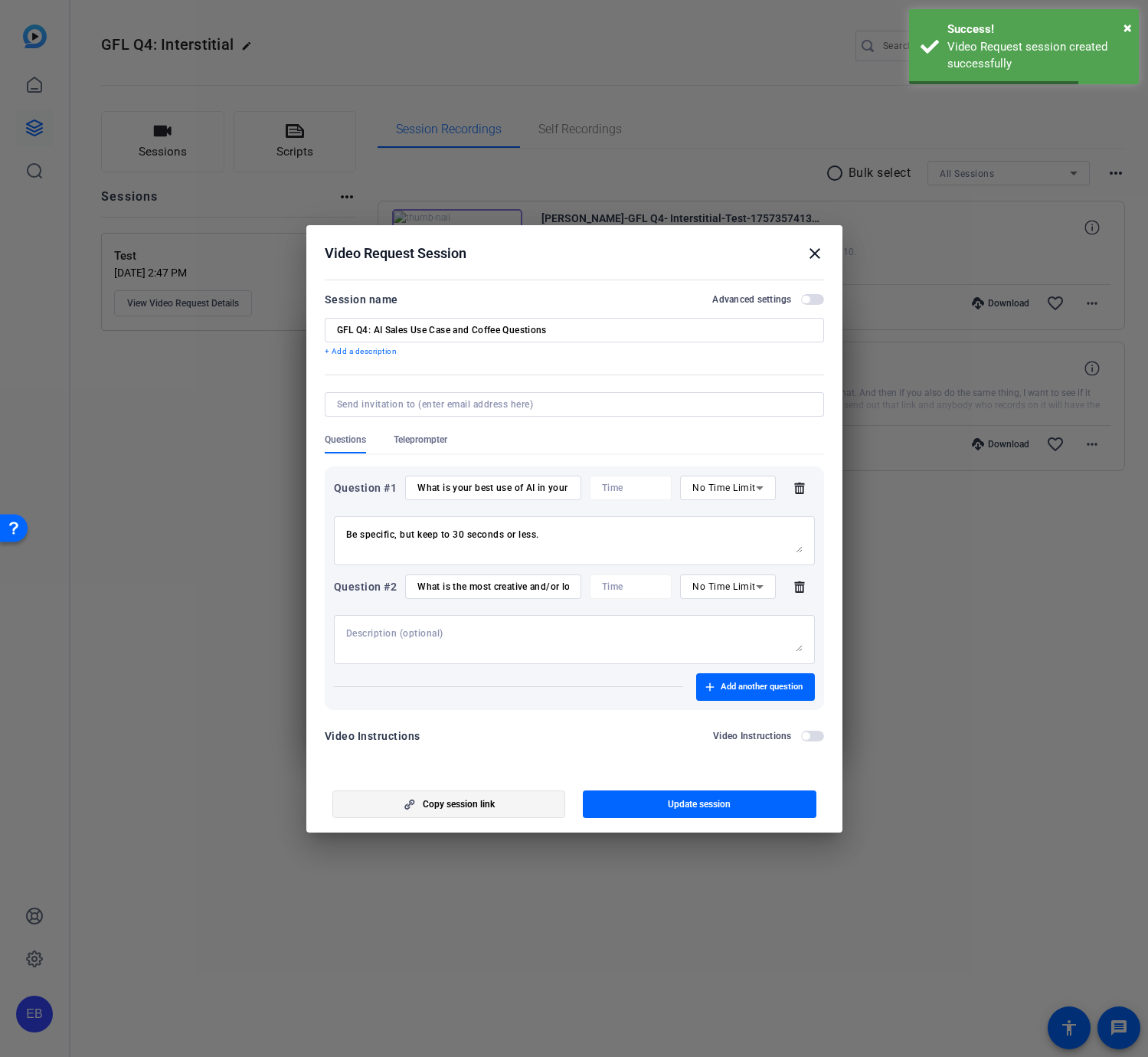
click at [444, 814] on span "button" at bounding box center [449, 804] width 232 height 37
